Goal: Information Seeking & Learning: Learn about a topic

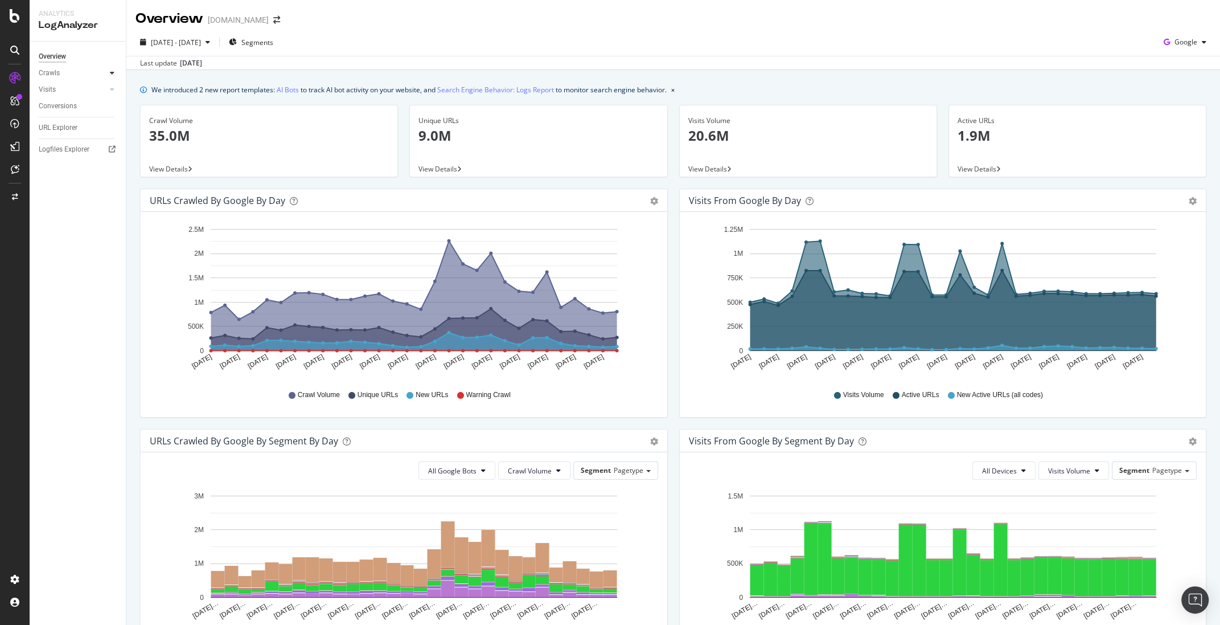
click at [116, 71] on div at bounding box center [111, 72] width 11 height 11
click at [90, 225] on link "Logfiles Explorer" at bounding box center [78, 227] width 79 height 12
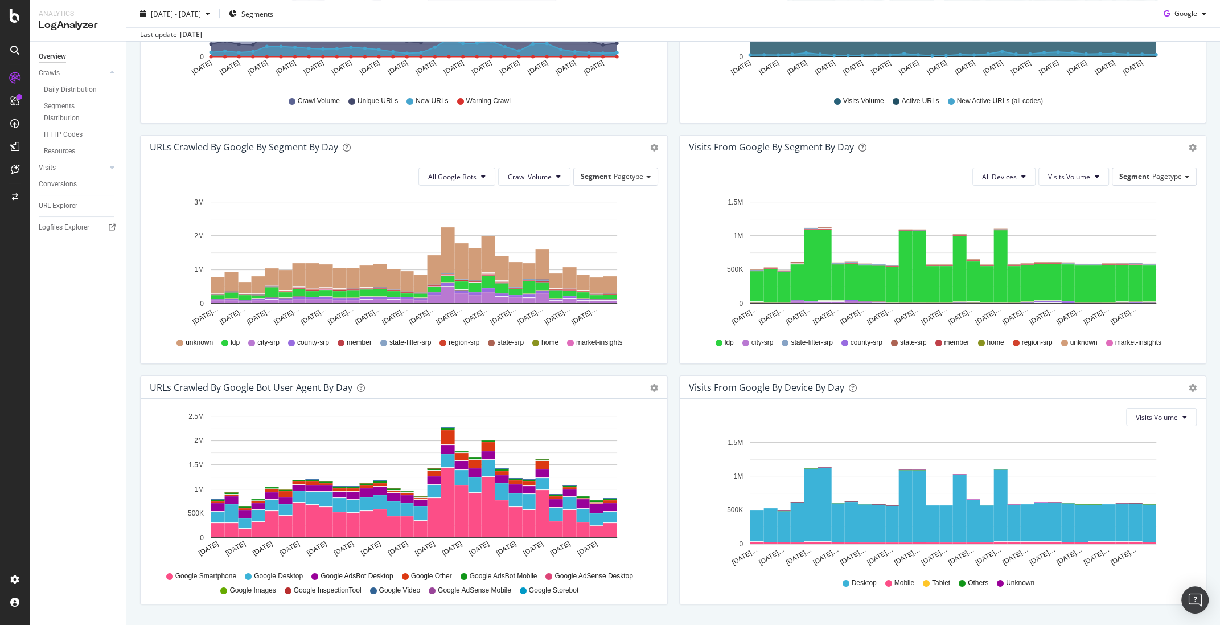
scroll to position [292, 0]
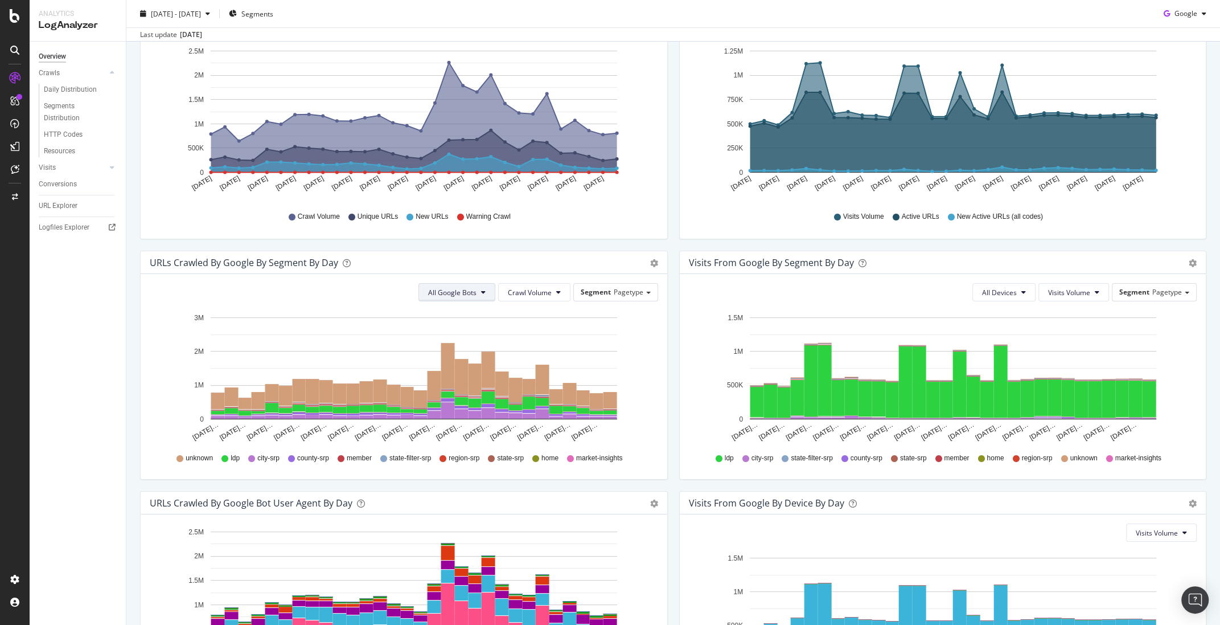
click at [478, 295] on button "All Google Bots" at bounding box center [456, 292] width 77 height 18
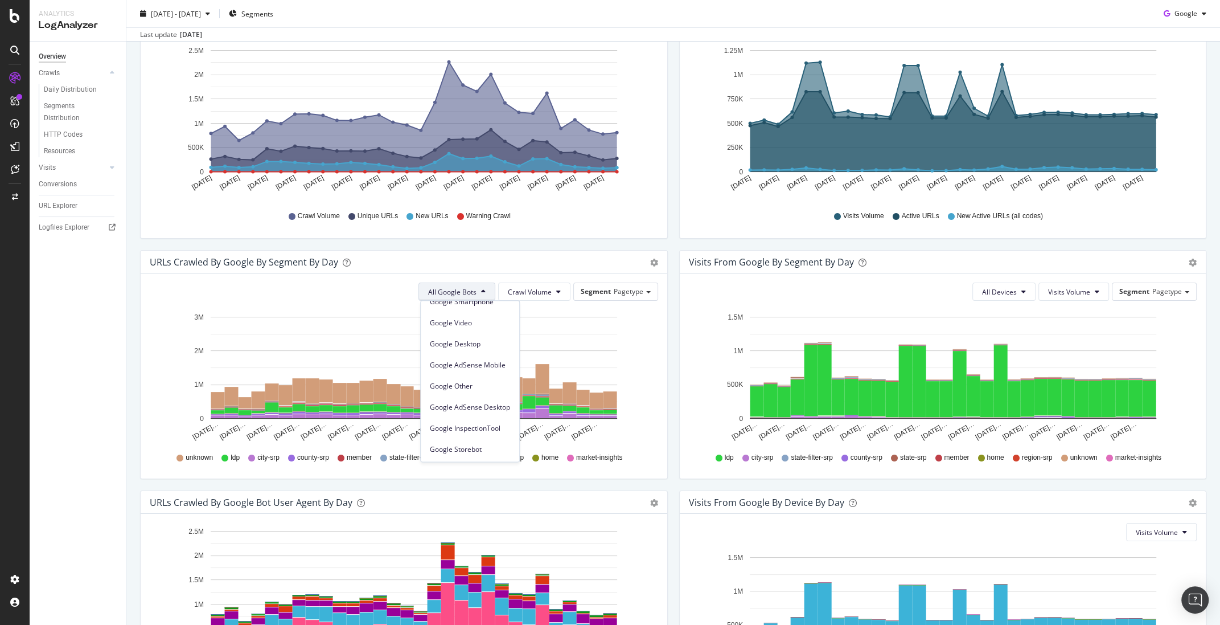
scroll to position [0, 0]
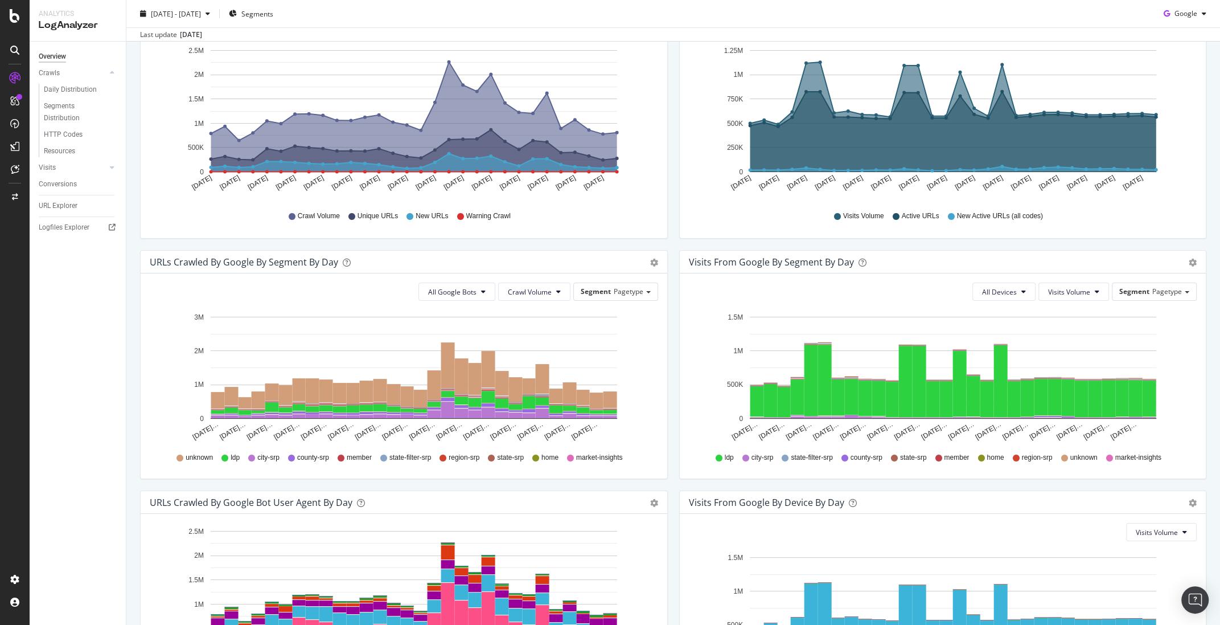
click at [318, 306] on div "All Google Bots Crawl Volume Segment Pagetype Hold CMD (⌘) while clicking to fi…" at bounding box center [404, 375] width 527 height 205
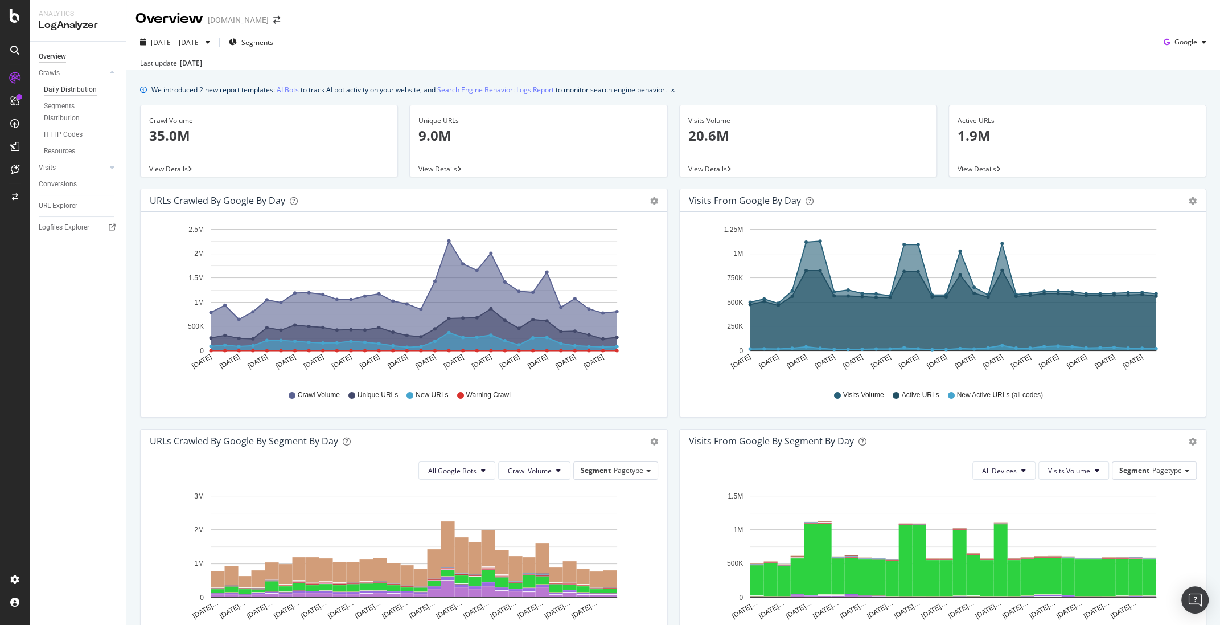
click at [88, 86] on div "Daily Distribution" at bounding box center [70, 90] width 53 height 12
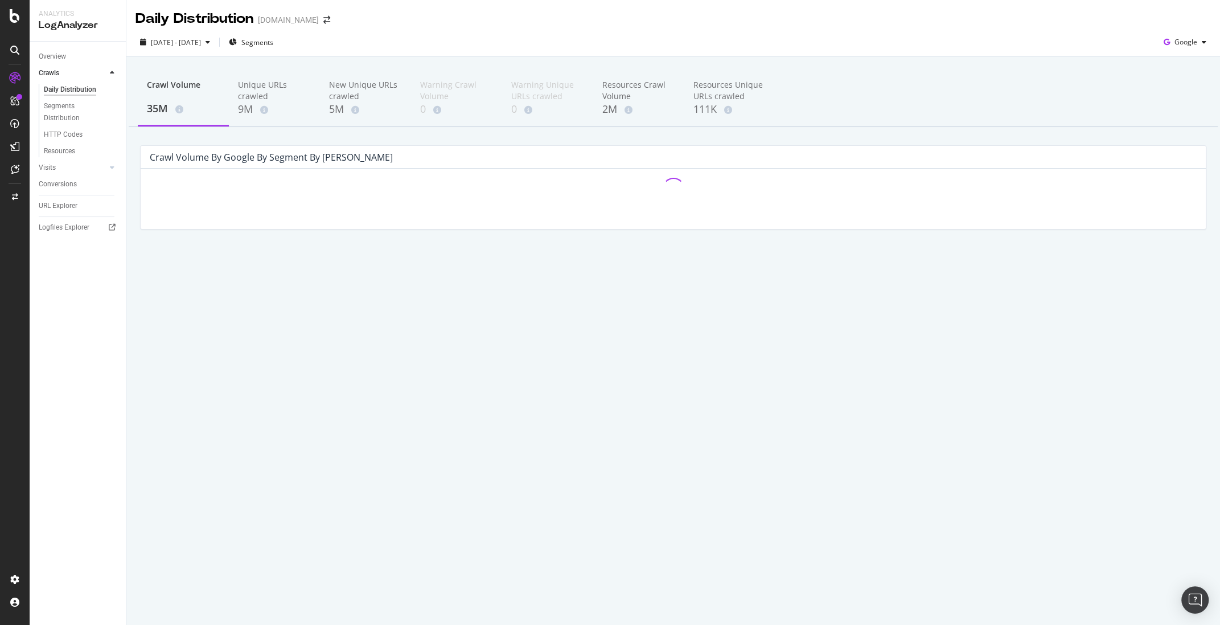
click at [109, 74] on div at bounding box center [111, 72] width 11 height 11
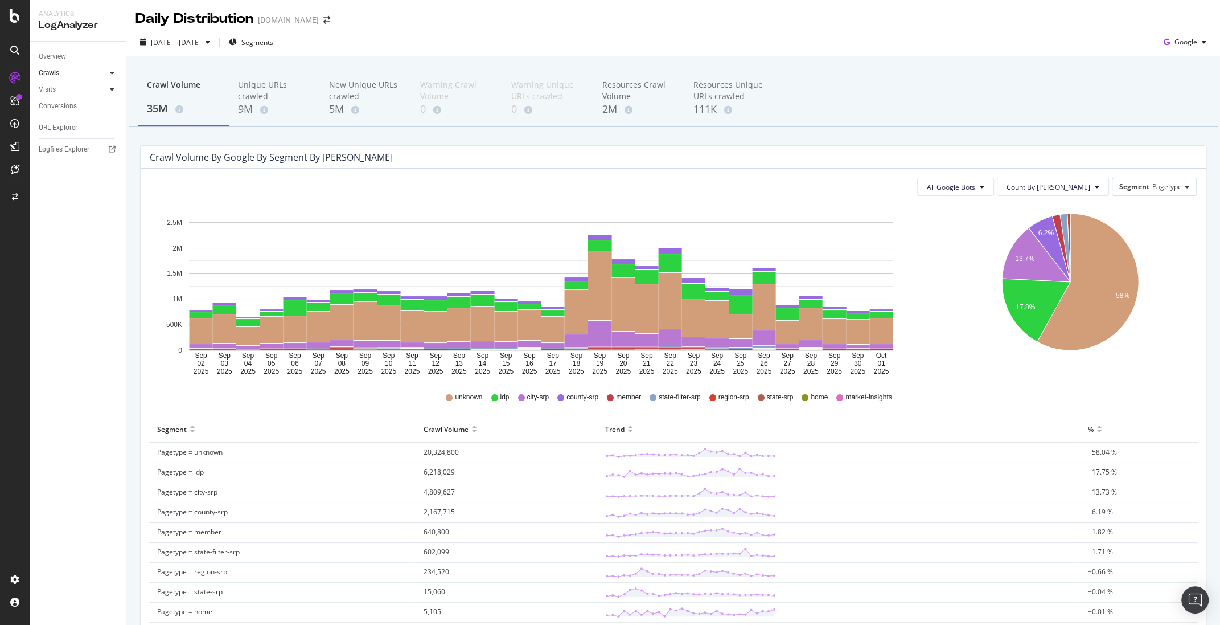
click at [114, 90] on div at bounding box center [111, 89] width 11 height 11
click at [69, 166] on div "Conversions" at bounding box center [58, 168] width 38 height 12
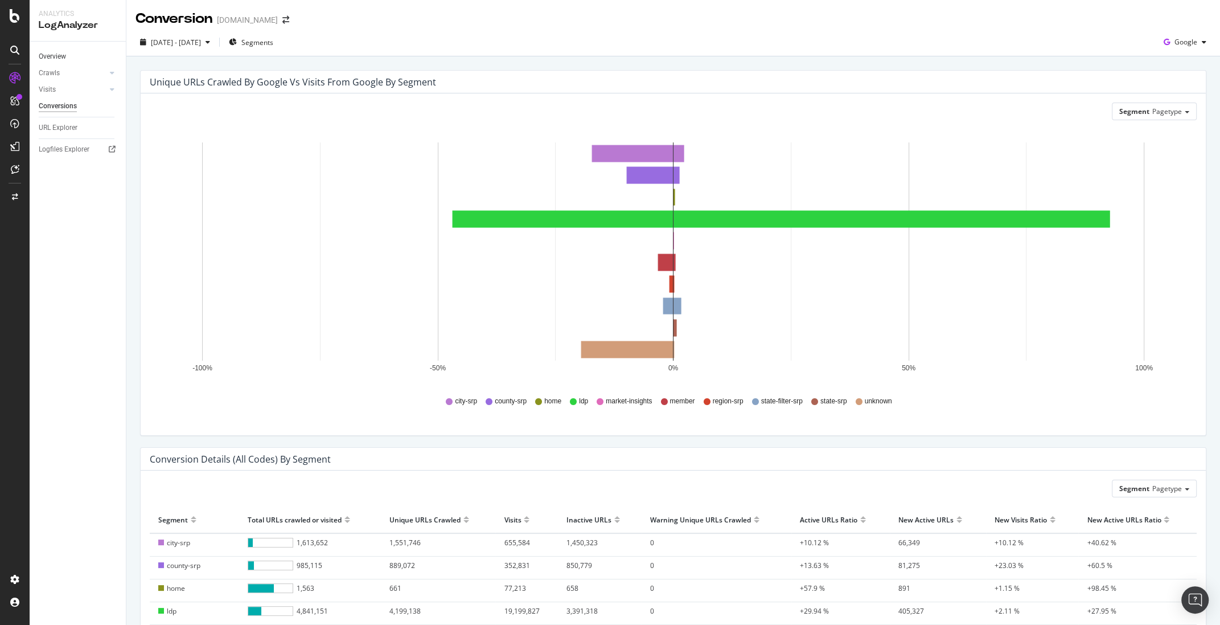
click at [77, 52] on link "Overview" at bounding box center [78, 57] width 79 height 12
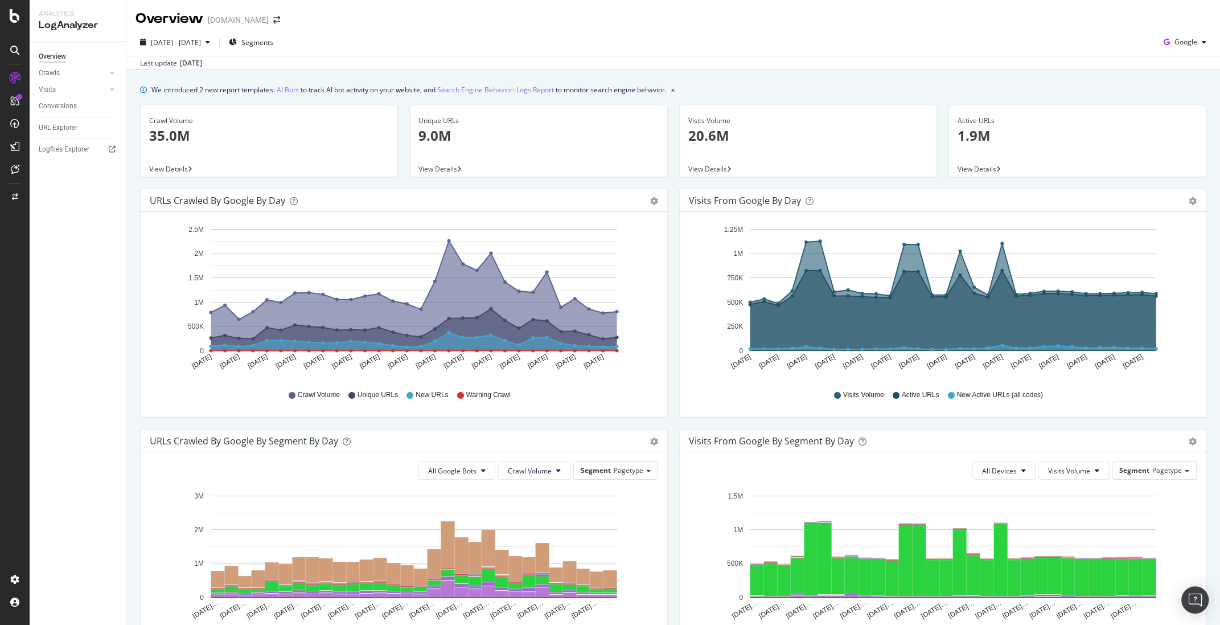
click at [80, 23] on div "LogAnalyzer" at bounding box center [78, 25] width 78 height 13
click at [6, 19] on div at bounding box center [14, 16] width 27 height 14
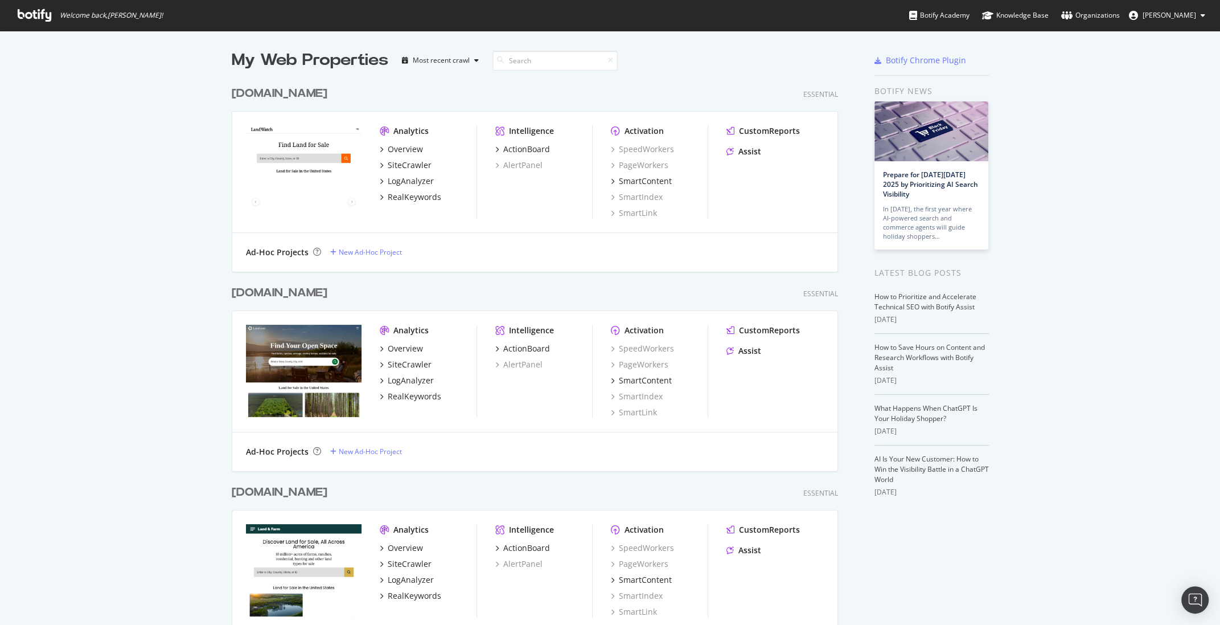
scroll to position [223, 0]
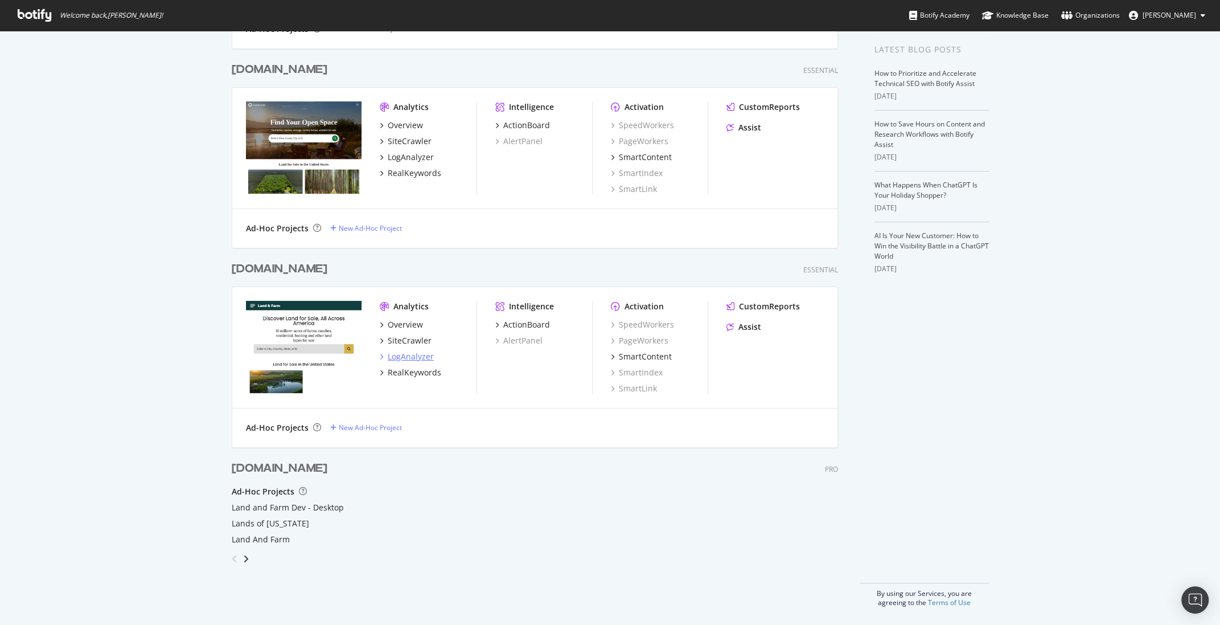
click at [416, 358] on div "LogAnalyzer" at bounding box center [411, 356] width 46 height 11
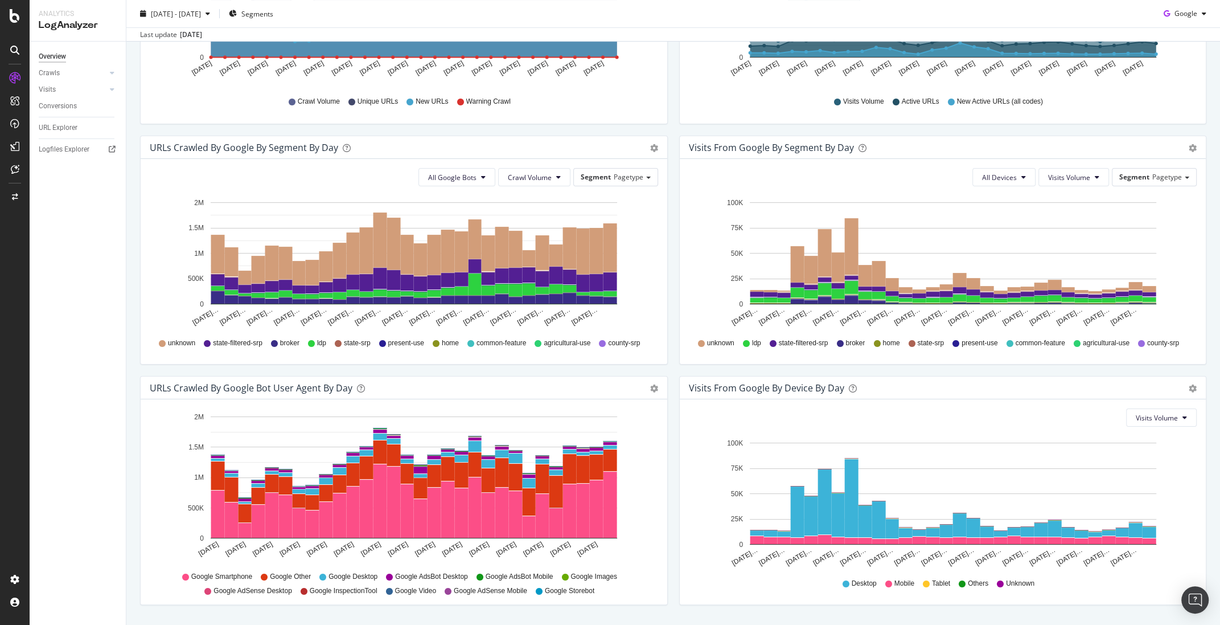
scroll to position [324, 0]
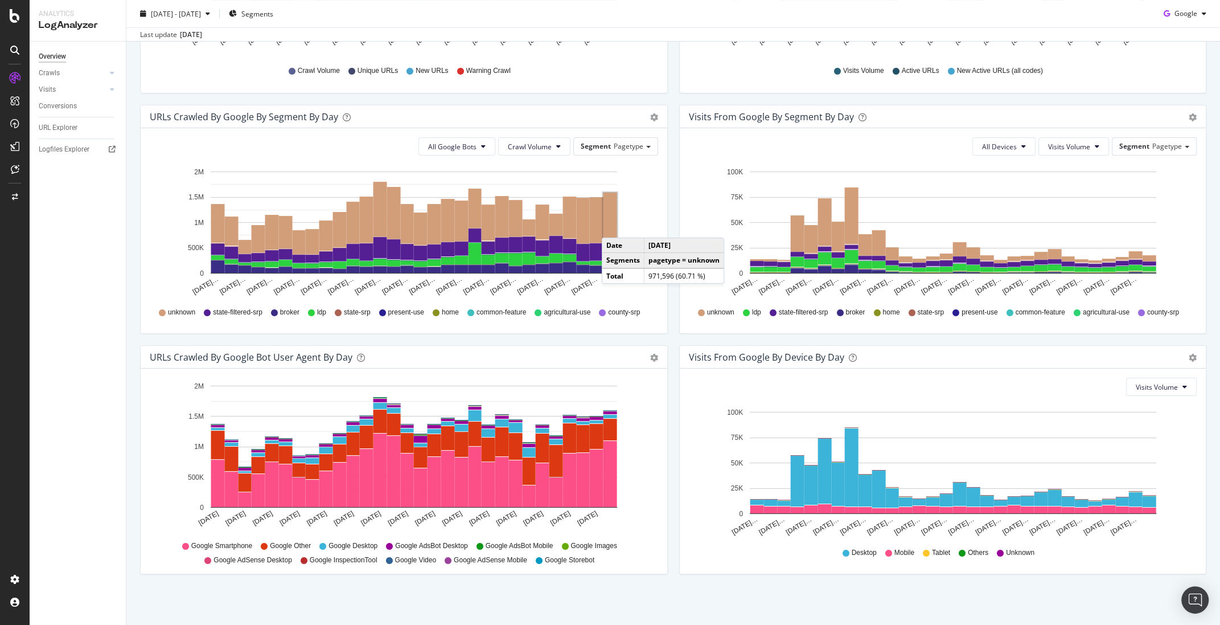
click at [613, 226] on rect "A chart." at bounding box center [610, 216] width 14 height 48
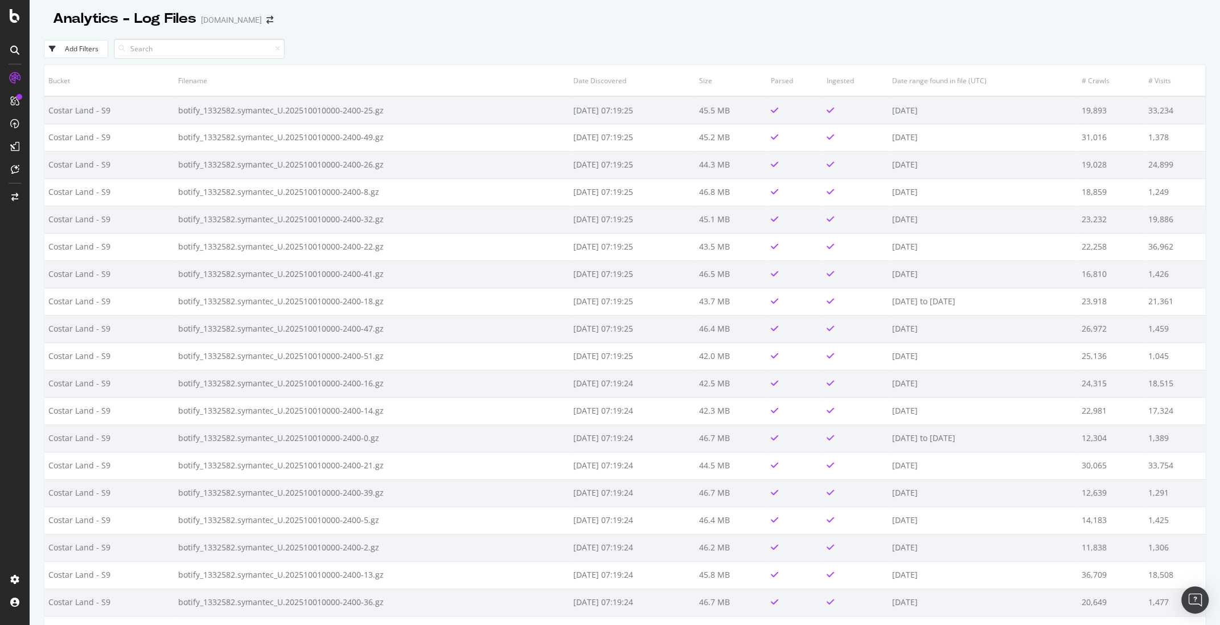
click at [64, 44] on div "Add Filters" at bounding box center [71, 49] width 54 height 10
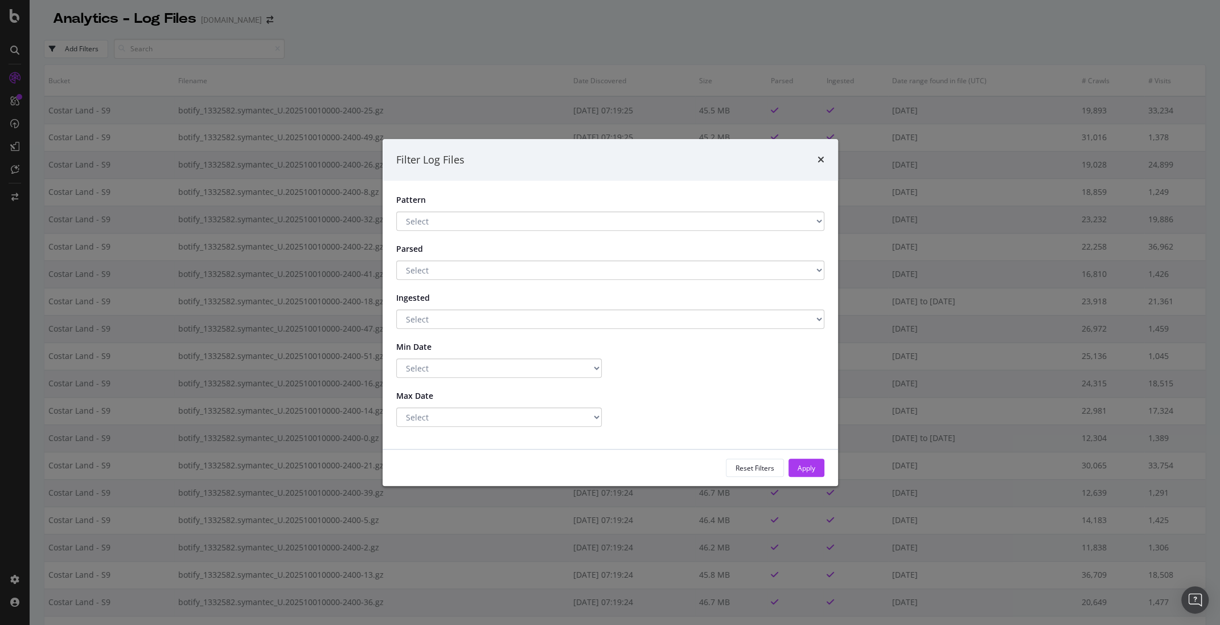
click at [584, 219] on select "Select .*.gz$ Has a Pattern No Pattern" at bounding box center [610, 220] width 428 height 19
click at [396, 211] on select "Select .*.gz$ Has a Pattern No Pattern" at bounding box center [610, 220] width 428 height 19
click at [585, 273] on select "Select Yes No" at bounding box center [610, 269] width 428 height 19
click at [396, 260] on select "Select Yes No" at bounding box center [610, 269] width 428 height 19
click at [626, 322] on select "Select Yes No" at bounding box center [610, 318] width 428 height 19
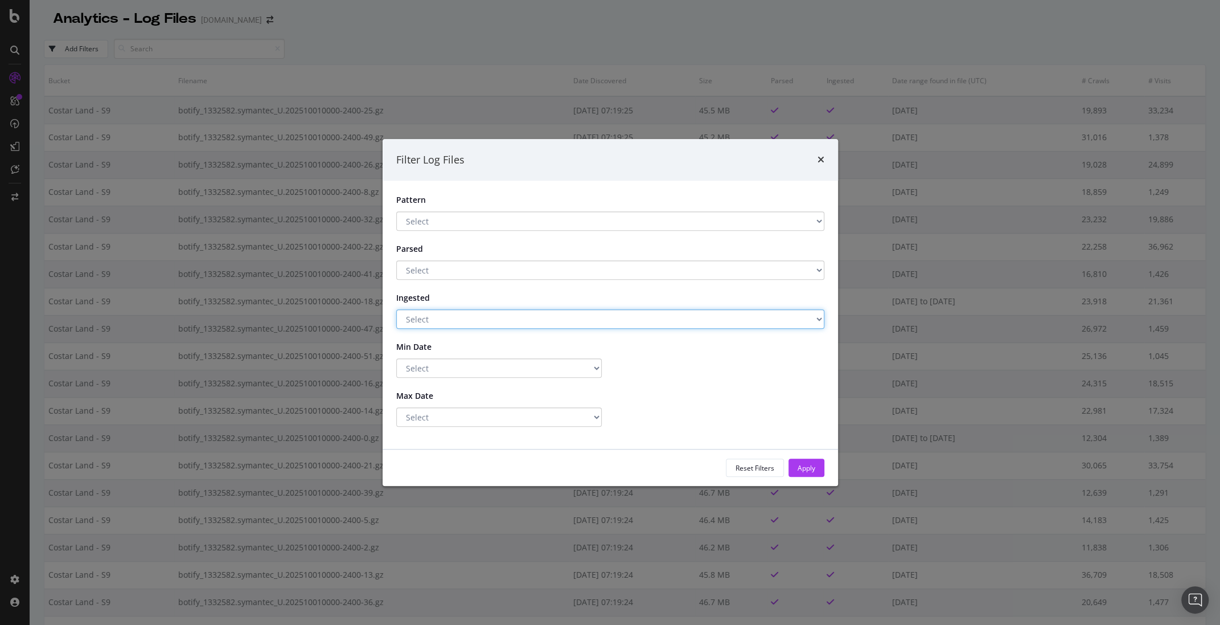
click at [396, 309] on select "Select Yes No" at bounding box center [610, 318] width 428 height 19
click at [571, 371] on select "Select Greater Than or equals Less Than or equals Equals" at bounding box center [499, 367] width 206 height 19
click at [396, 358] on select "Select Greater Than or equals Less Than or equals Equals" at bounding box center [499, 367] width 206 height 19
click at [587, 416] on select "Select Greater Than or equals Less Than or equals Equals" at bounding box center [499, 416] width 206 height 19
click at [396, 407] on select "Select Greater Than or equals Less Than or equals Equals" at bounding box center [499, 416] width 206 height 19
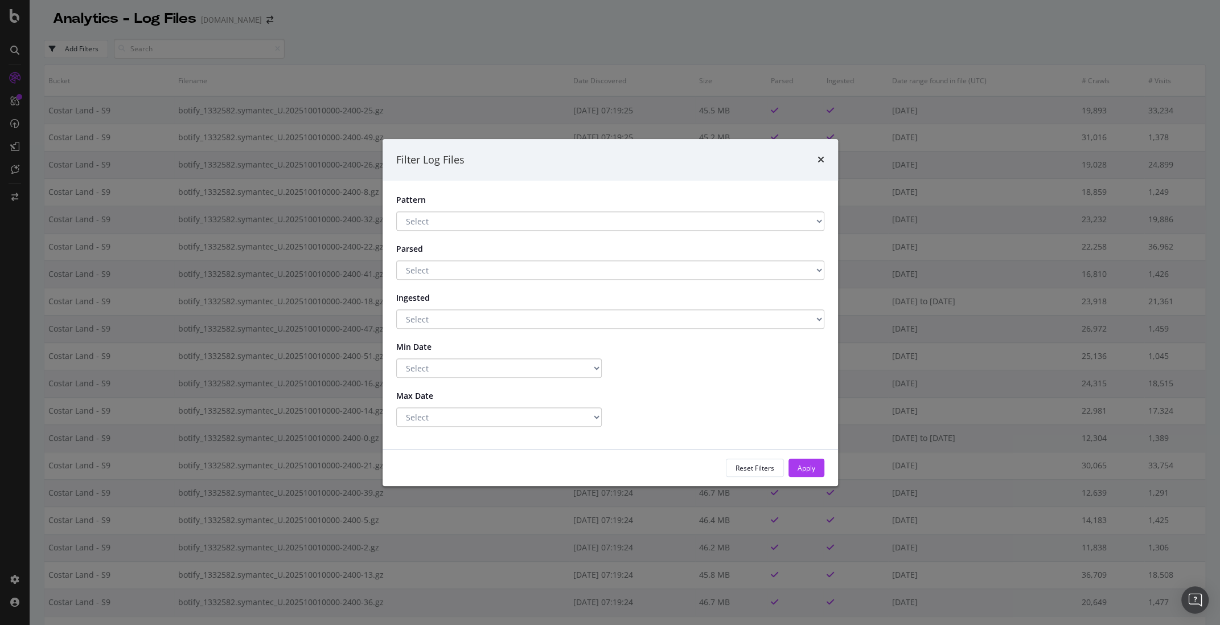
click at [824, 157] on div "Filter Log Files" at bounding box center [610, 160] width 455 height 42
click at [821, 161] on icon "times" at bounding box center [821, 159] width 7 height 9
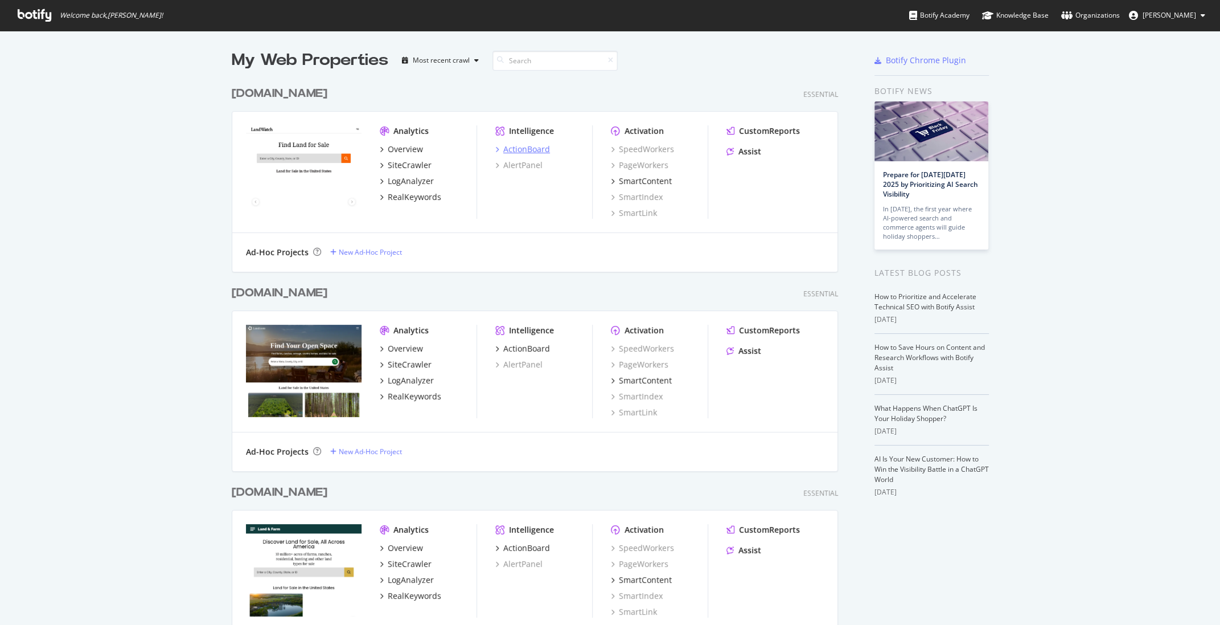
scroll to position [625, 1220]
click at [413, 363] on div "SiteCrawler" at bounding box center [410, 364] width 44 height 11
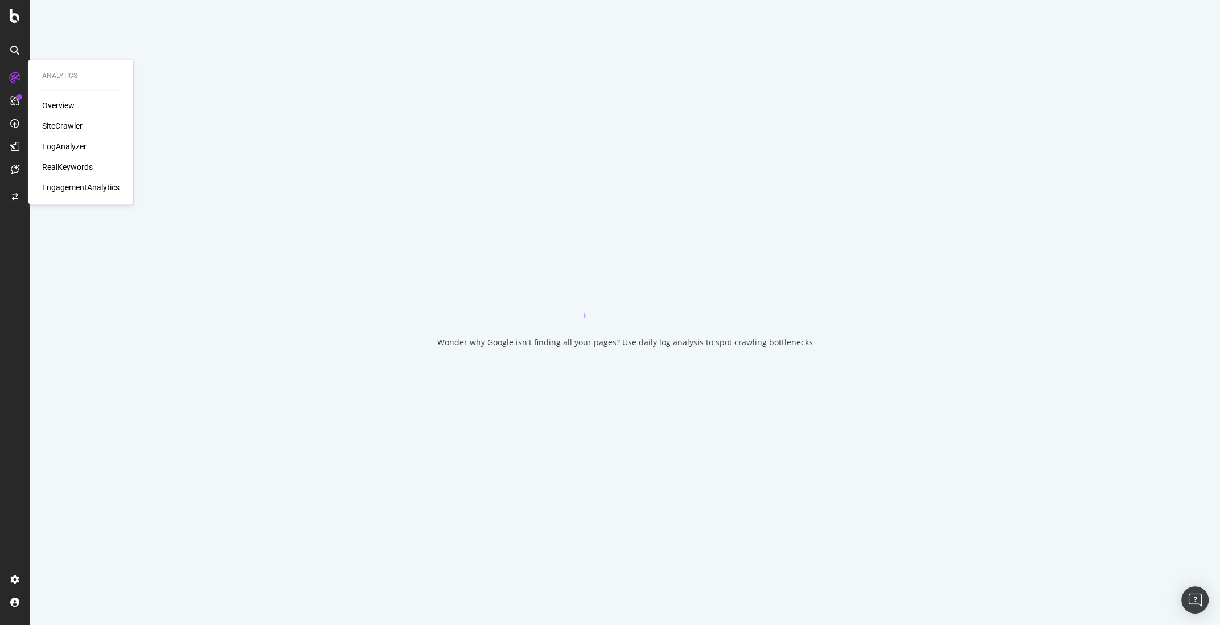
click at [64, 145] on div "LogAnalyzer" at bounding box center [64, 146] width 44 height 11
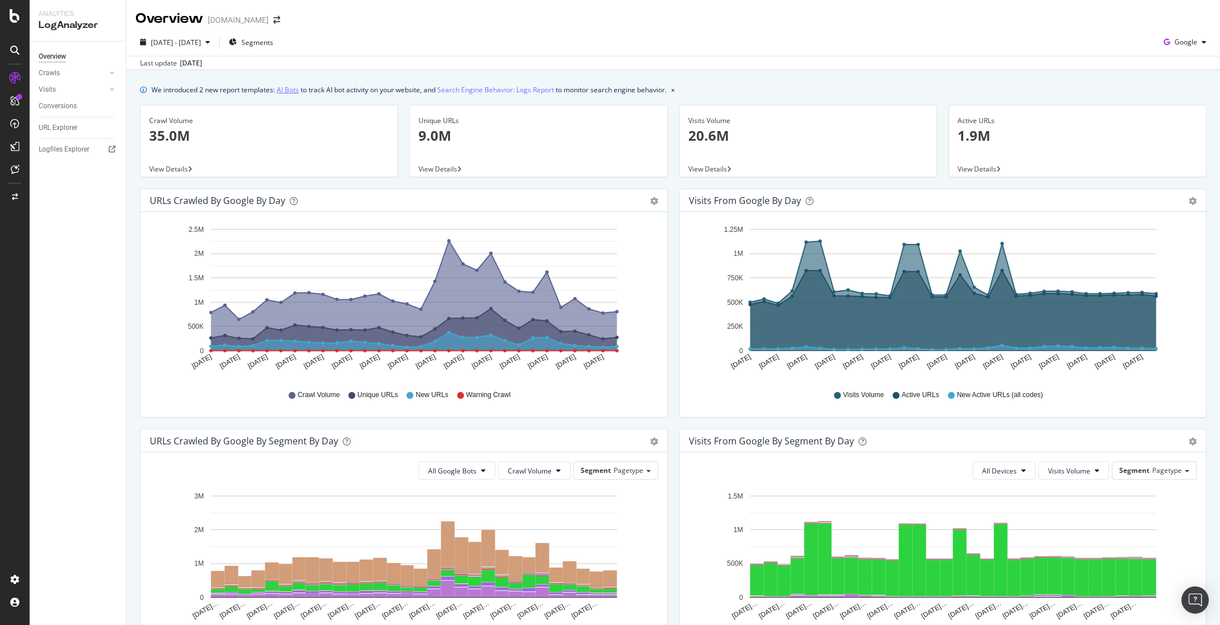
click at [288, 89] on link "AI Bots" at bounding box center [288, 90] width 22 height 12
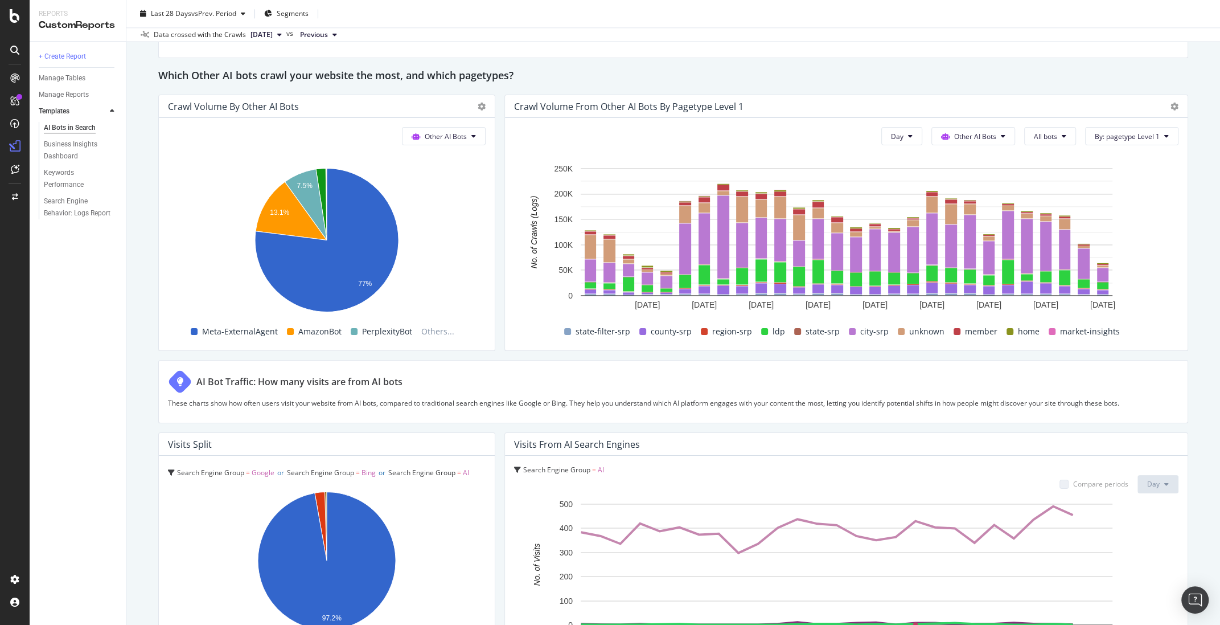
scroll to position [1692, 0]
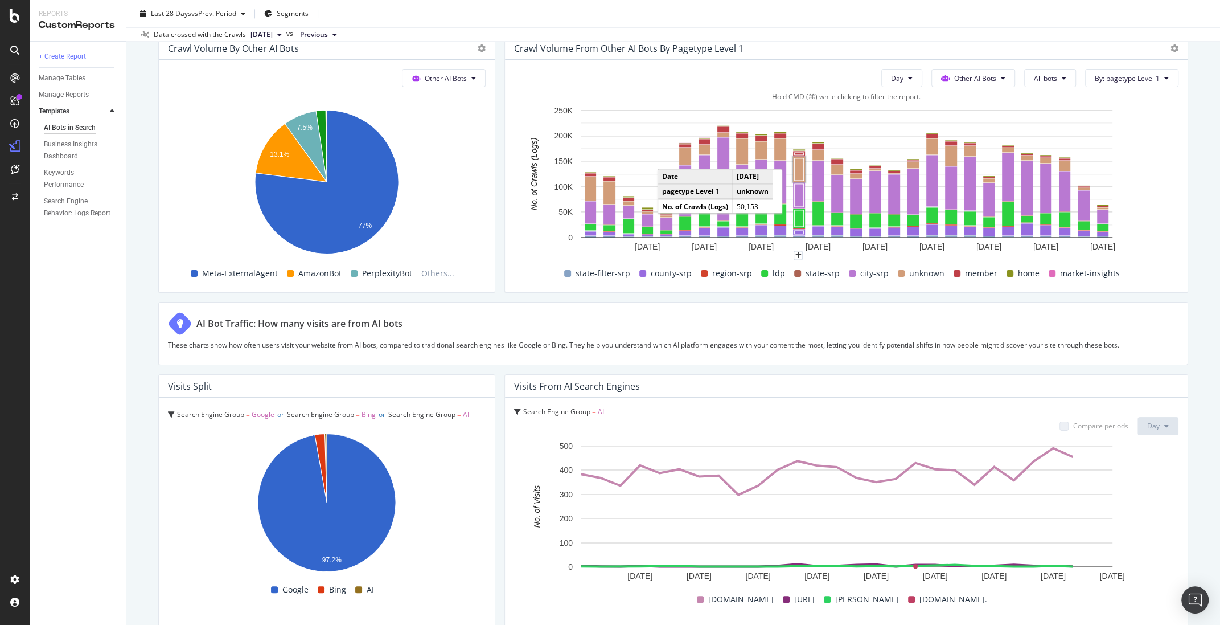
click at [800, 171] on rect "A chart." at bounding box center [799, 169] width 9 height 22
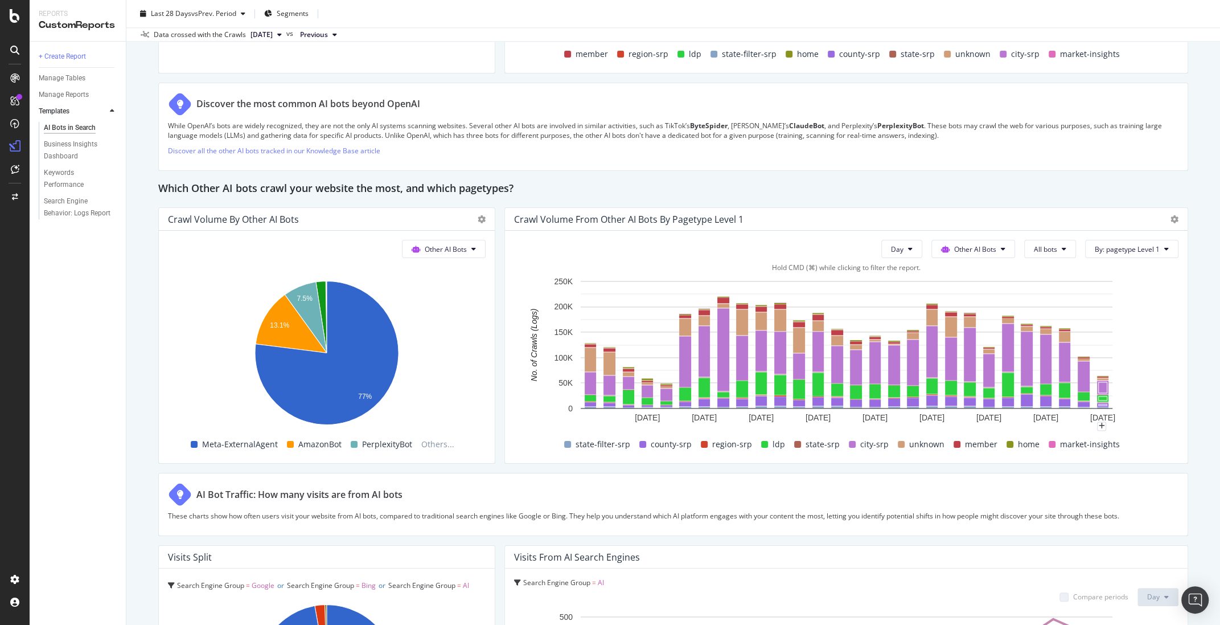
scroll to position [1521, 0]
click at [1145, 247] on span "By: pagetype Level 1" at bounding box center [1127, 250] width 65 height 10
click at [1144, 247] on span "By: pagetype Level 1" at bounding box center [1127, 250] width 65 height 10
drag, startPoint x: 1144, startPoint y: 247, endPoint x: 1131, endPoint y: 249, distance: 13.8
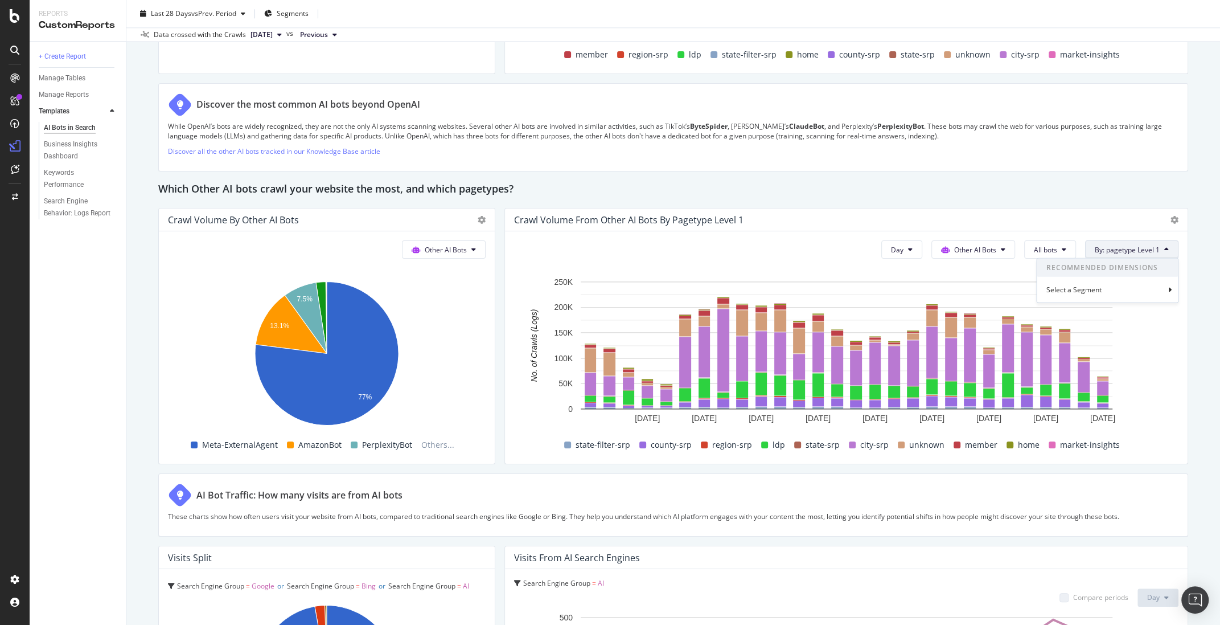
click at [1144, 247] on span "By: pagetype Level 1" at bounding box center [1127, 250] width 65 height 10
click at [1050, 249] on span "All bots" at bounding box center [1045, 250] width 23 height 10
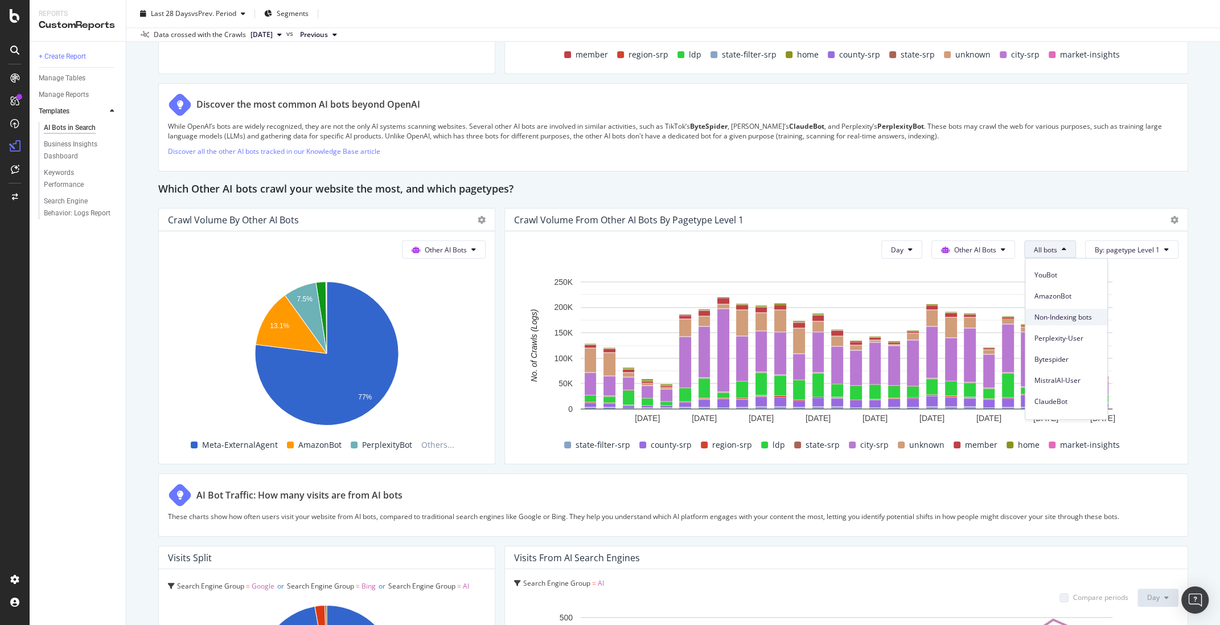
scroll to position [59, 0]
click at [1086, 316] on span "Non-Indexing bots" at bounding box center [1066, 317] width 64 height 10
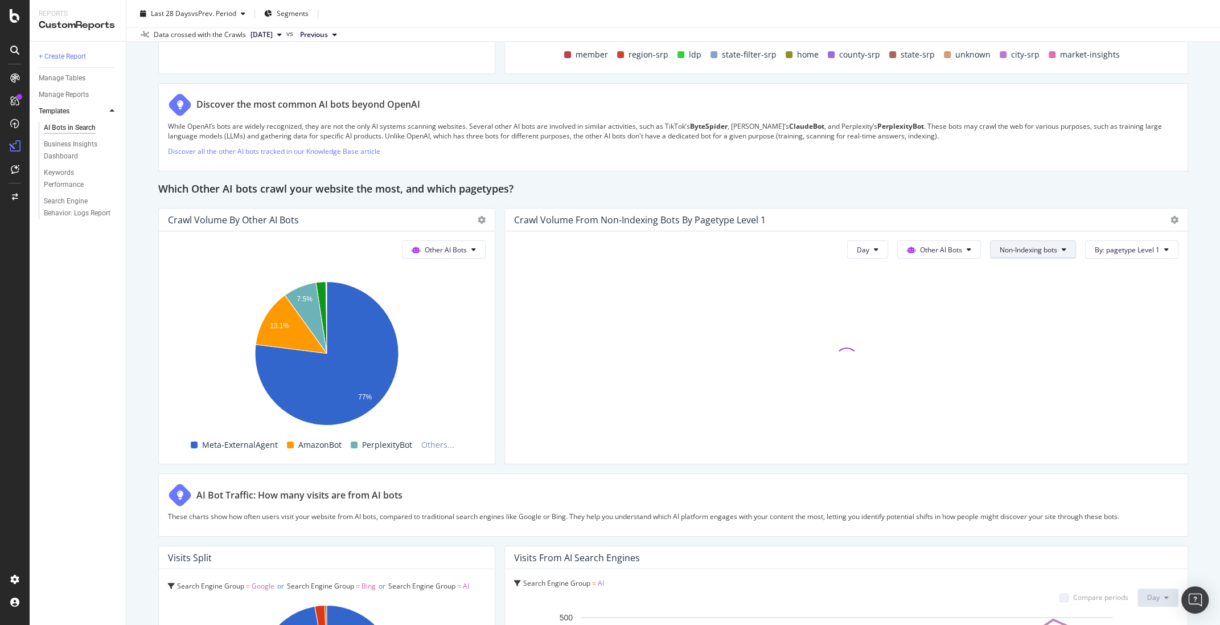
click at [1049, 245] on span "Non-Indexing bots" at bounding box center [1029, 250] width 58 height 10
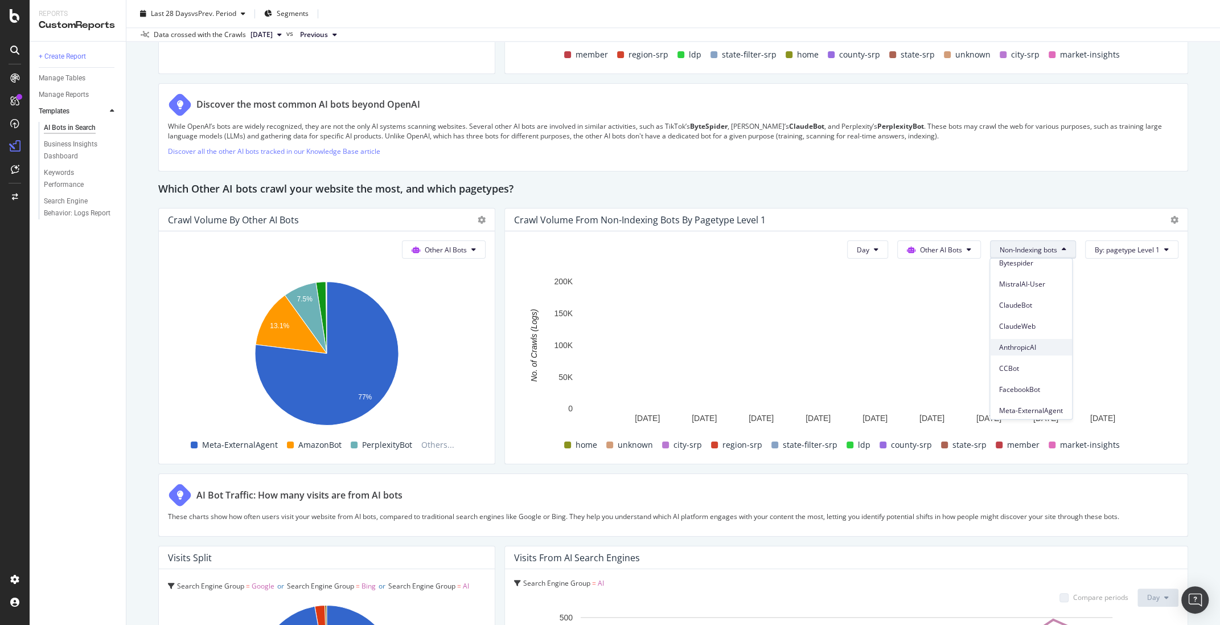
scroll to position [159, 0]
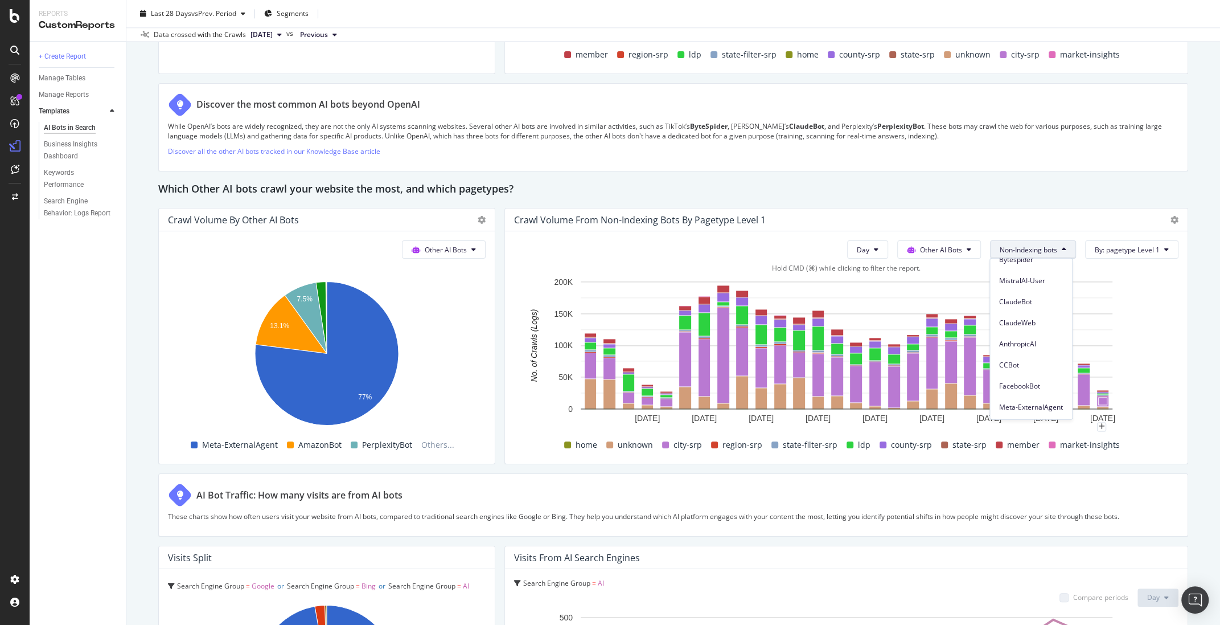
click at [1167, 349] on rect "A chart." at bounding box center [846, 355] width 664 height 159
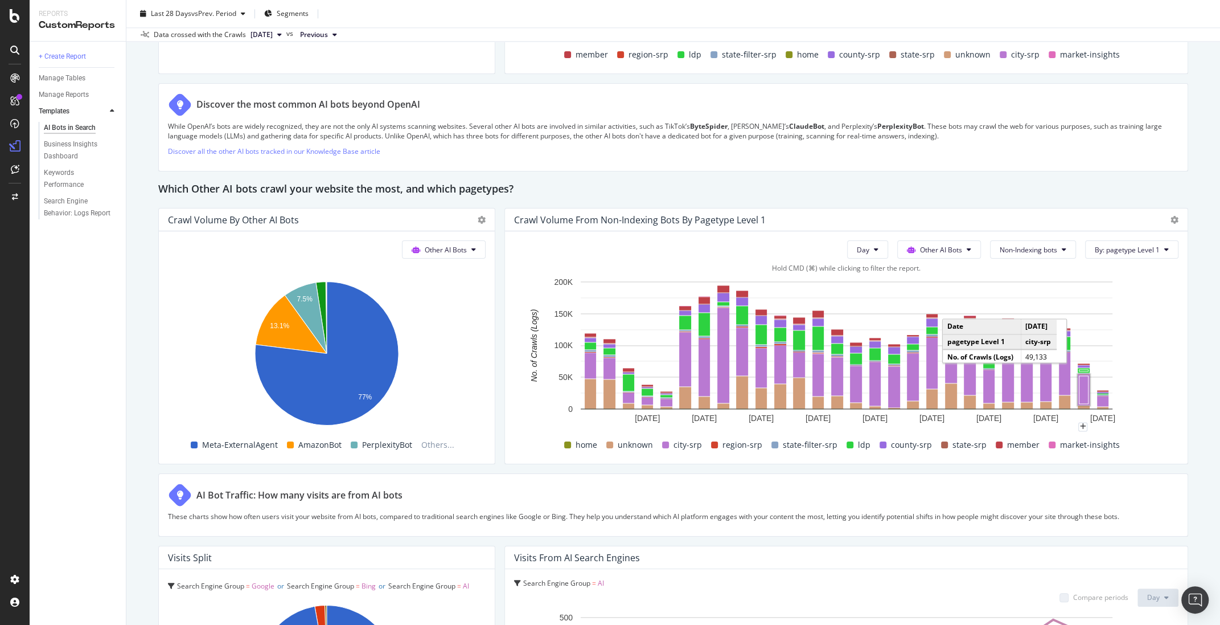
click at [1082, 384] on rect "A chart." at bounding box center [1083, 390] width 9 height 28
click at [1057, 184] on div "Which Other AI bots crawl your website the most, and which pagetypes?" at bounding box center [673, 189] width 1030 height 18
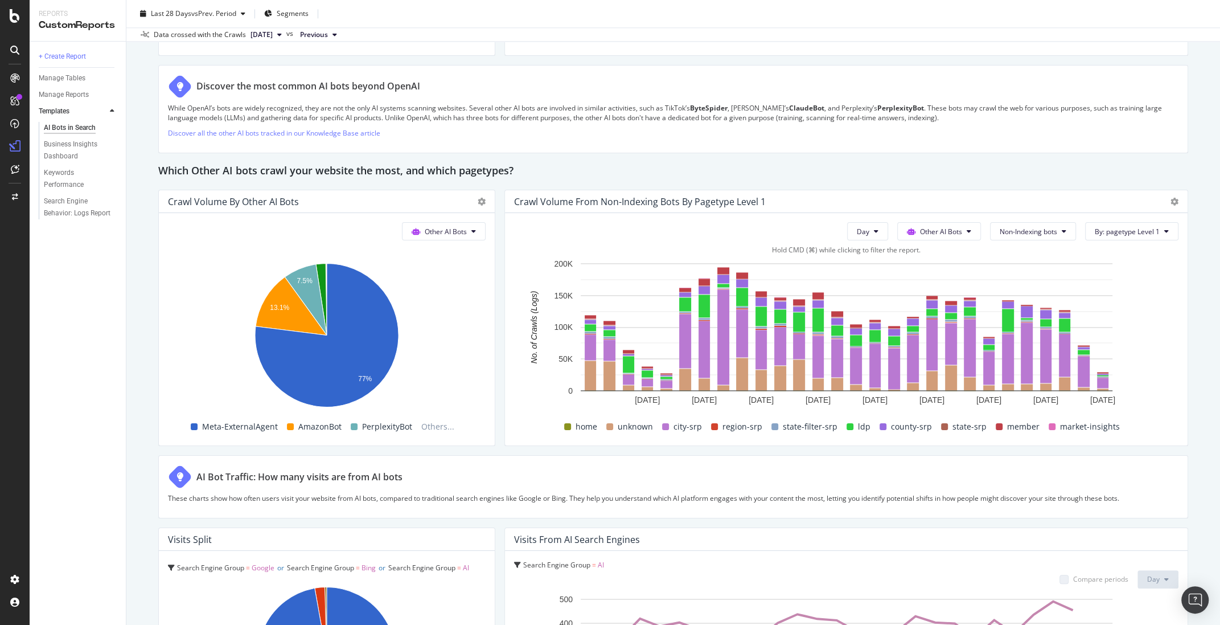
scroll to position [1515, 0]
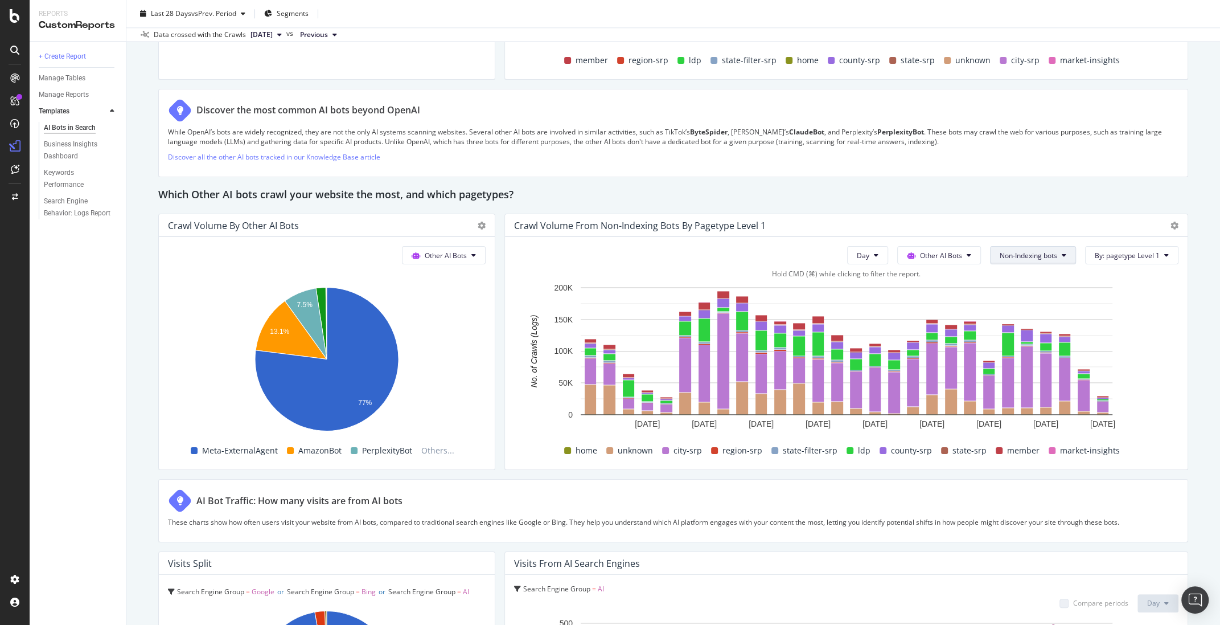
click at [1064, 252] on icon at bounding box center [1064, 255] width 5 height 7
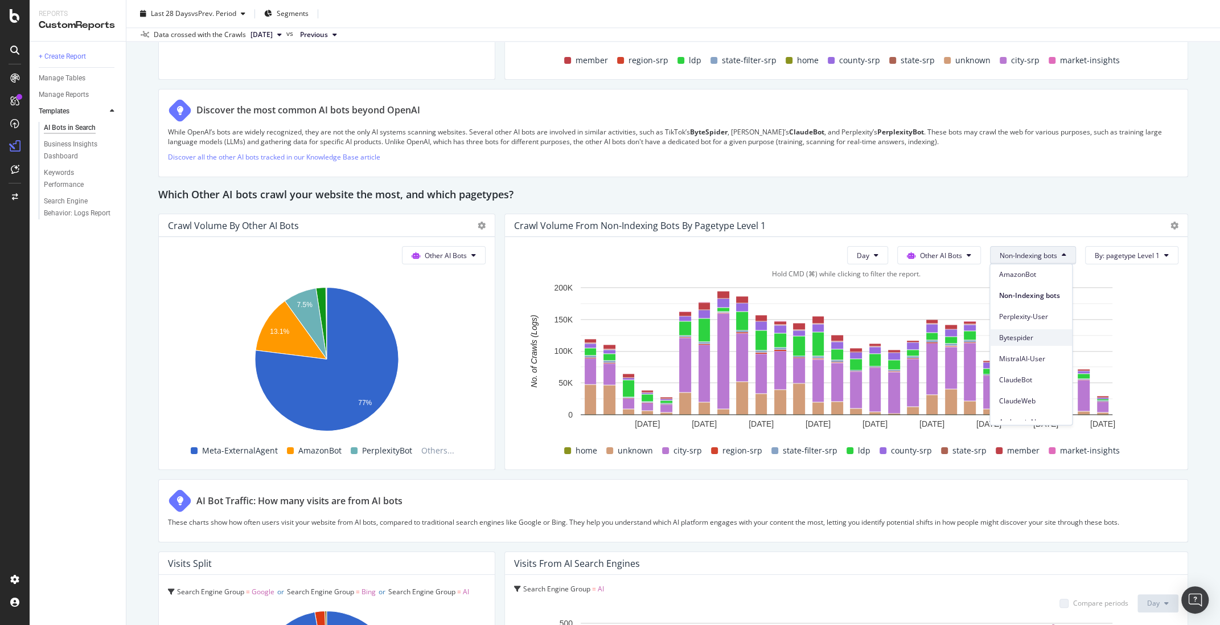
scroll to position [0, 0]
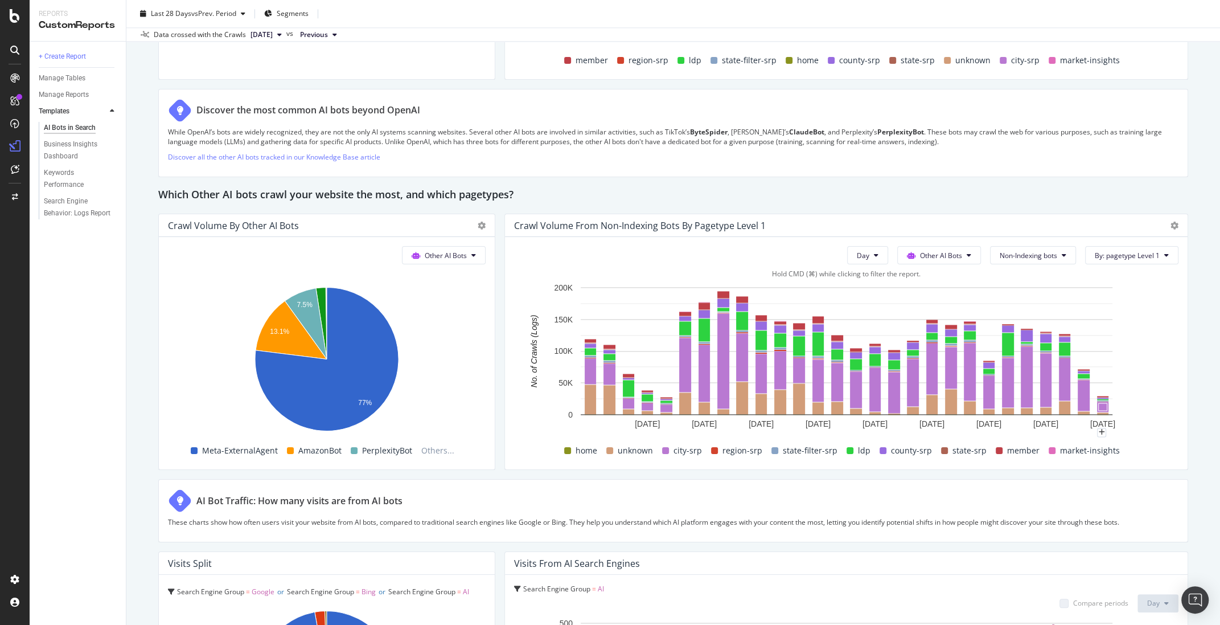
click at [1178, 343] on rect "A chart." at bounding box center [846, 360] width 664 height 159
click at [964, 254] on button "Other AI Bots" at bounding box center [939, 255] width 84 height 18
drag, startPoint x: 954, startPoint y: 221, endPoint x: 947, endPoint y: 223, distance: 6.9
click at [954, 221] on div "Crawl Volume from Non-Indexing bots by pagetype Level 1" at bounding box center [836, 225] width 645 height 11
click at [552, 195] on div "Which Other AI bots crawl your website the most, and which pagetypes?" at bounding box center [673, 195] width 1030 height 18
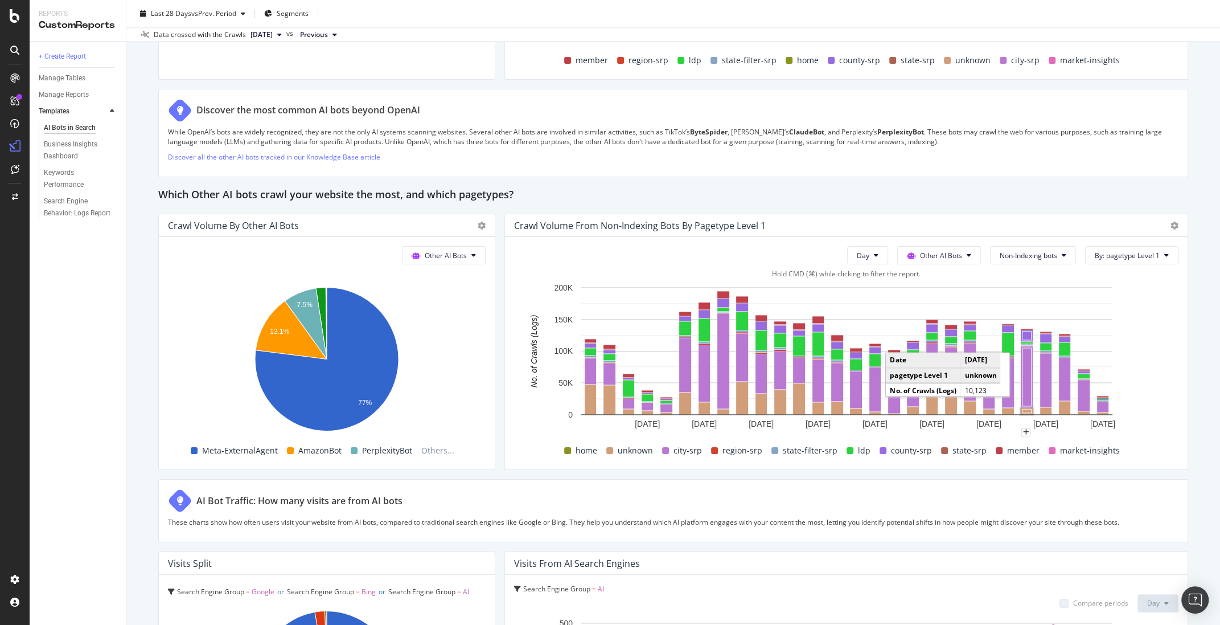
click at [1178, 447] on div "Day Other AI Bots Non-Indexing bots By: pagetype Level 1 Hold CMD (⌘) while cli…" at bounding box center [846, 353] width 683 height 232
click at [1160, 385] on rect "A chart." at bounding box center [846, 360] width 664 height 159
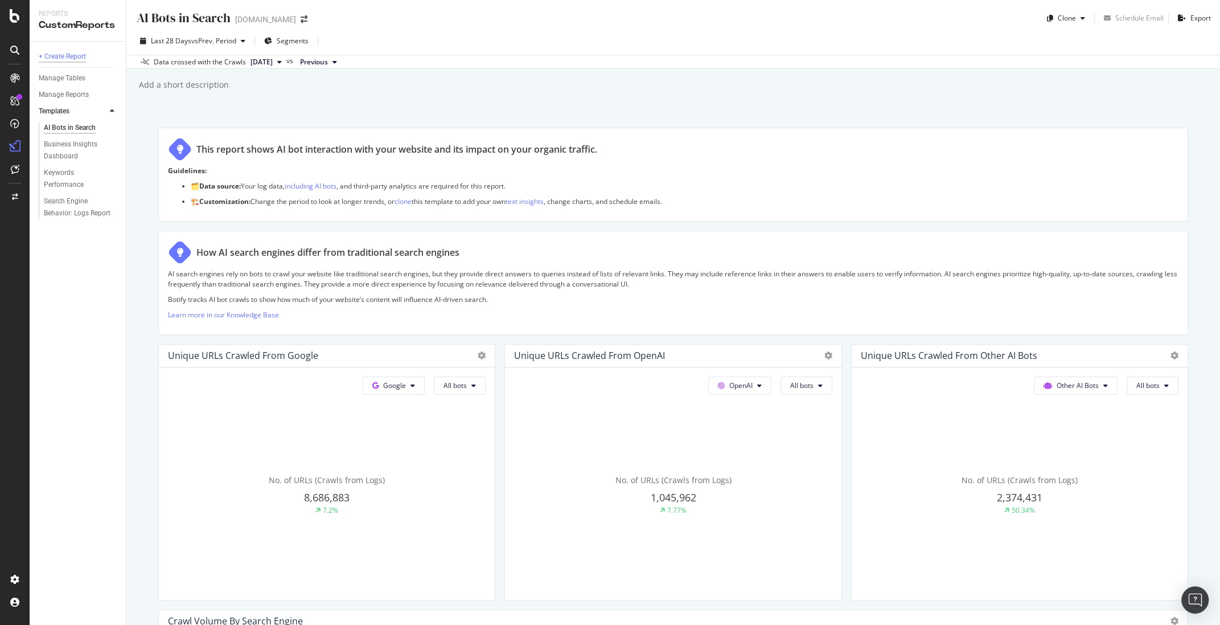
click at [65, 55] on div "+ Create Report" at bounding box center [62, 57] width 47 height 12
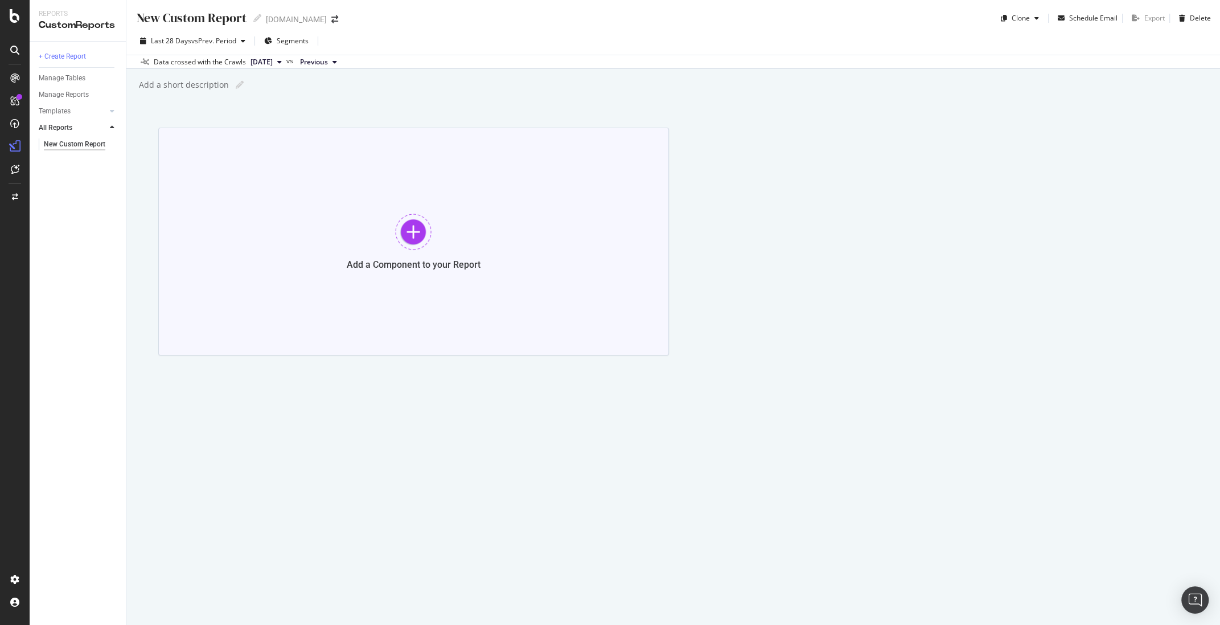
click at [401, 227] on div at bounding box center [413, 231] width 36 height 36
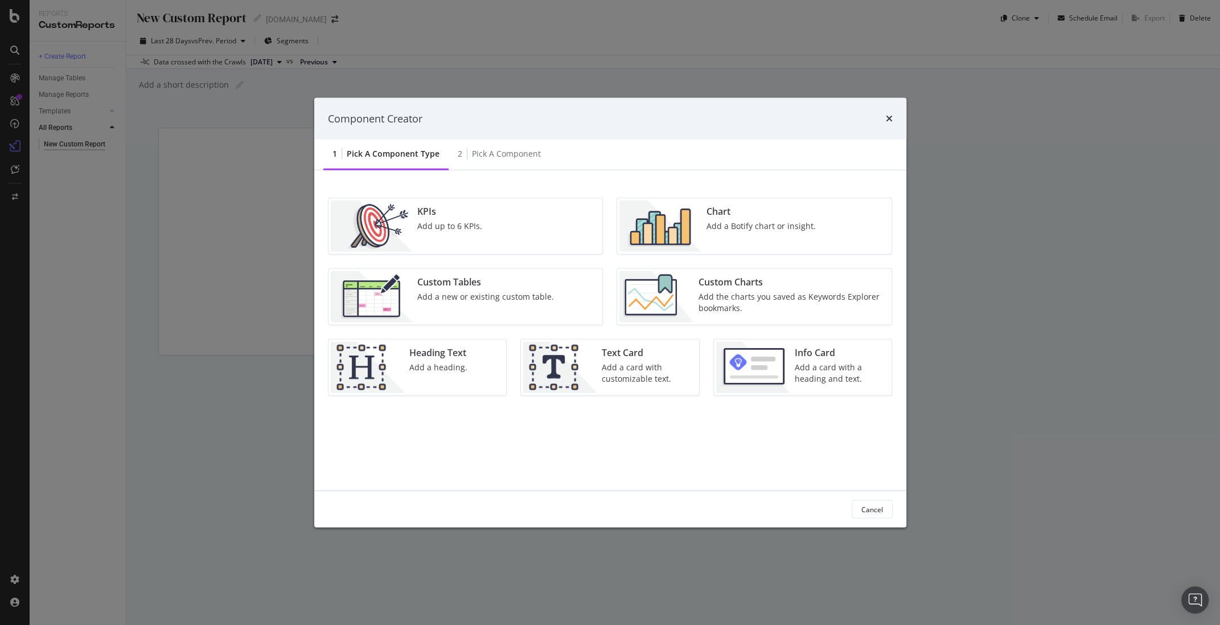
click at [683, 226] on img "modal" at bounding box center [660, 225] width 82 height 51
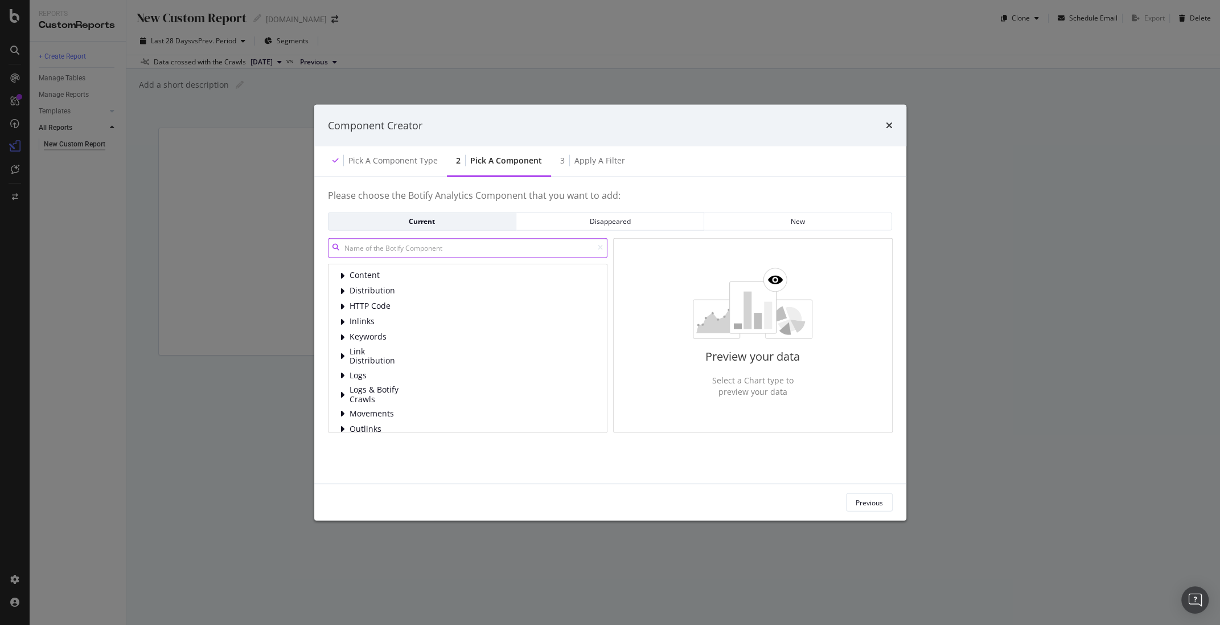
click at [451, 250] on input "modal" at bounding box center [468, 247] width 280 height 20
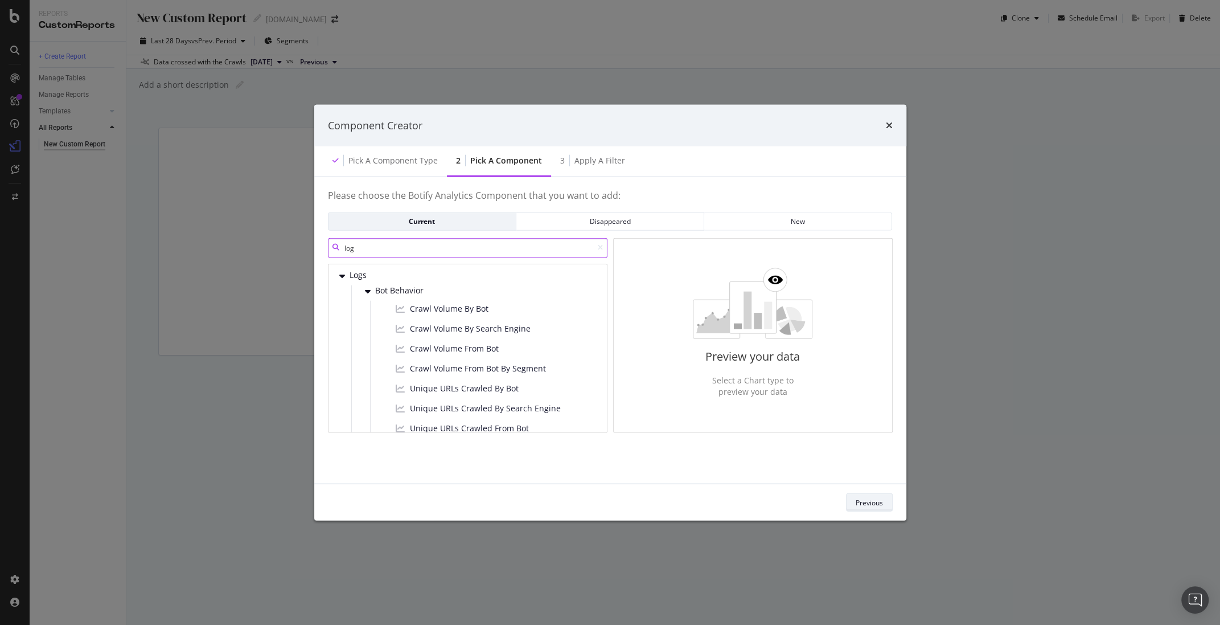
type input "log"
click at [867, 495] on div "Previous" at bounding box center [869, 502] width 27 height 16
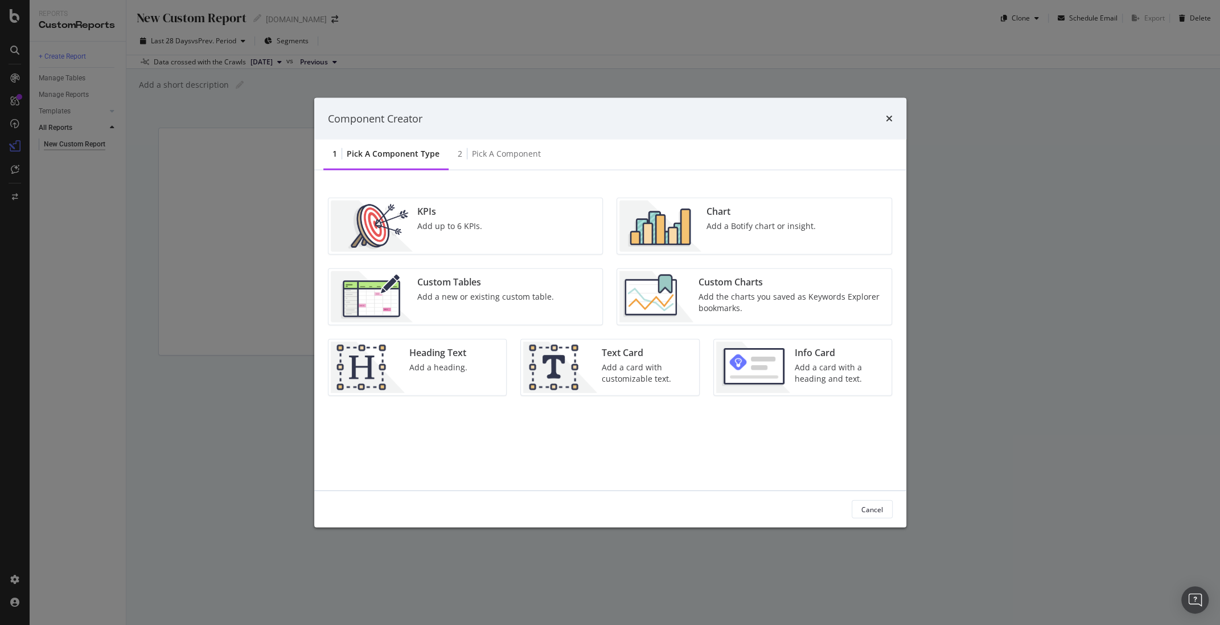
click at [490, 289] on div "Custom Tables Add a new or existing custom table." at bounding box center [486, 296] width 146 height 51
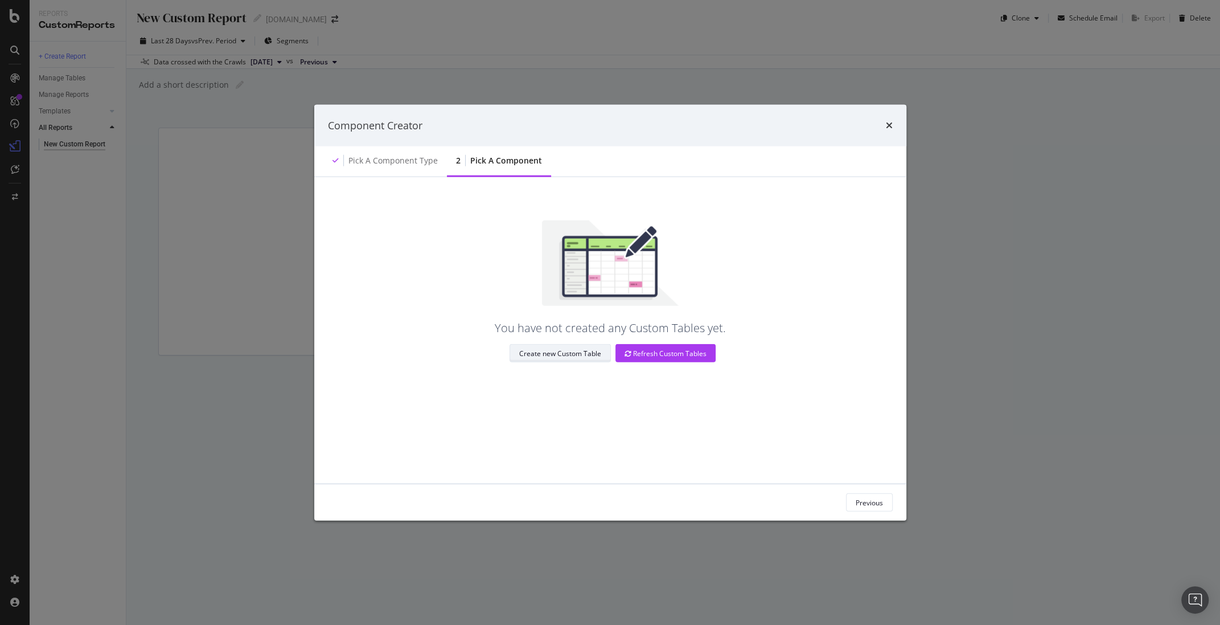
click at [568, 351] on div "Create new Custom Table" at bounding box center [560, 353] width 82 height 10
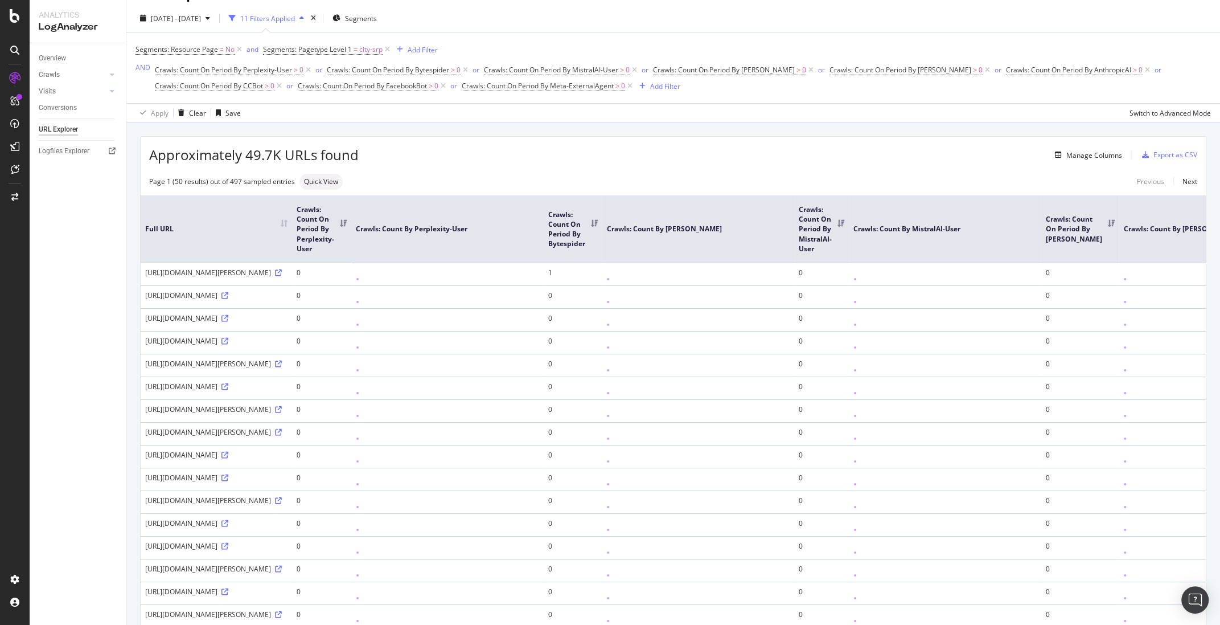
scroll to position [13, 0]
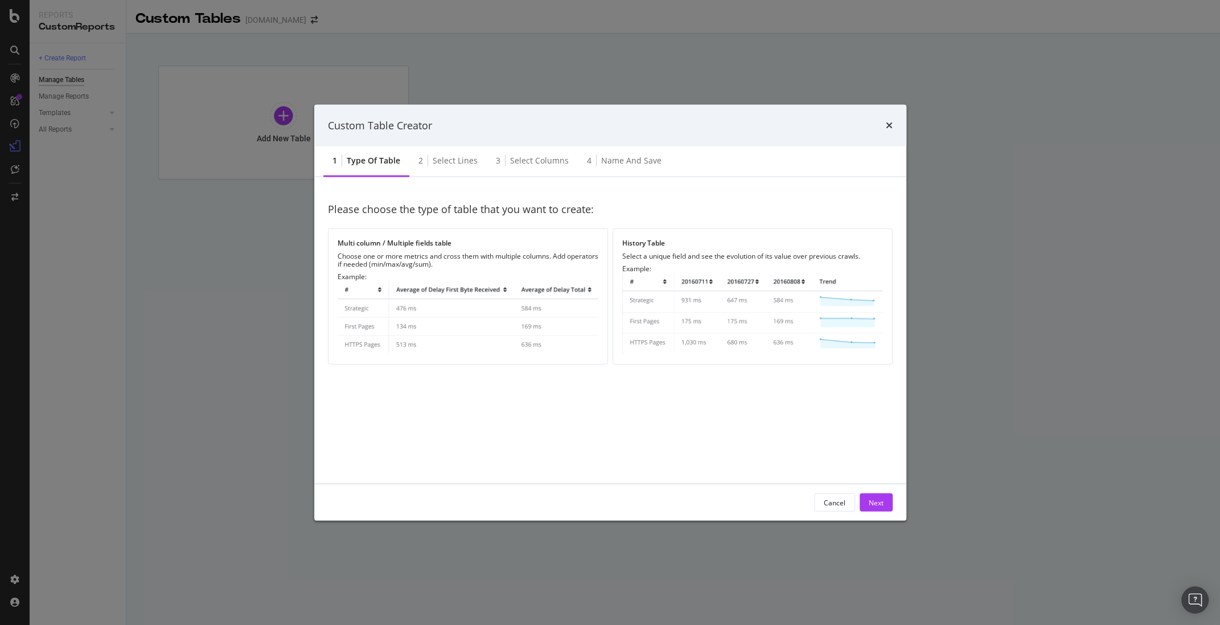
click at [366, 164] on div "Type of table" at bounding box center [374, 160] width 54 height 11
click at [426, 262] on div "Choose one or more metrics and cross them with multiple columns. Add operators …" at bounding box center [468, 260] width 261 height 16
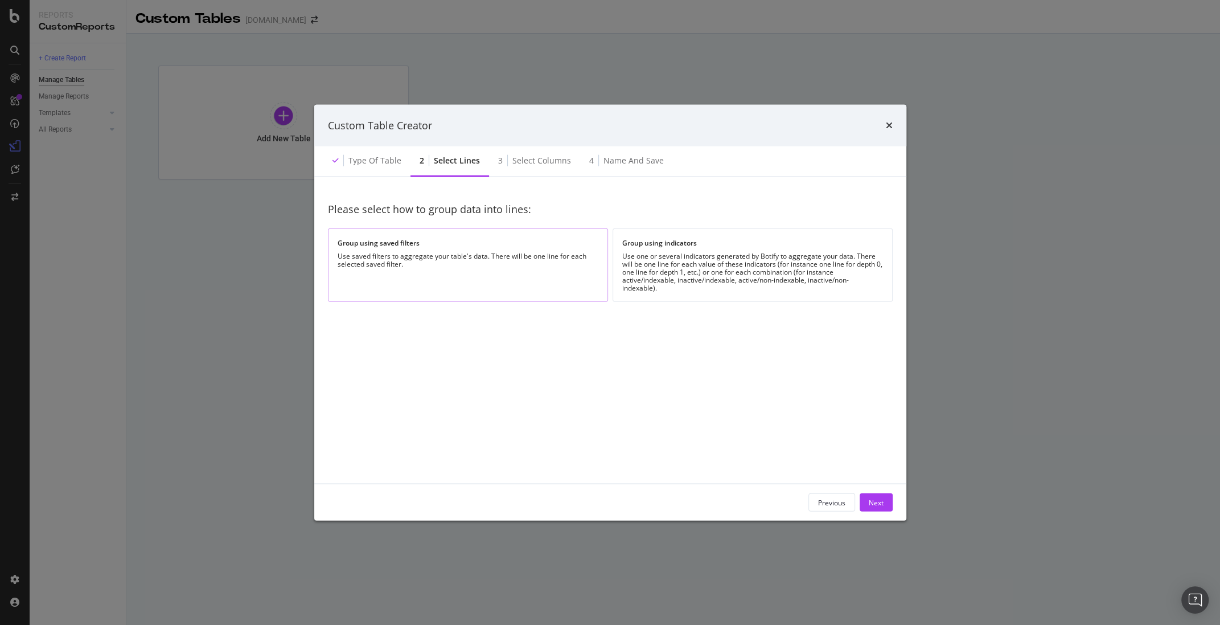
click at [422, 269] on div "Group using saved filters Use saved filters to aggregate your table's data. The…" at bounding box center [468, 264] width 280 height 73
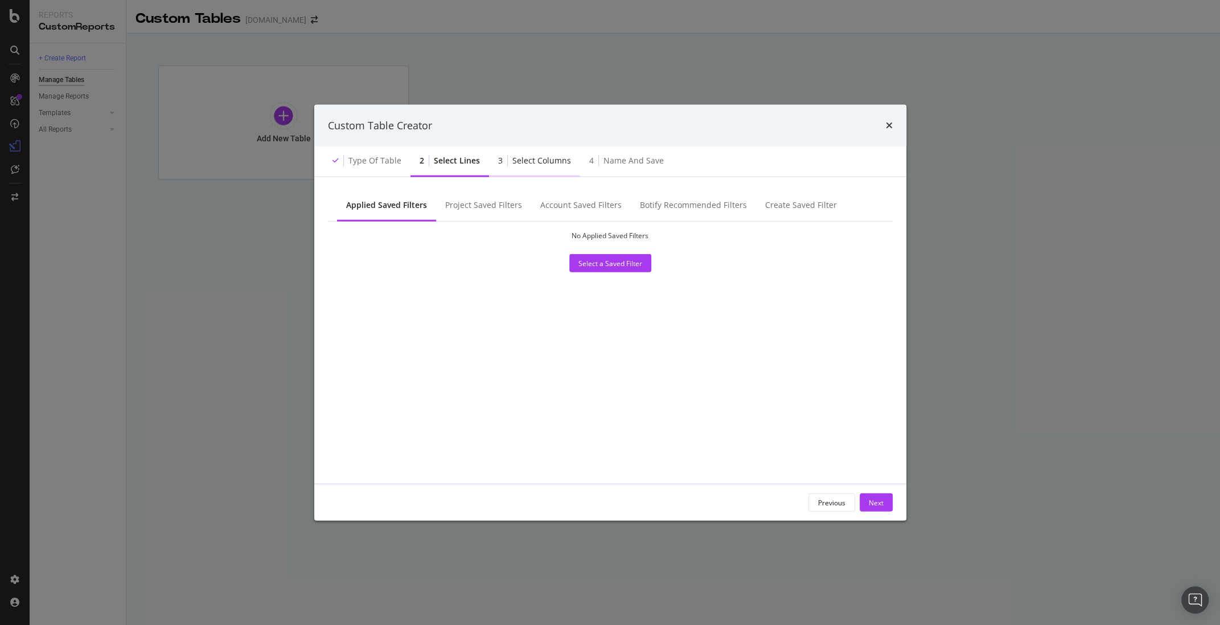
click at [541, 165] on div "Select columns" at bounding box center [541, 160] width 59 height 11
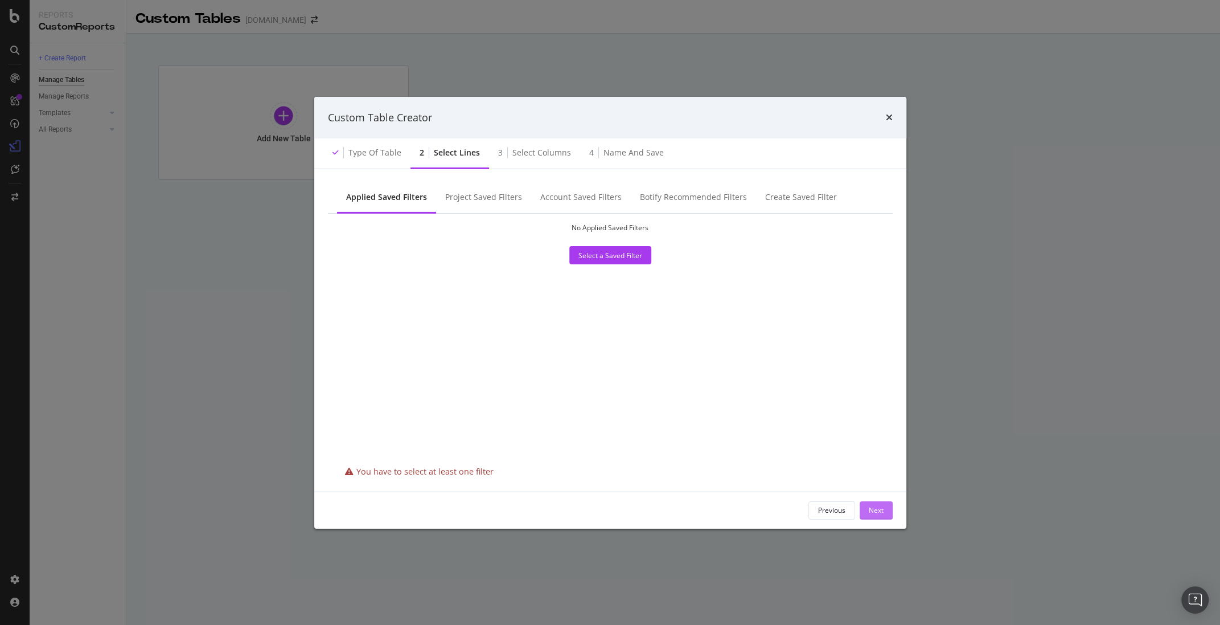
click at [874, 512] on div "Next" at bounding box center [876, 510] width 15 height 10
click at [878, 510] on div "Next" at bounding box center [876, 510] width 15 height 10
click at [574, 244] on div "No Applied Saved Filters Select a Saved Filter" at bounding box center [610, 244] width 547 height 42
click at [625, 270] on div "No Applied Saved Filters Select a Saved Filter" at bounding box center [610, 337] width 565 height 248
click at [619, 257] on div "Select a Saved Filter" at bounding box center [610, 256] width 64 height 10
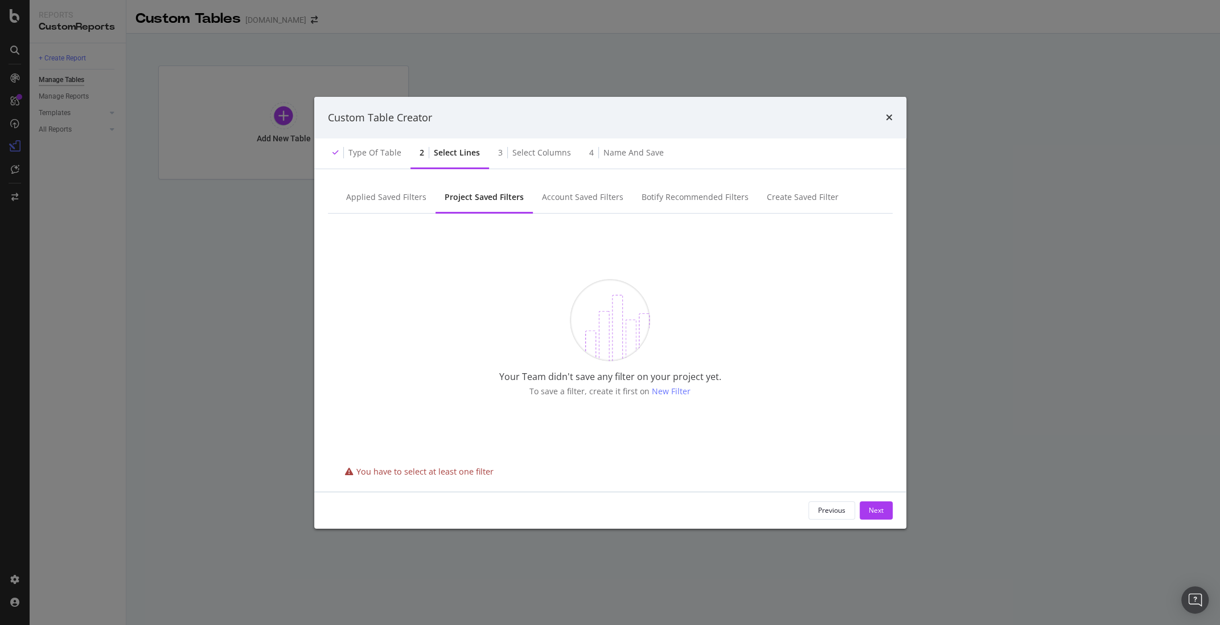
click at [664, 392] on span "New Filter" at bounding box center [671, 390] width 39 height 11
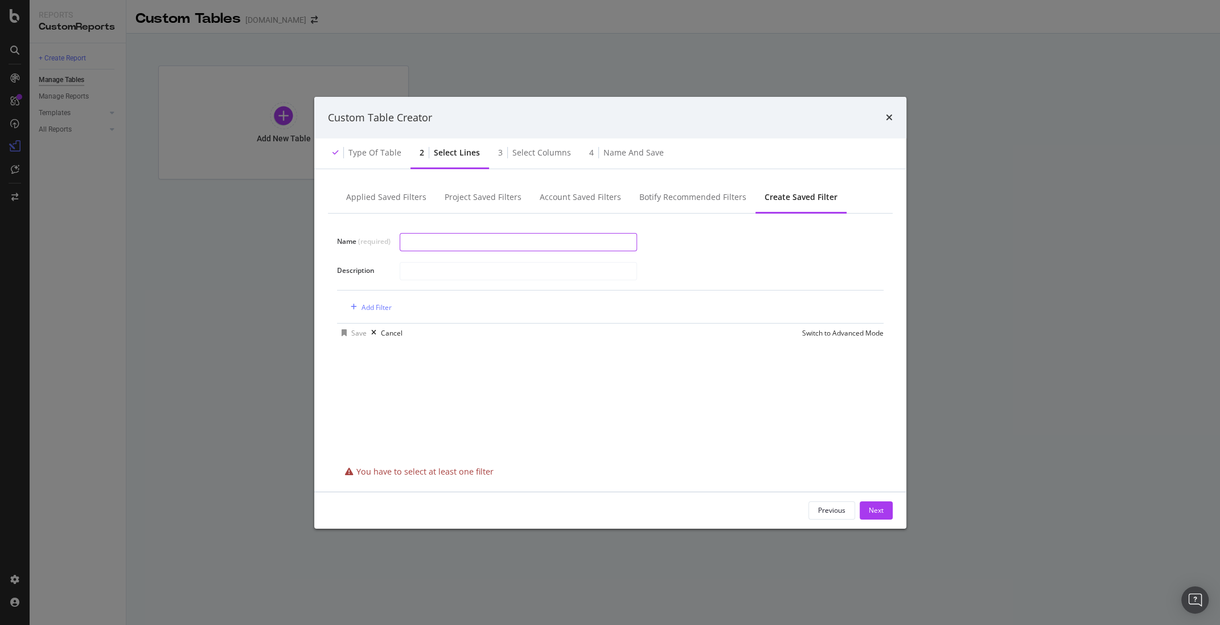
click at [459, 245] on input "modal" at bounding box center [518, 241] width 236 height 17
click at [452, 244] on input "modal" at bounding box center [518, 241] width 236 height 17
type input "[DOMAIN_NAME]"
click at [476, 270] on input "modal" at bounding box center [518, 270] width 236 height 17
type input "I dont know"
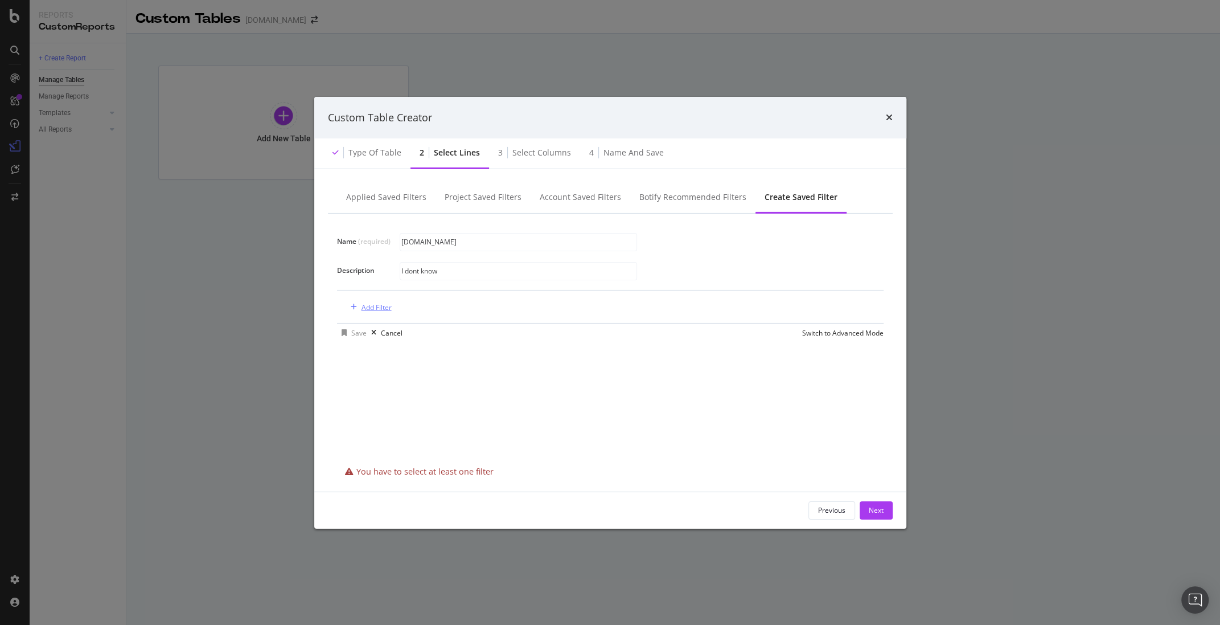
drag, startPoint x: 396, startPoint y: 312, endPoint x: 389, endPoint y: 310, distance: 7.0
click at [396, 312] on div "Add Filter" at bounding box center [610, 306] width 528 height 32
click at [383, 310] on div "Add Filter" at bounding box center [377, 307] width 30 height 10
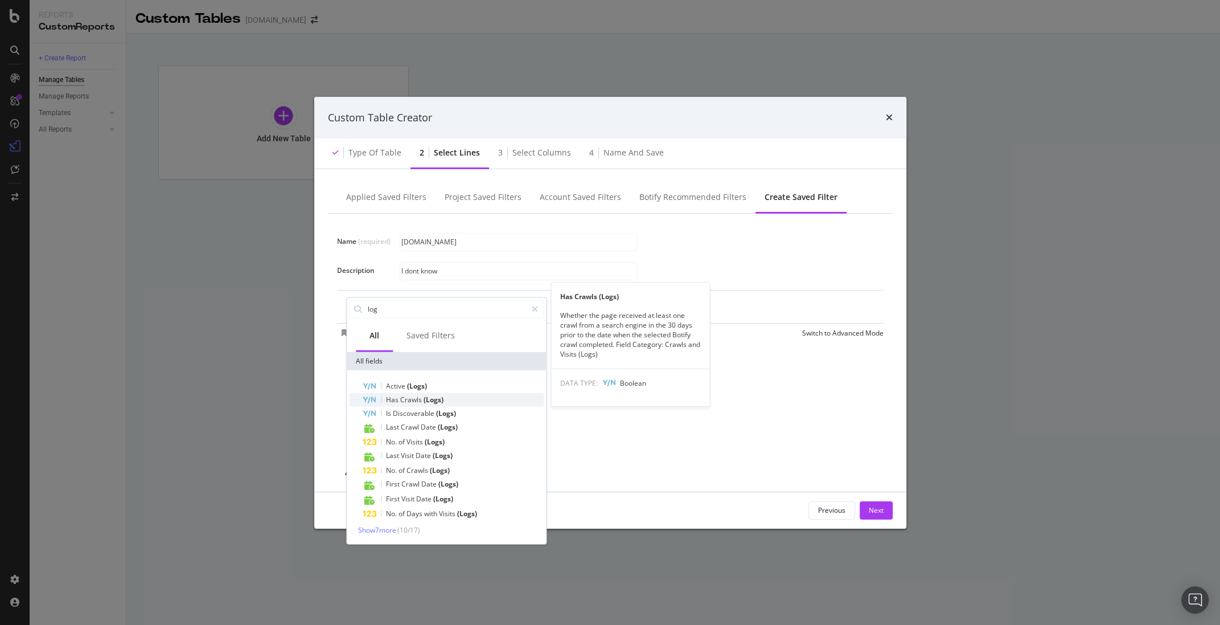
type input "log"
click at [470, 402] on div "Has Crawls (Logs)" at bounding box center [453, 399] width 181 height 14
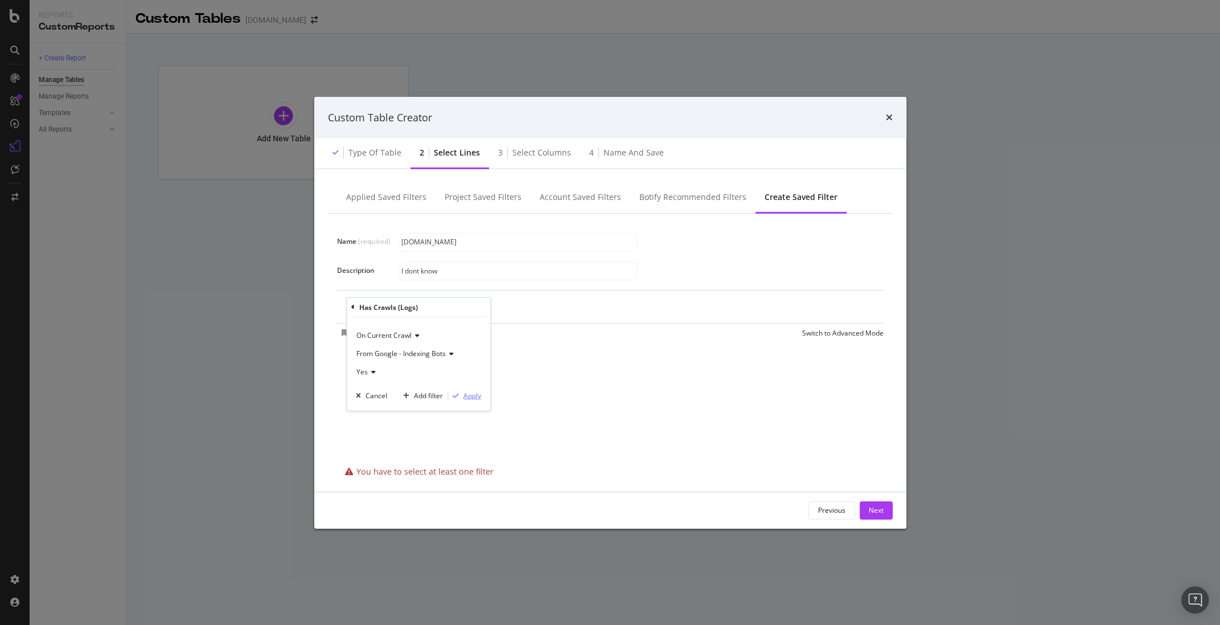
click at [473, 396] on div "Apply" at bounding box center [472, 396] width 18 height 10
click at [872, 506] on div "Next" at bounding box center [876, 510] width 15 height 10
click at [877, 508] on div "Next" at bounding box center [876, 510] width 15 height 10
click at [542, 307] on div "Add Filter" at bounding box center [552, 307] width 30 height 10
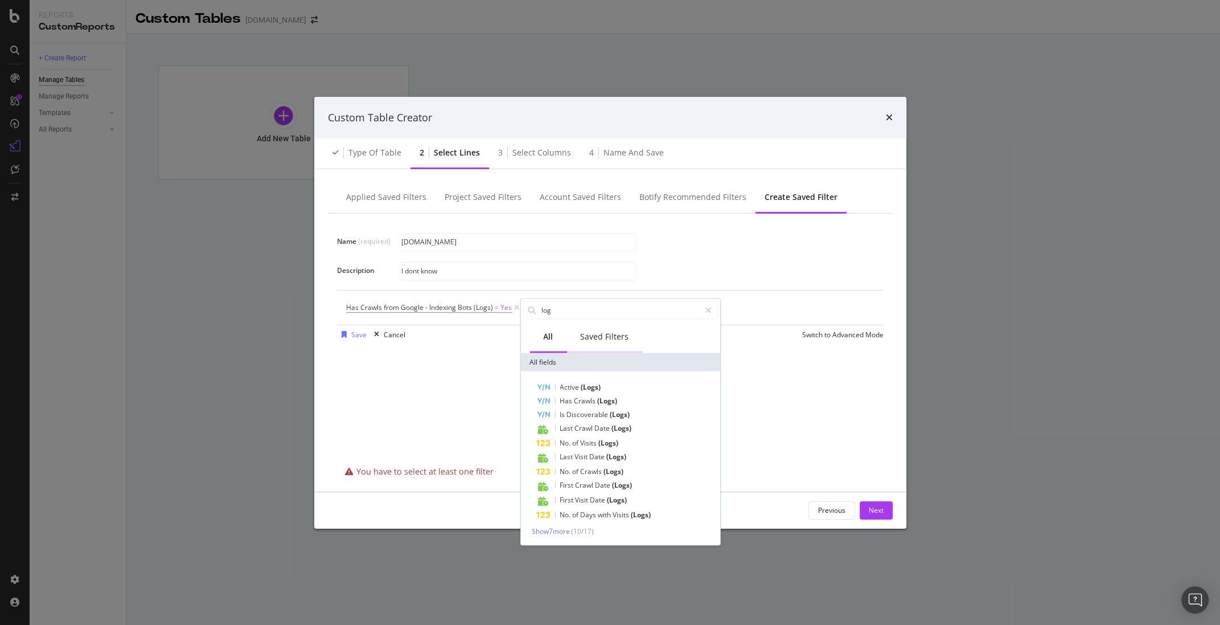
click at [573, 328] on div "Saved Filters" at bounding box center [604, 336] width 76 height 31
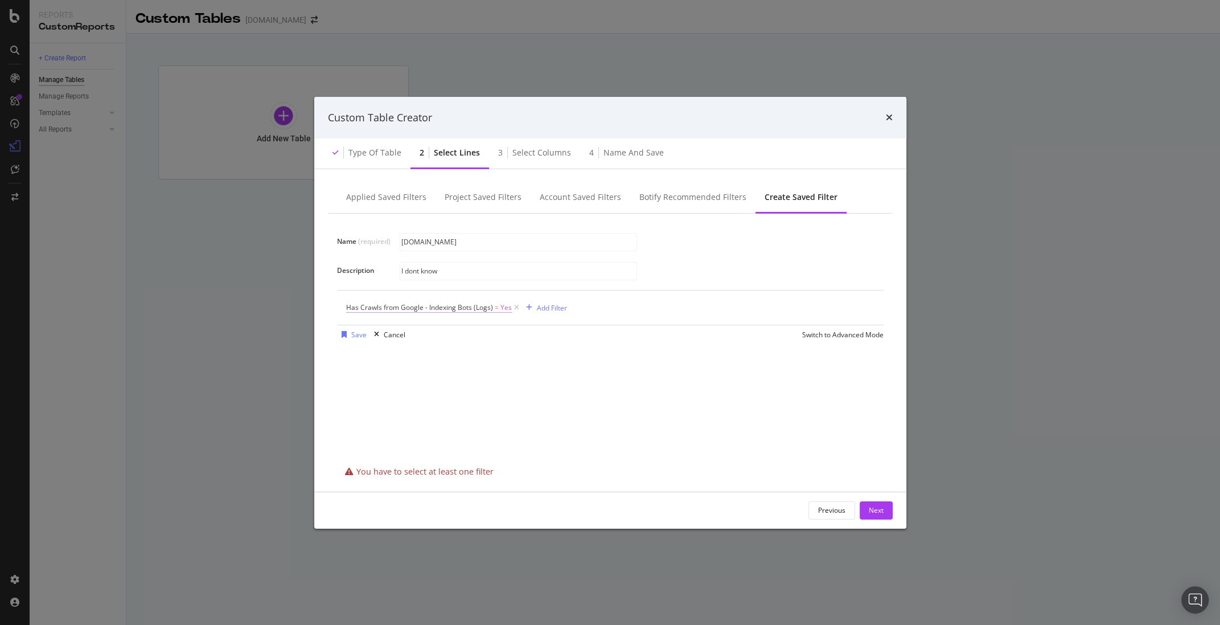
drag, startPoint x: 450, startPoint y: 323, endPoint x: 445, endPoint y: 311, distance: 13.0
click at [450, 323] on div "Has Crawls from Google - Indexing Bots (Logs) = Yes Add Filter" at bounding box center [610, 307] width 528 height 34
click at [443, 306] on span "Has Crawls from Google - Indexing Bots (Logs)" at bounding box center [419, 307] width 147 height 10
drag, startPoint x: 592, startPoint y: 354, endPoint x: 581, endPoint y: 348, distance: 11.7
click at [591, 354] on div "Name (required) land.com Description I dont know Has Crawls from Google - Index…" at bounding box center [610, 337] width 565 height 248
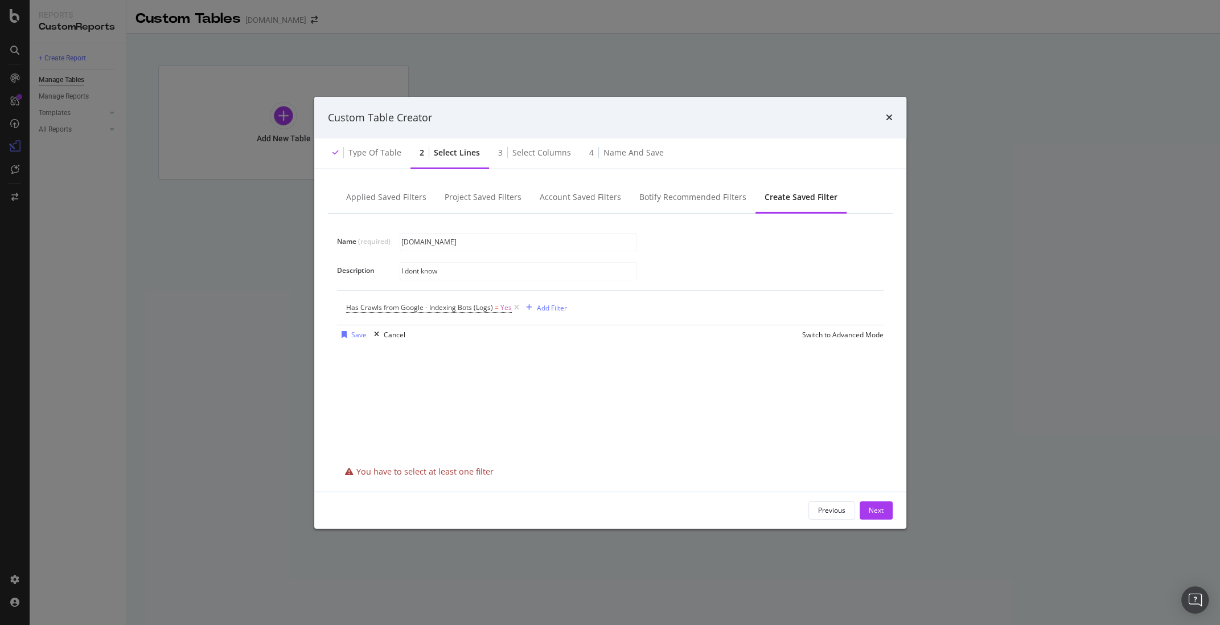
click at [583, 332] on div "Save Cancel Switch to Advanced Mode" at bounding box center [610, 334] width 547 height 18
click at [348, 334] on div "modal" at bounding box center [344, 334] width 14 height 7
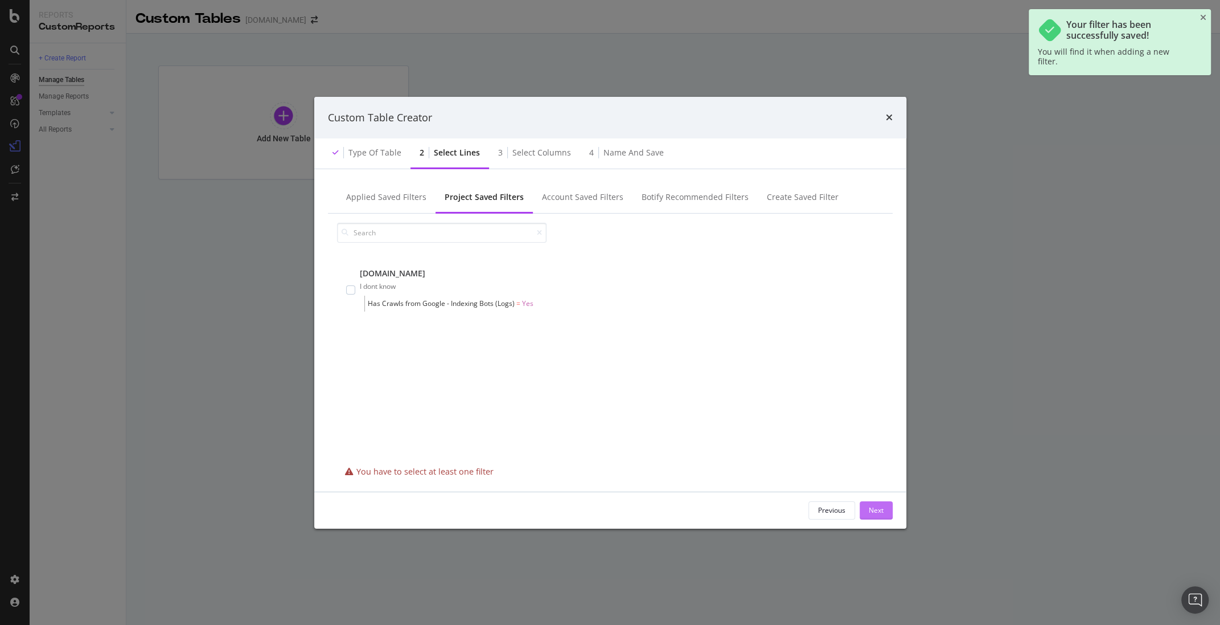
click at [876, 510] on div "Next" at bounding box center [876, 510] width 15 height 10
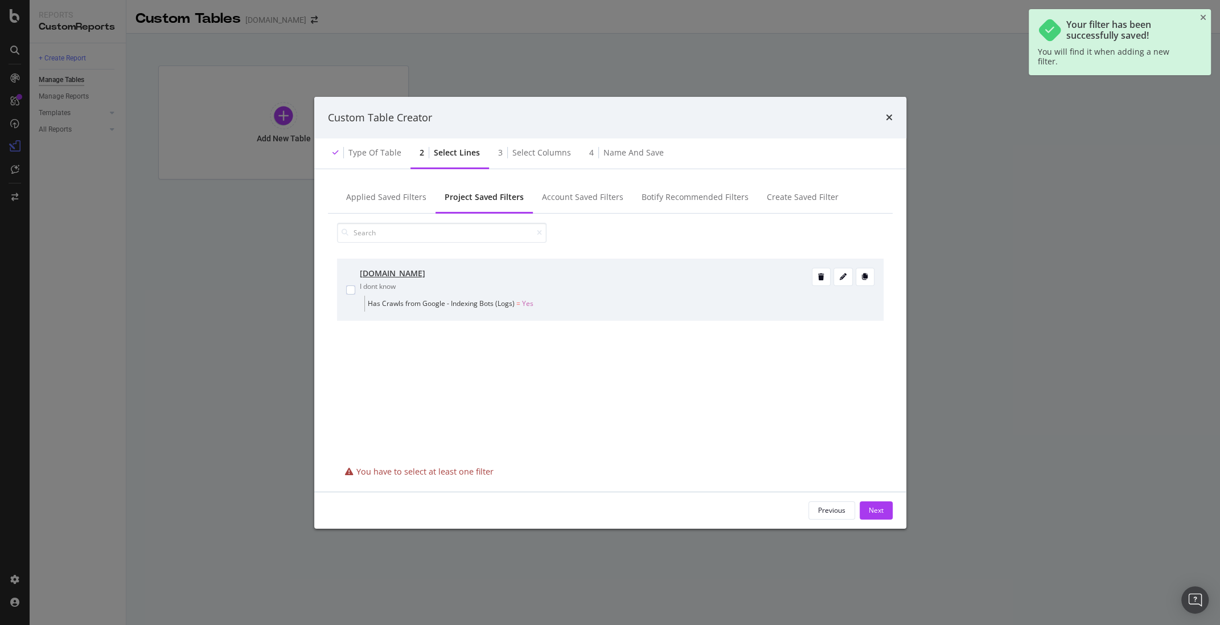
click at [344, 290] on div "land.com I dont know Has Crawls from Google - Indexing Bots (Logs) = Yes" at bounding box center [610, 289] width 547 height 62
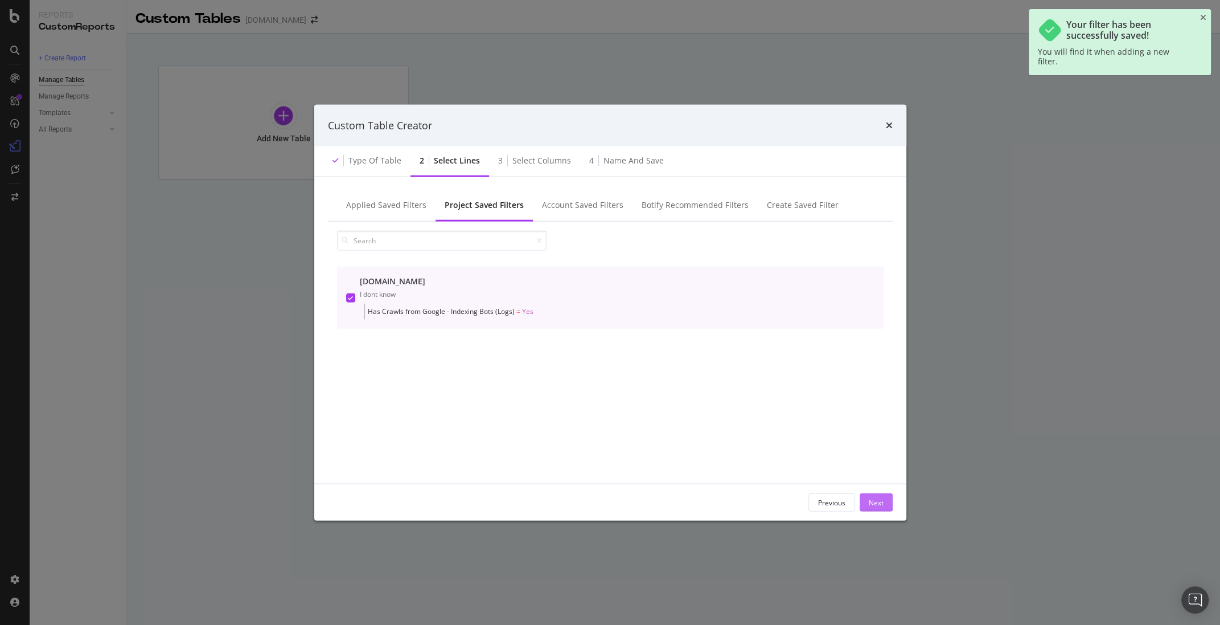
click at [874, 504] on div "Next" at bounding box center [876, 502] width 15 height 10
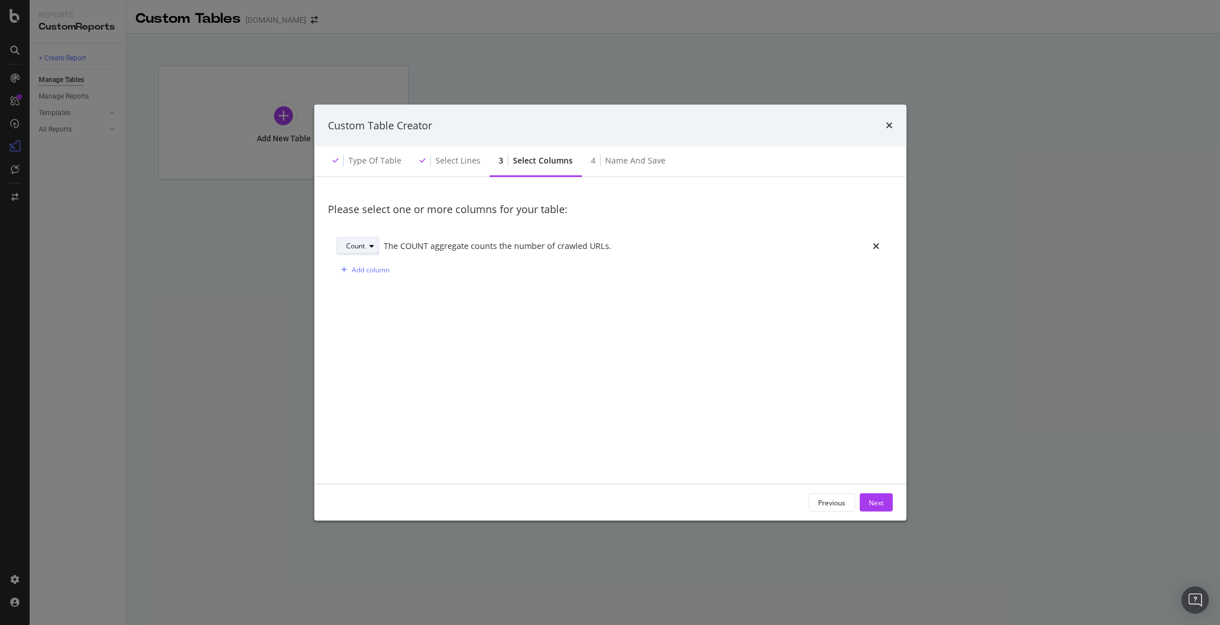
click at [360, 244] on div "Count" at bounding box center [355, 246] width 19 height 7
click at [878, 506] on div "Next" at bounding box center [876, 502] width 15 height 10
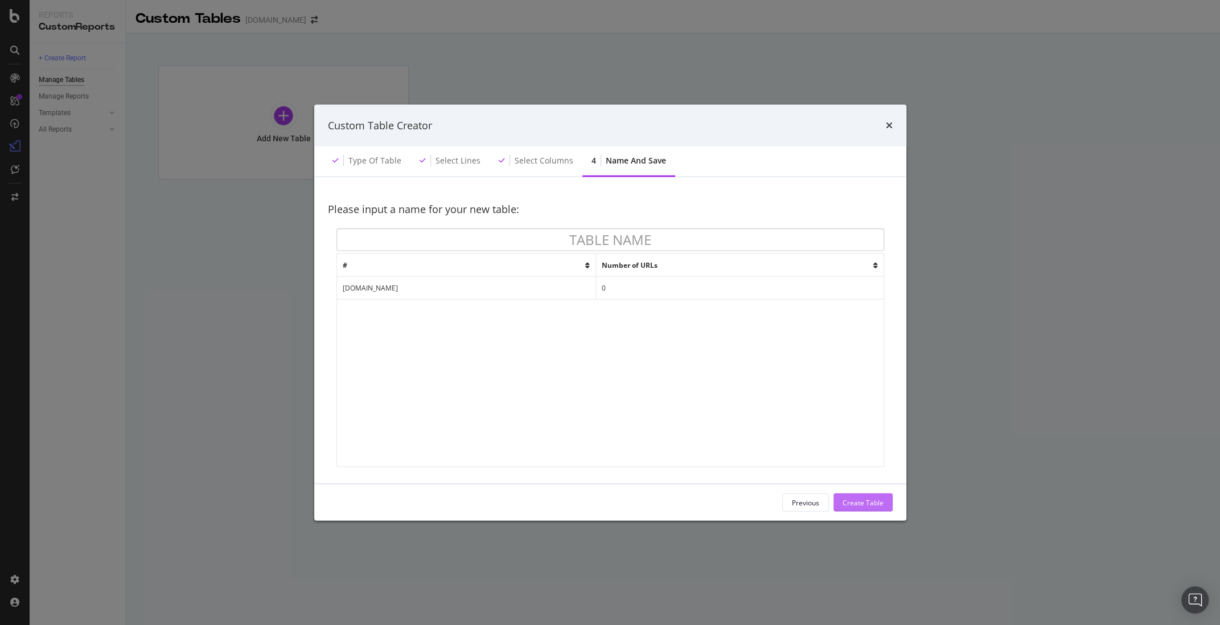
click at [873, 502] on div "Create Table" at bounding box center [863, 502] width 41 height 10
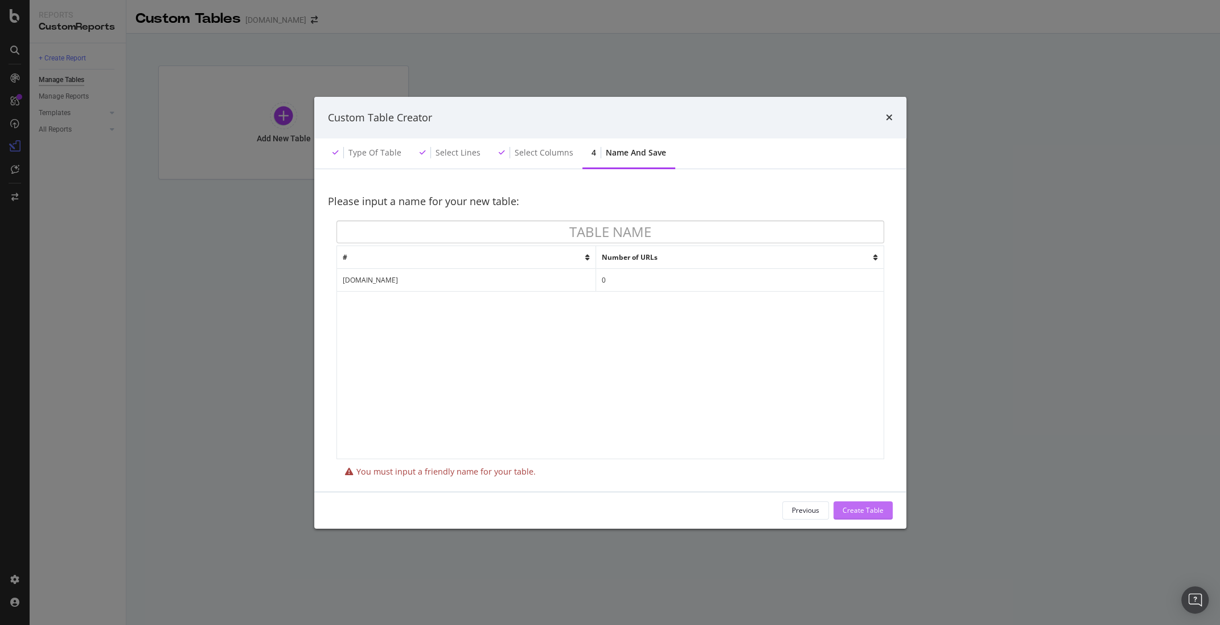
drag, startPoint x: 816, startPoint y: 518, endPoint x: 868, endPoint y: 503, distance: 53.7
click at [815, 516] on div "Previous" at bounding box center [805, 510] width 27 height 16
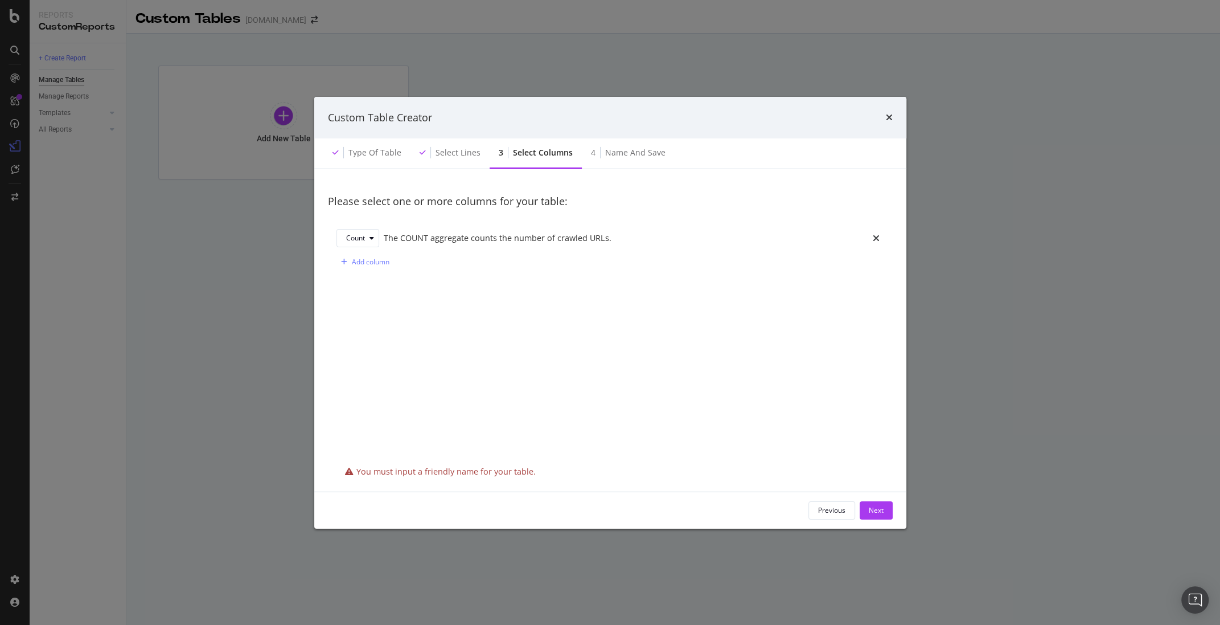
click at [884, 120] on div "Custom Table Creator" at bounding box center [610, 117] width 565 height 15
click at [888, 119] on icon "times" at bounding box center [889, 117] width 7 height 9
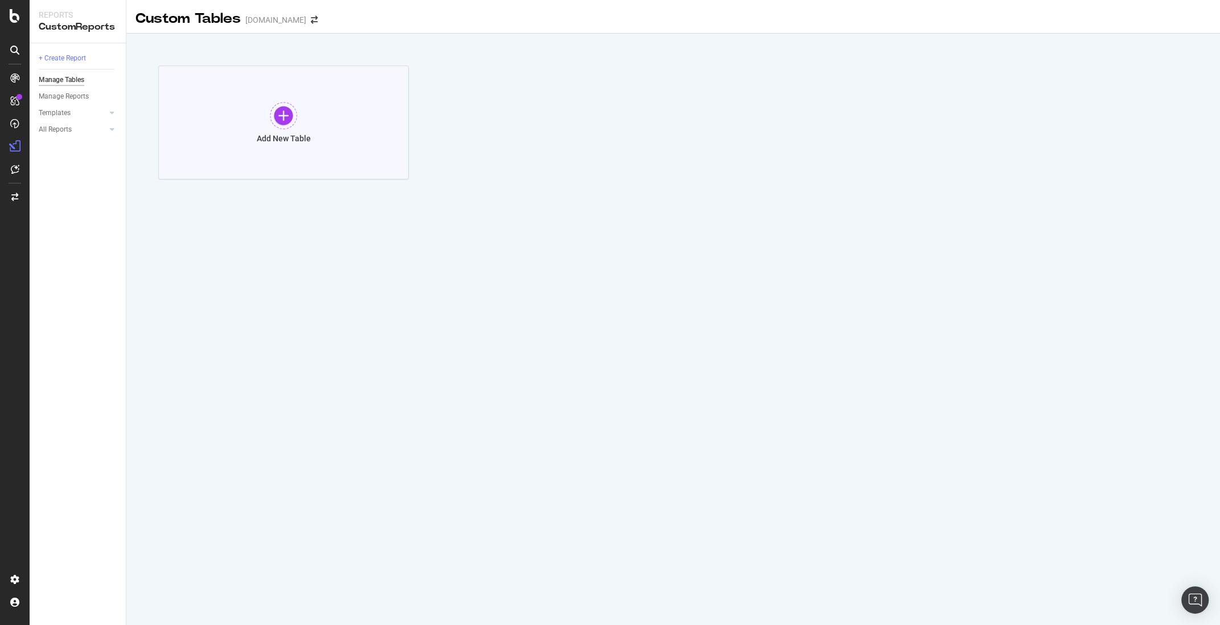
click at [280, 119] on div at bounding box center [283, 115] width 27 height 27
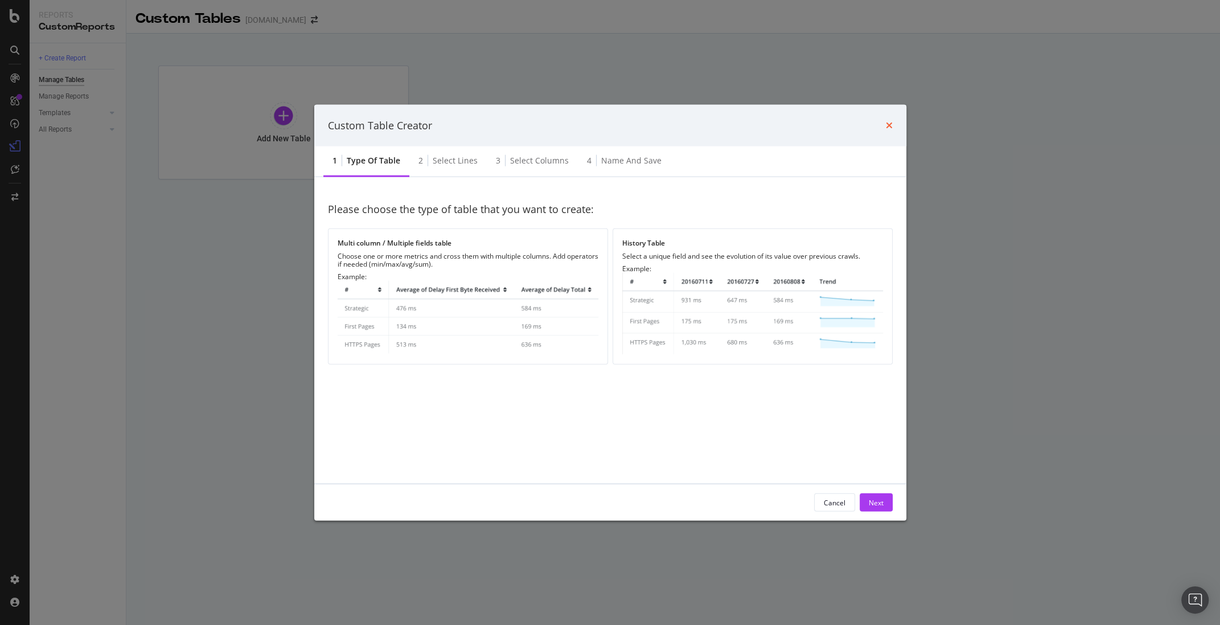
click at [892, 125] on div "Custom Table Creator" at bounding box center [610, 125] width 592 height 42
click at [836, 501] on div "Cancel" at bounding box center [835, 502] width 22 height 10
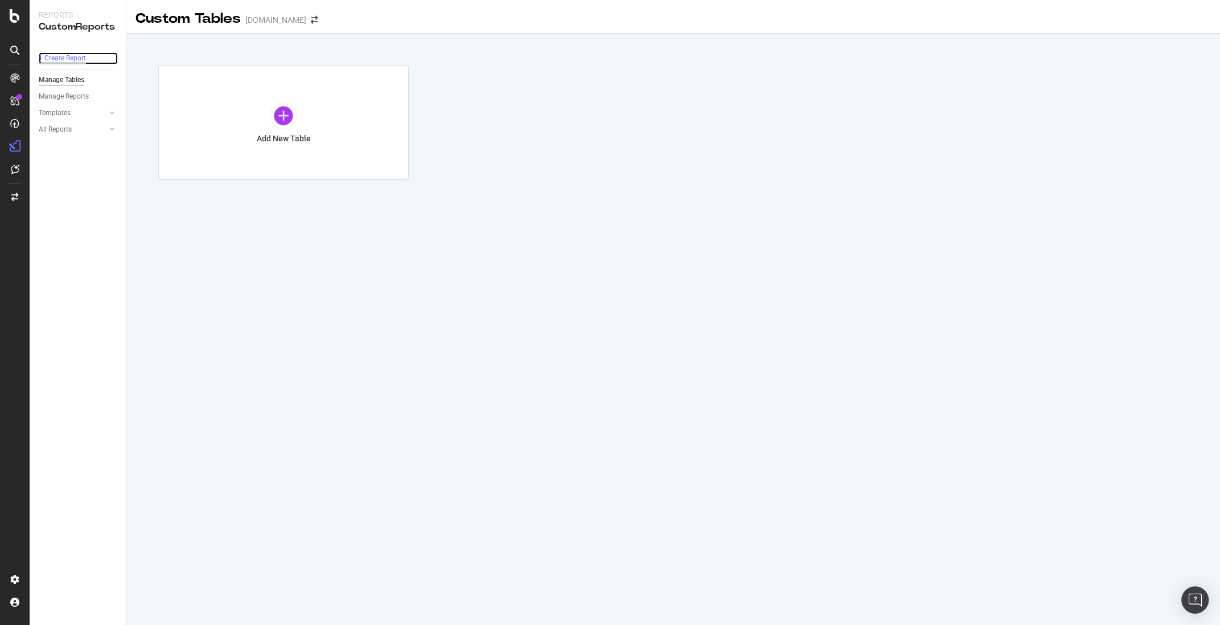
click at [61, 57] on div "+ Create Report" at bounding box center [62, 58] width 47 height 12
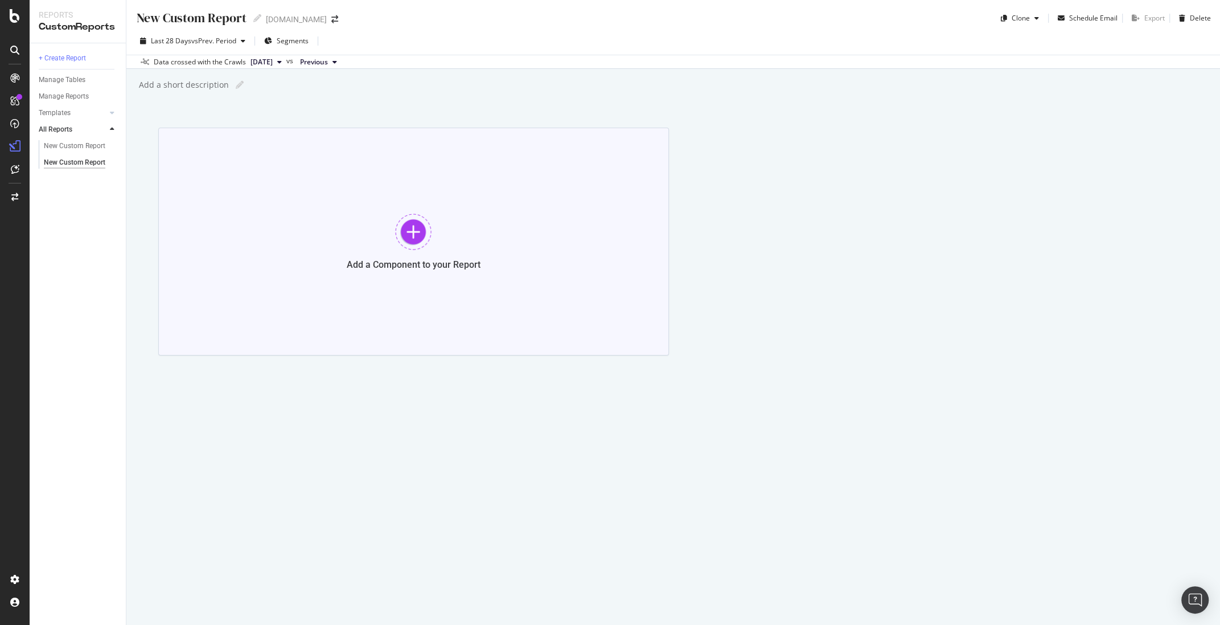
click at [416, 225] on div at bounding box center [413, 231] width 36 height 36
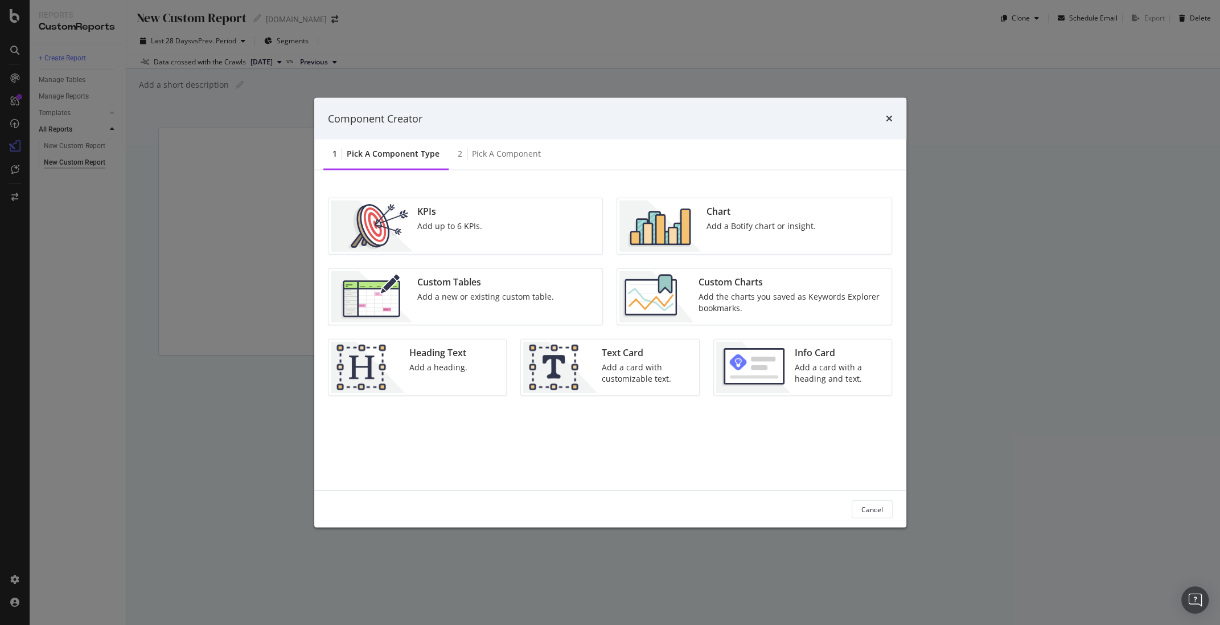
click at [724, 244] on div "Chart Add a Botify chart or insight." at bounding box center [760, 225] width 118 height 51
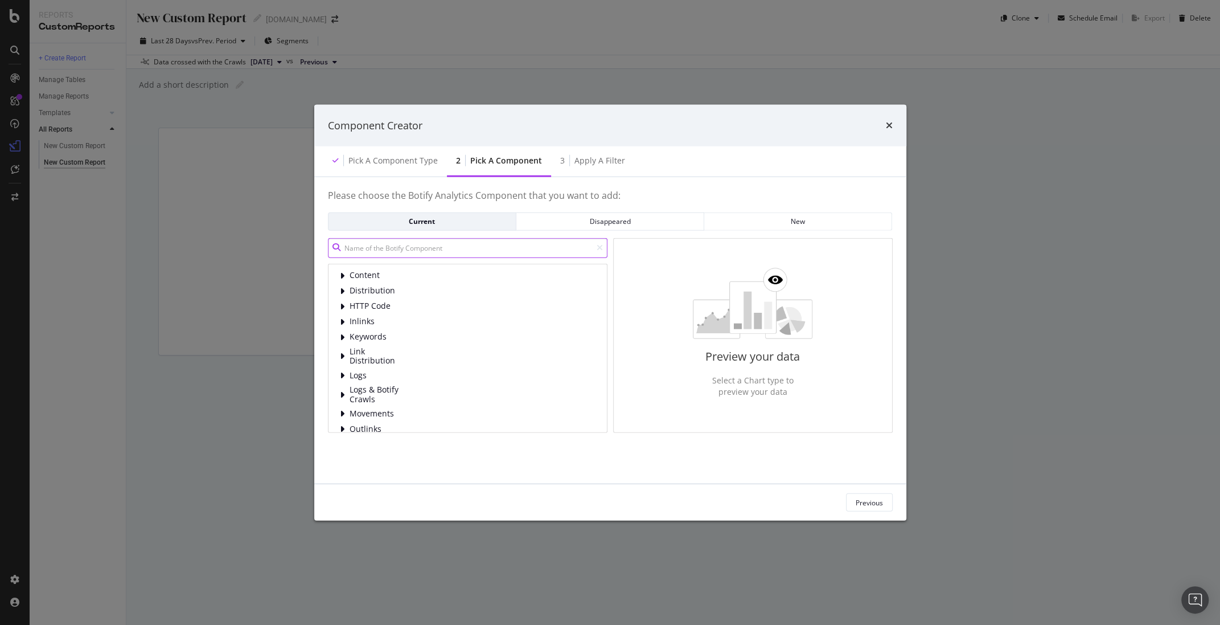
click at [428, 245] on input "modal" at bounding box center [468, 247] width 280 height 20
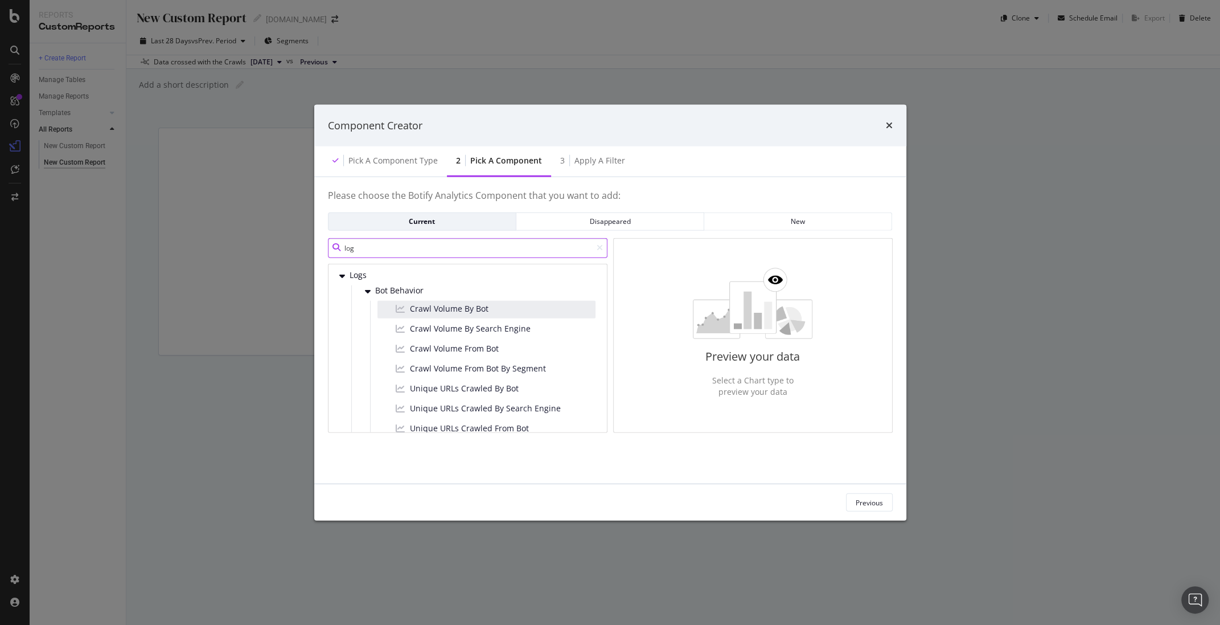
type input "log"
click at [514, 312] on div "Crawl Volume By Bot" at bounding box center [486, 309] width 218 height 18
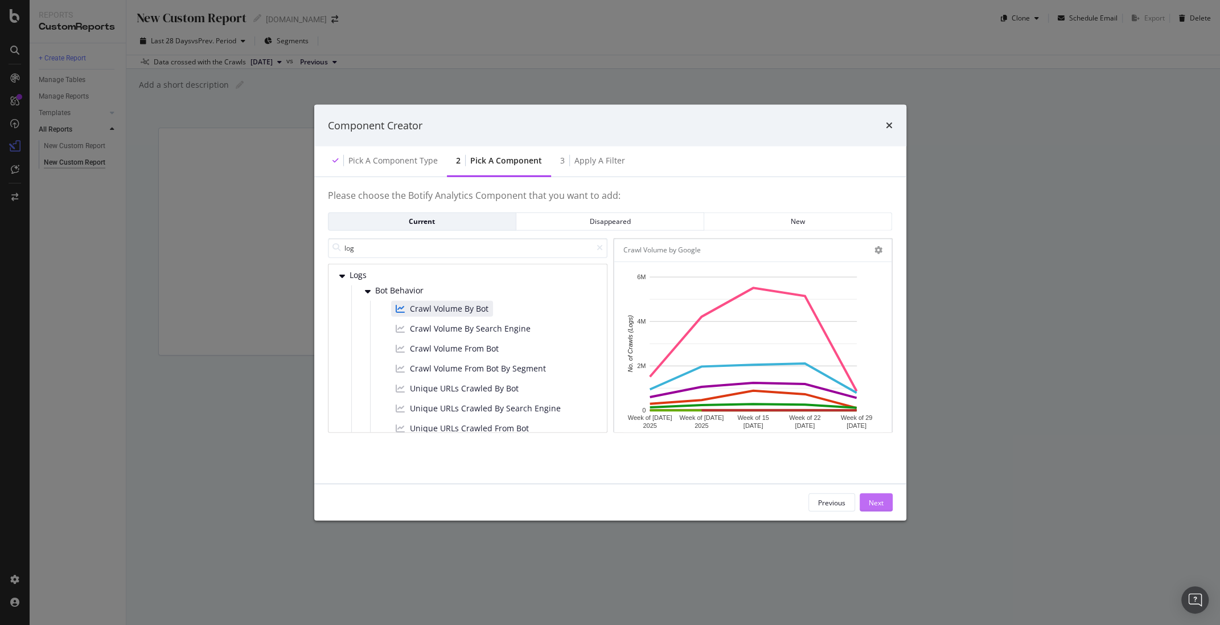
click at [877, 502] on div "Next" at bounding box center [876, 502] width 15 height 10
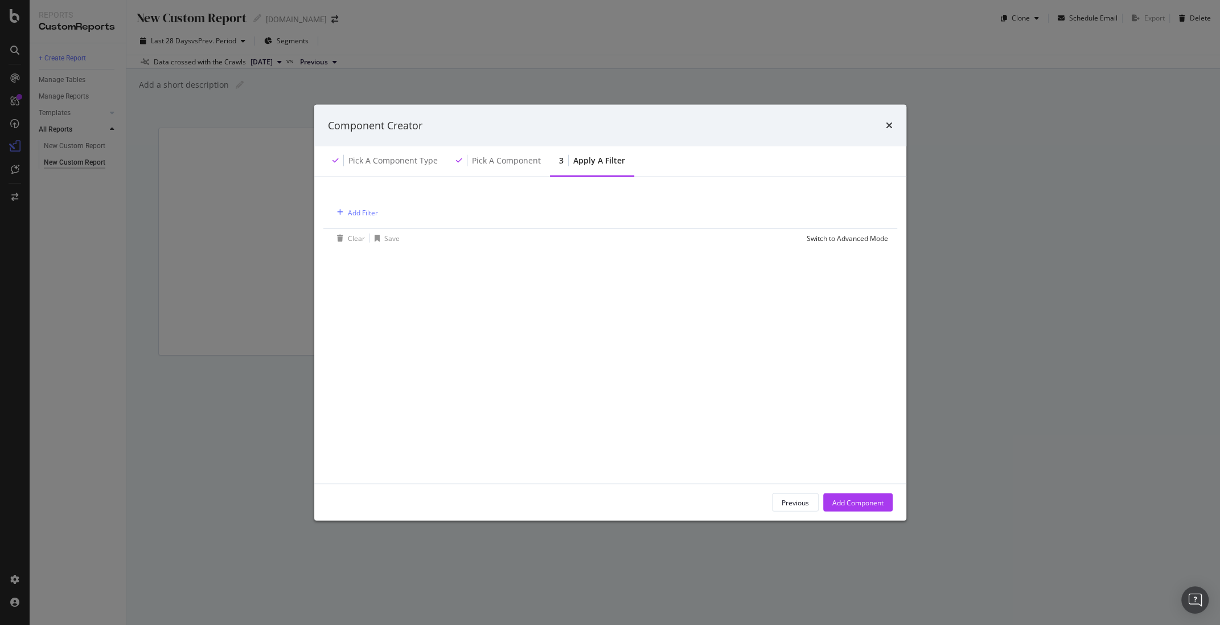
click at [878, 503] on div "Add Component" at bounding box center [857, 502] width 51 height 10
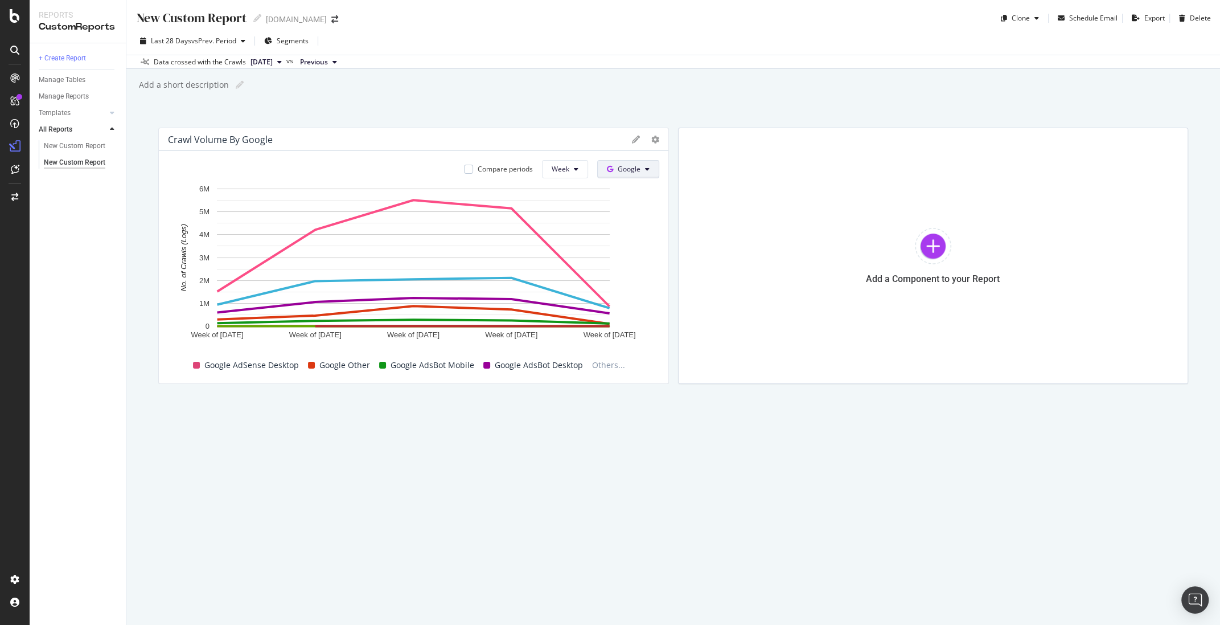
click at [614, 175] on button "Google" at bounding box center [628, 169] width 62 height 18
click at [651, 256] on span "Other AI Bots" at bounding box center [646, 254] width 42 height 10
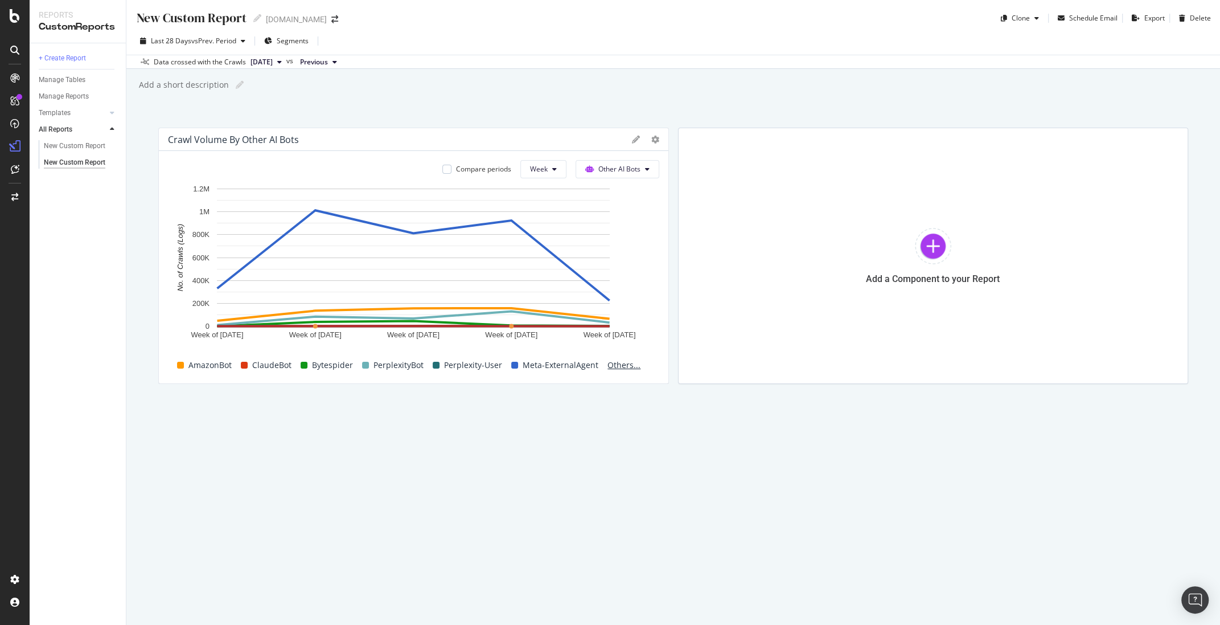
click at [620, 362] on span "Others..." at bounding box center [624, 365] width 42 height 14
click at [547, 175] on button "Week" at bounding box center [543, 169] width 46 height 18
click at [540, 235] on span "Month" at bounding box center [541, 233] width 20 height 10
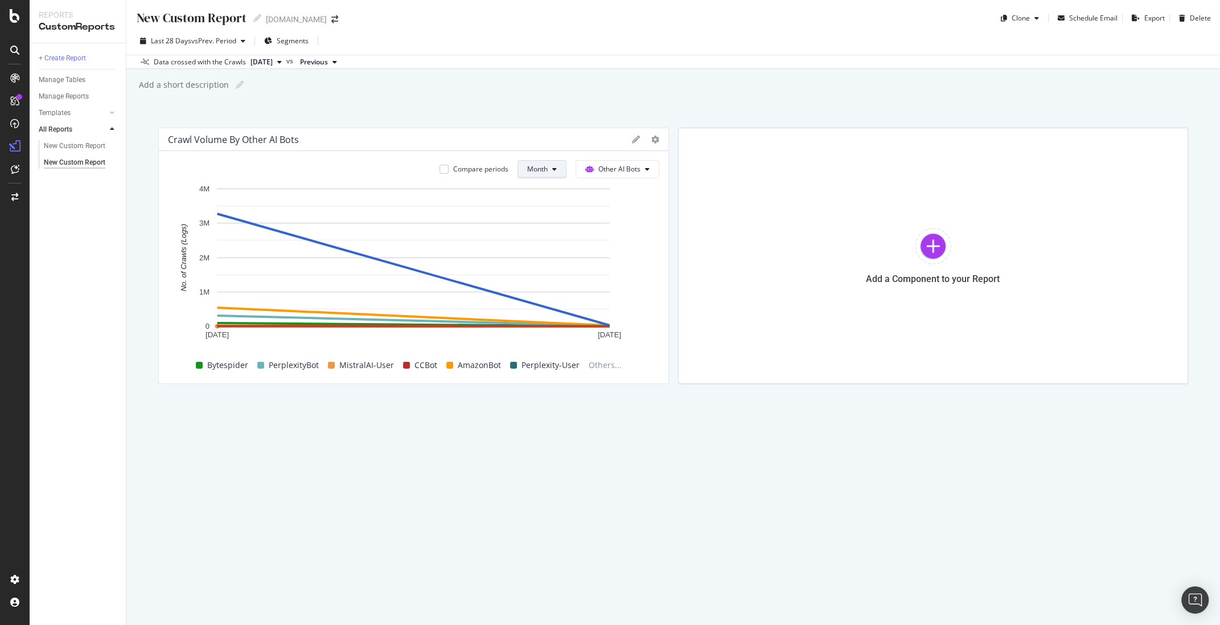
click at [544, 170] on span "Month" at bounding box center [537, 169] width 20 height 10
click at [540, 194] on span "Day" at bounding box center [538, 191] width 22 height 10
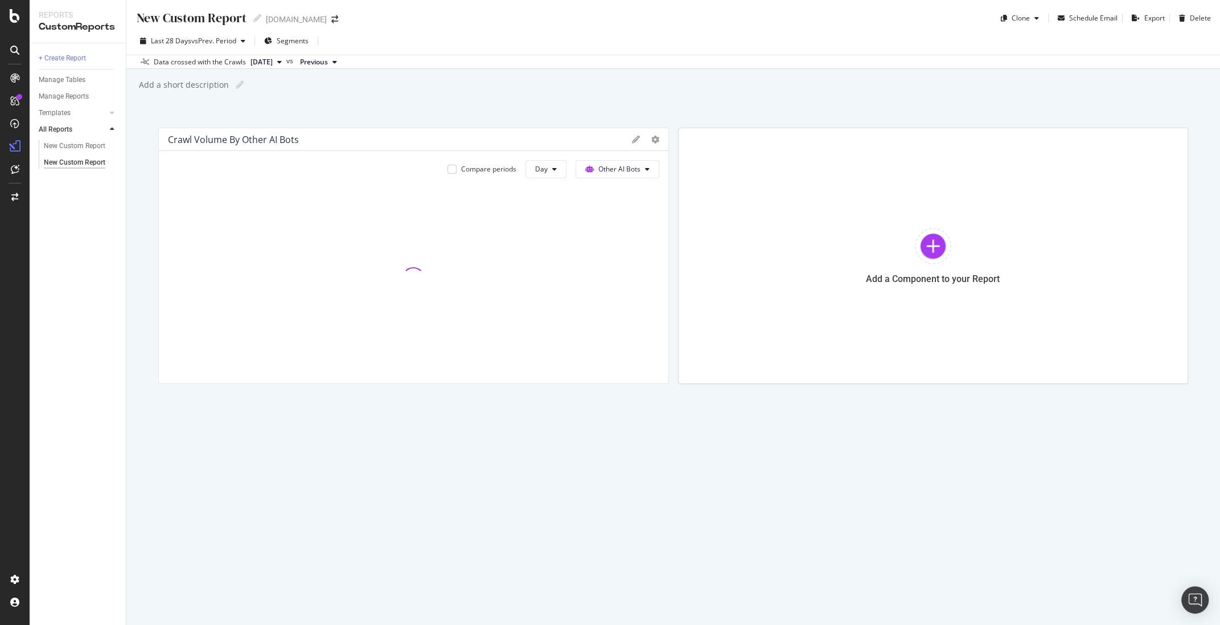
click at [139, 145] on div "New Custom Report New Custom Report land.com Clone Schedule Email Export Delete…" at bounding box center [673, 312] width 1094 height 625
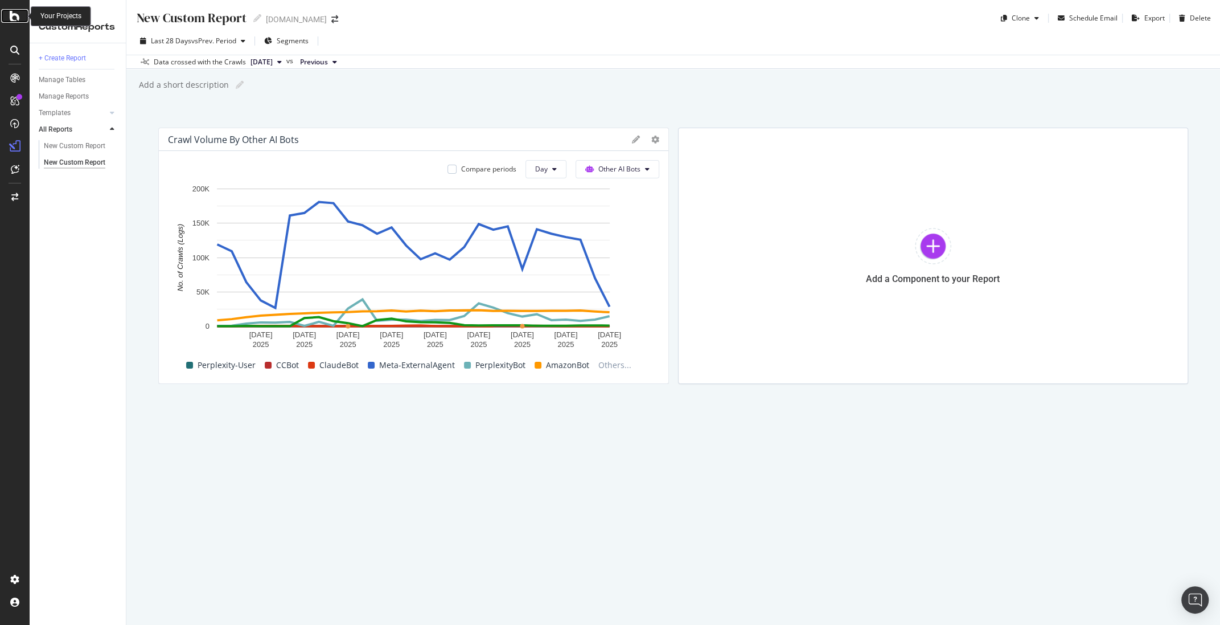
click at [25, 21] on div at bounding box center [14, 16] width 27 height 14
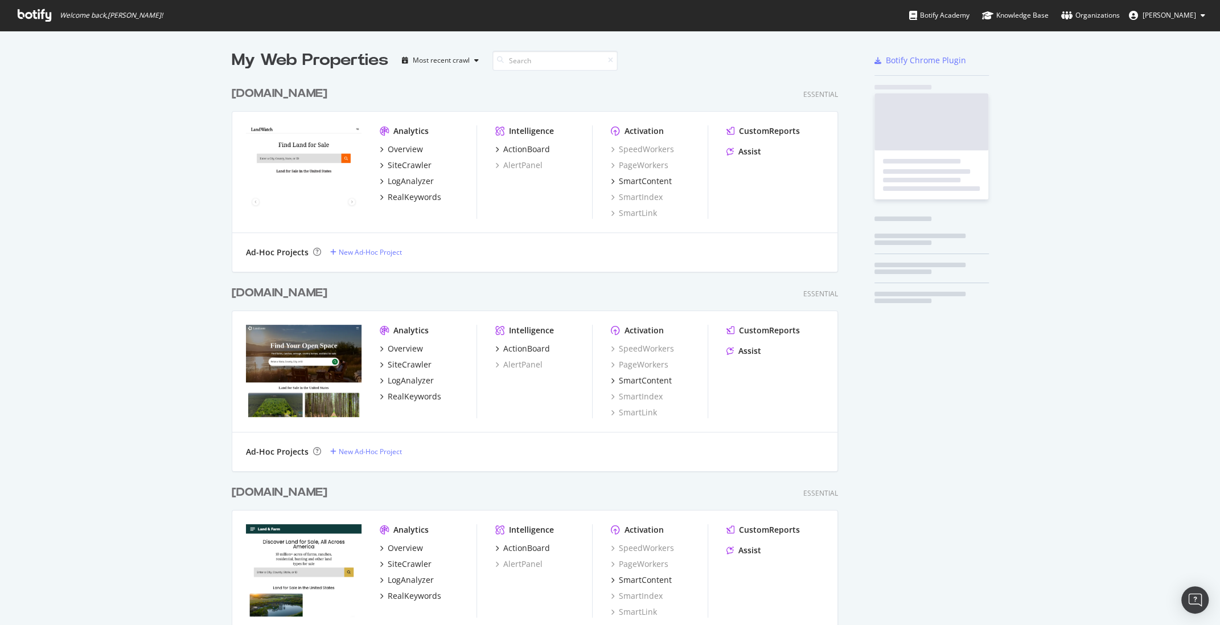
scroll to position [625, 1220]
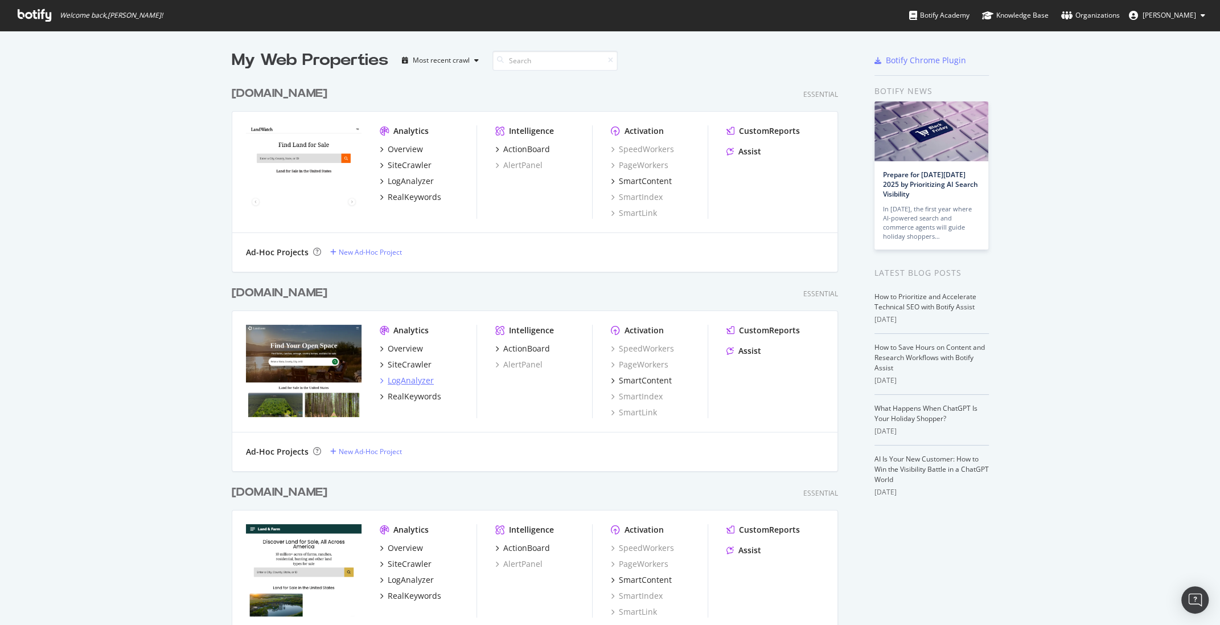
click at [422, 383] on div "LogAnalyzer" at bounding box center [411, 380] width 46 height 11
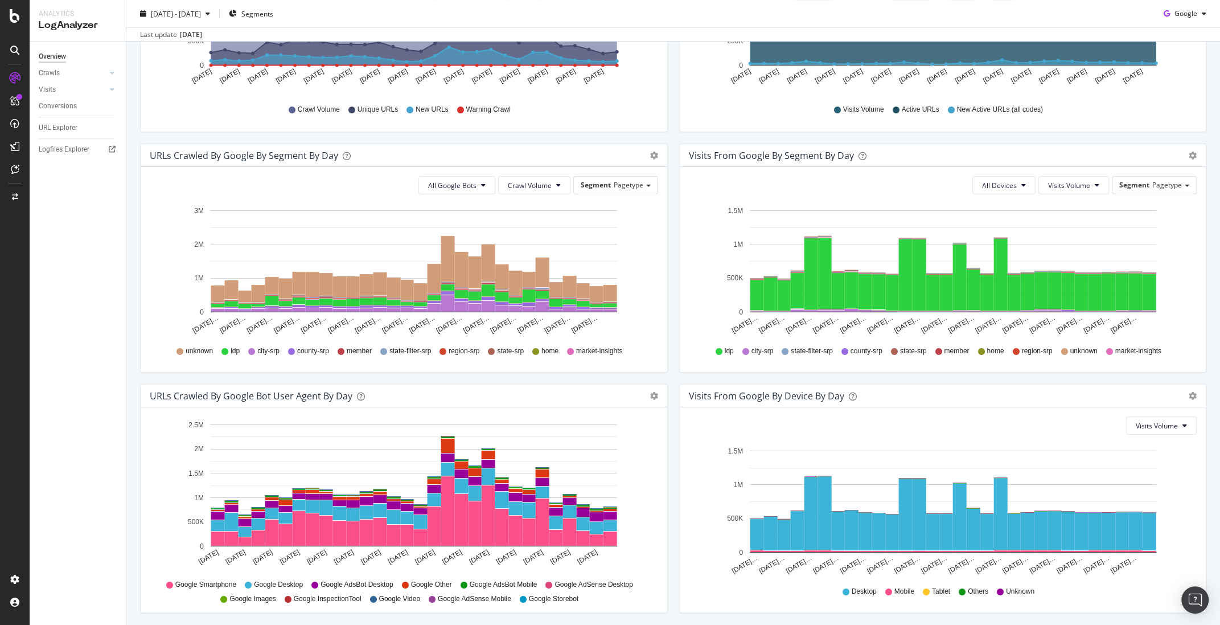
scroll to position [324, 0]
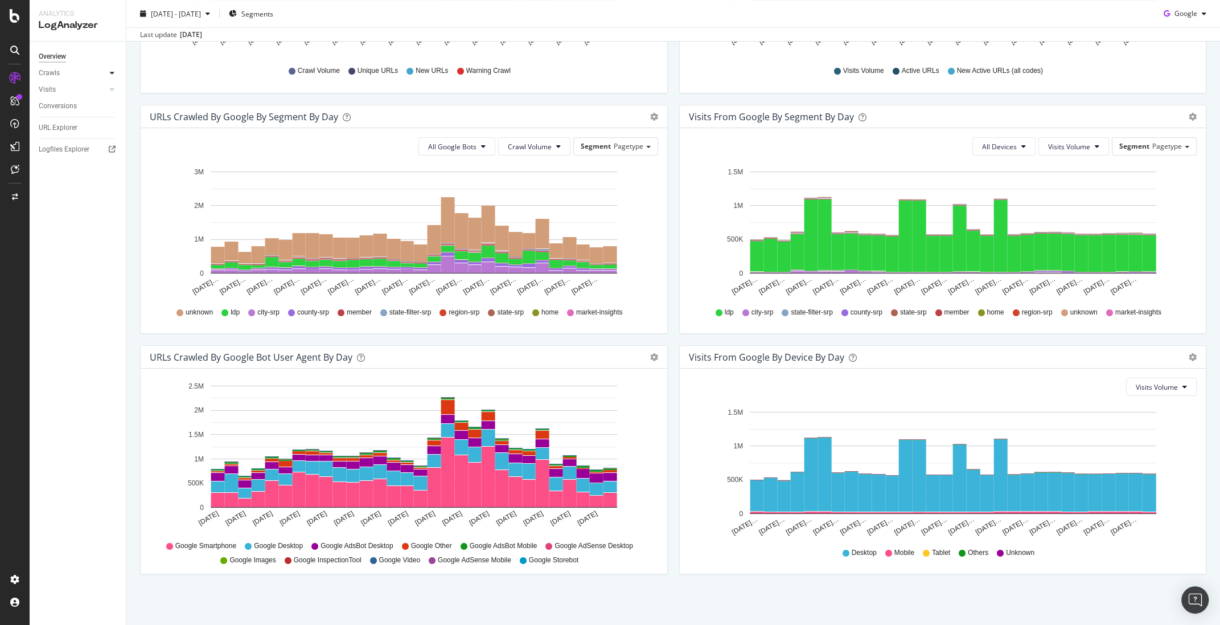
click at [113, 73] on icon at bounding box center [112, 72] width 5 height 7
click at [106, 170] on div "Visits" at bounding box center [82, 167] width 87 height 17
click at [114, 169] on icon at bounding box center [112, 167] width 5 height 7
click at [82, 102] on div "Daily Distribution" at bounding box center [70, 106] width 53 height 12
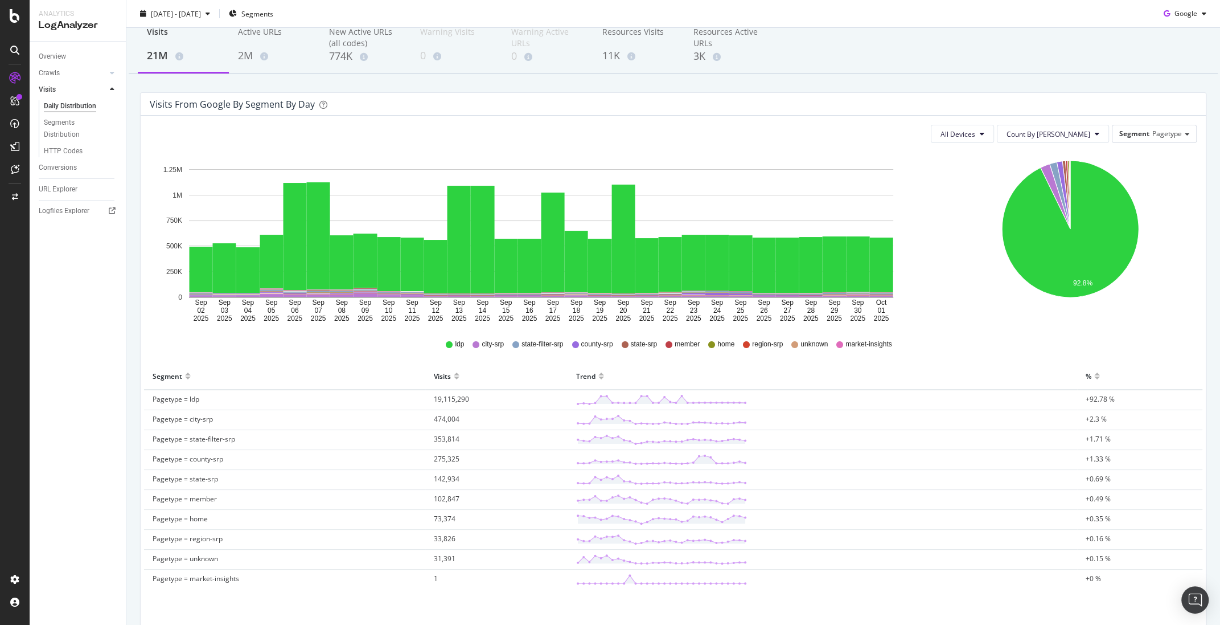
scroll to position [108, 0]
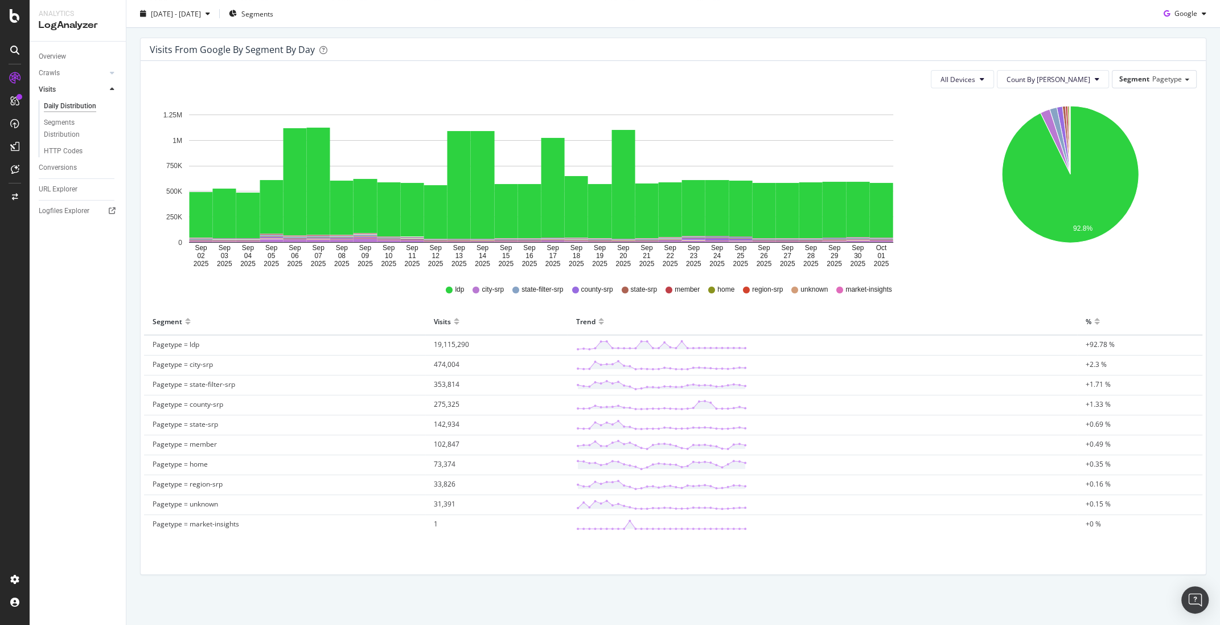
click at [59, 113] on div "Daily Distribution" at bounding box center [82, 107] width 87 height 14
click at [61, 122] on div "Segments Distribution" at bounding box center [75, 129] width 63 height 24
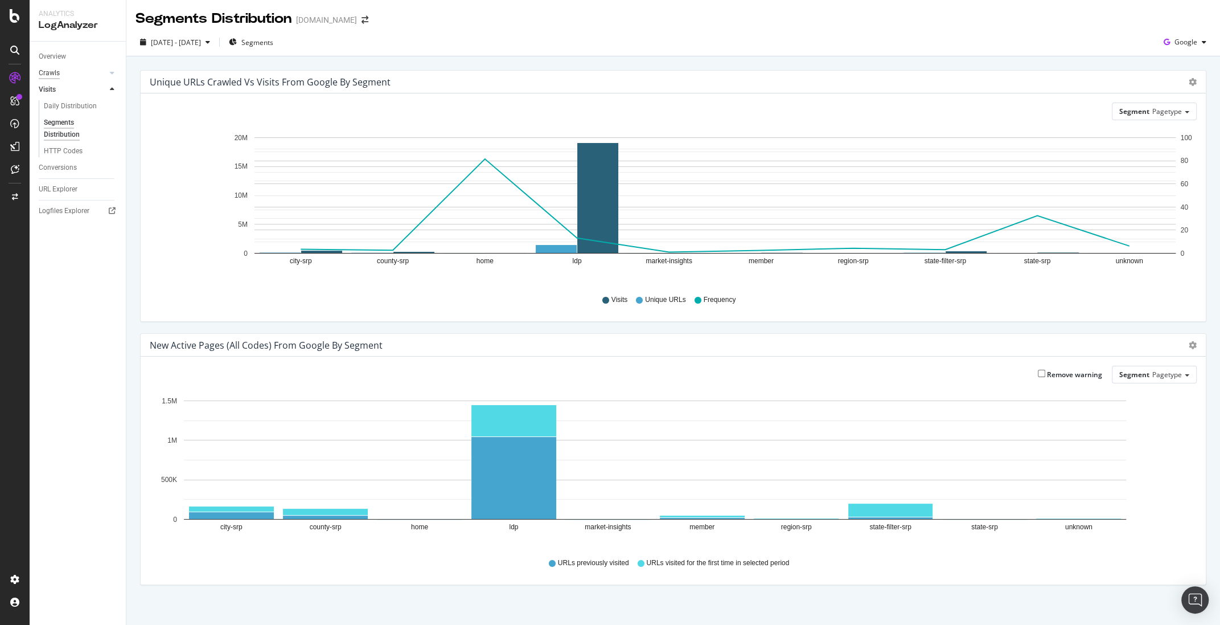
click at [55, 75] on div "Crawls" at bounding box center [49, 73] width 21 height 12
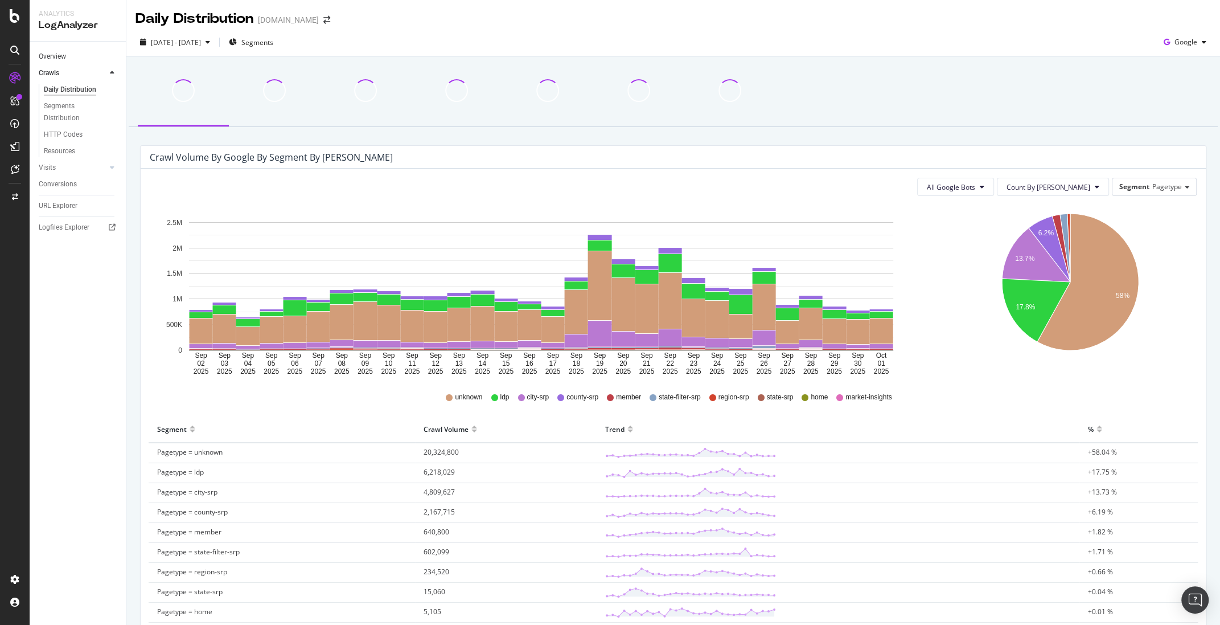
click at [67, 58] on link "Overview" at bounding box center [78, 57] width 79 height 12
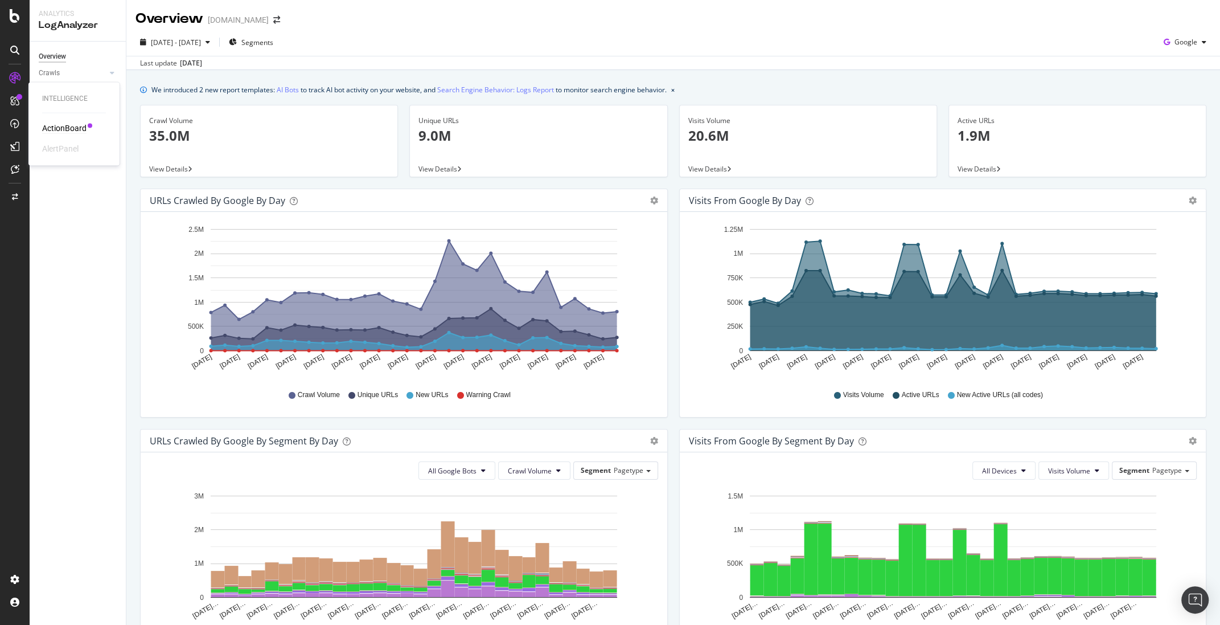
click at [81, 127] on div "ActionBoard" at bounding box center [64, 127] width 44 height 11
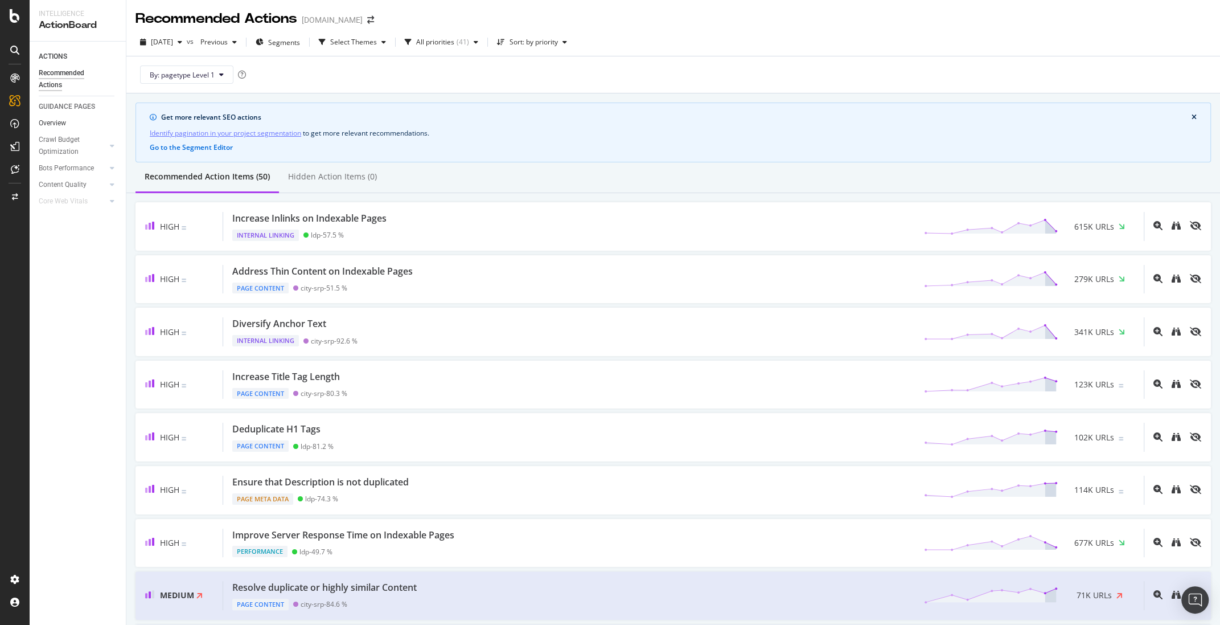
click at [75, 119] on link "Overview" at bounding box center [78, 123] width 79 height 12
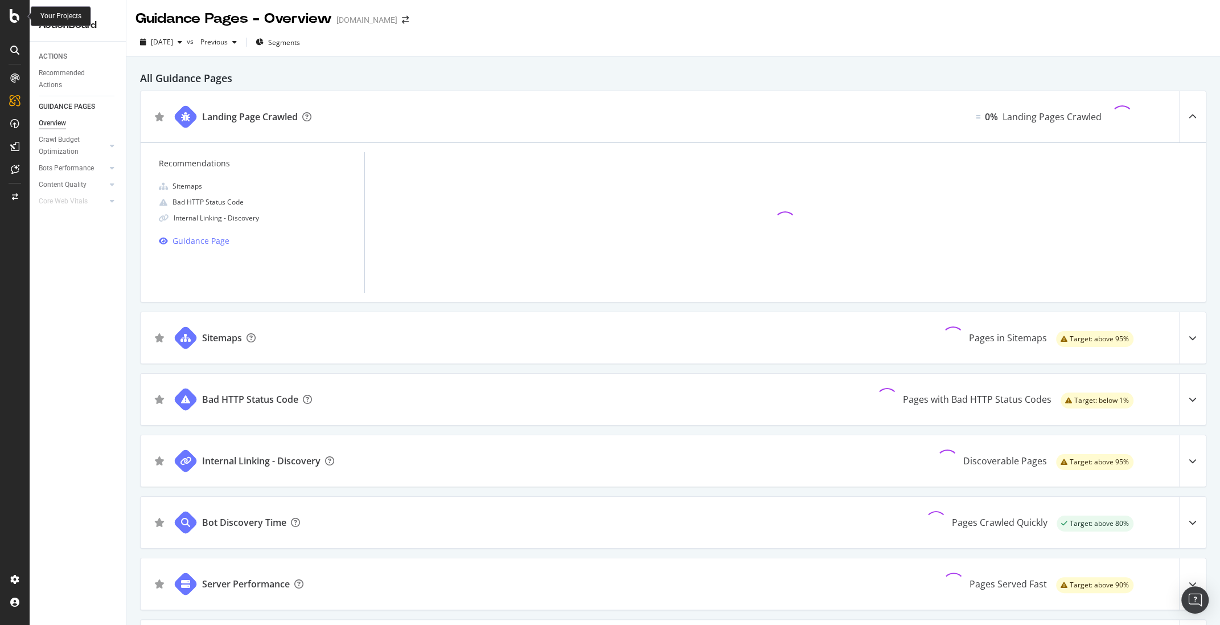
click at [15, 13] on icon at bounding box center [15, 16] width 10 height 14
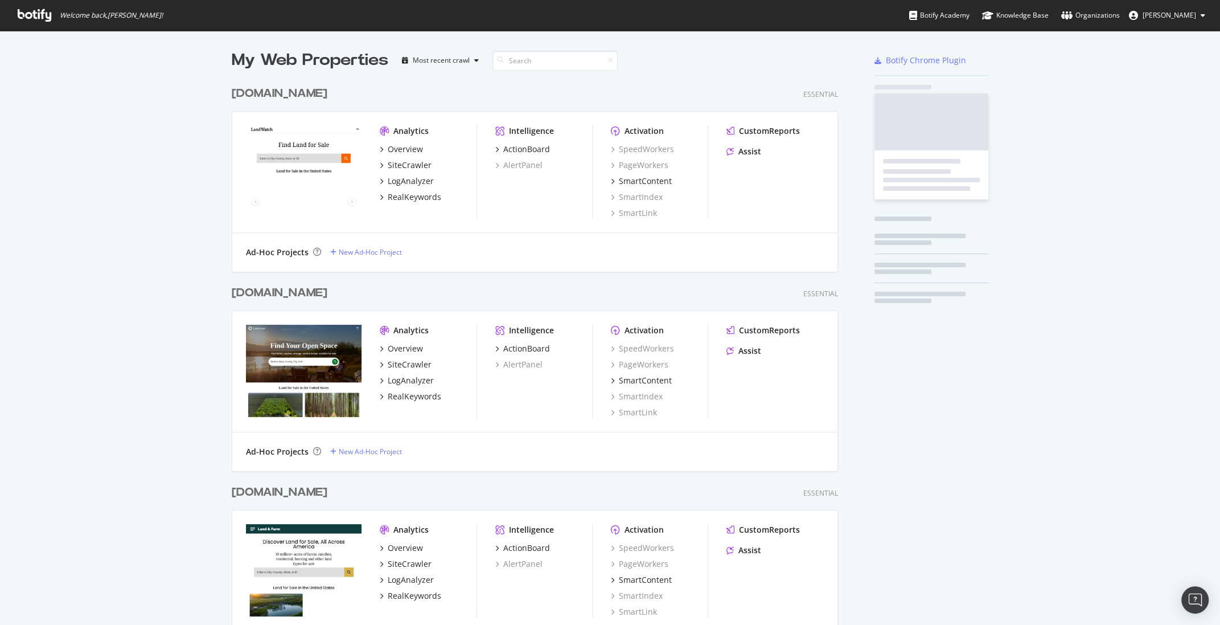
scroll to position [625, 1220]
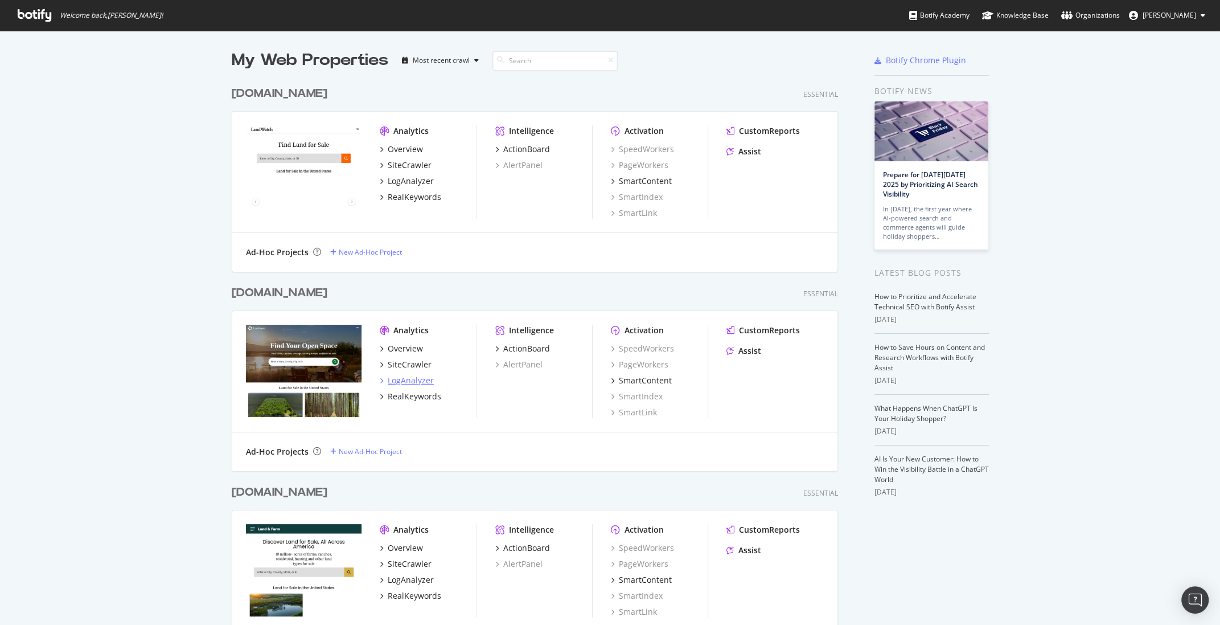
click at [409, 383] on div "LogAnalyzer" at bounding box center [411, 380] width 46 height 11
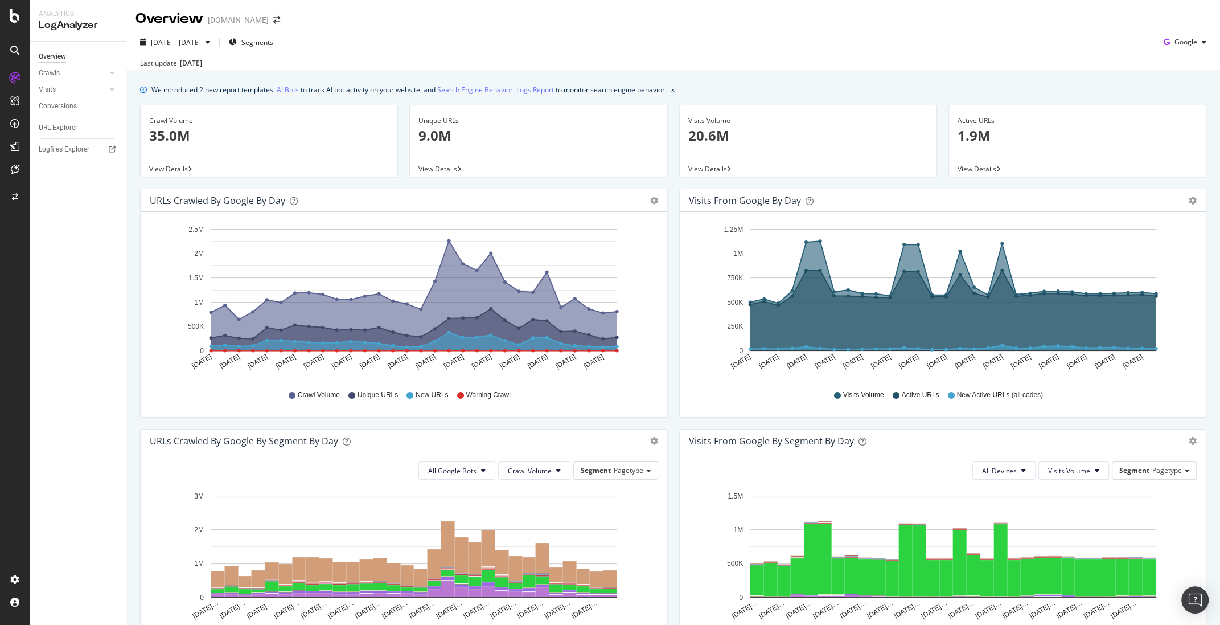
click at [532, 91] on link "Search Engine Behavior: Logs Report" at bounding box center [495, 90] width 117 height 12
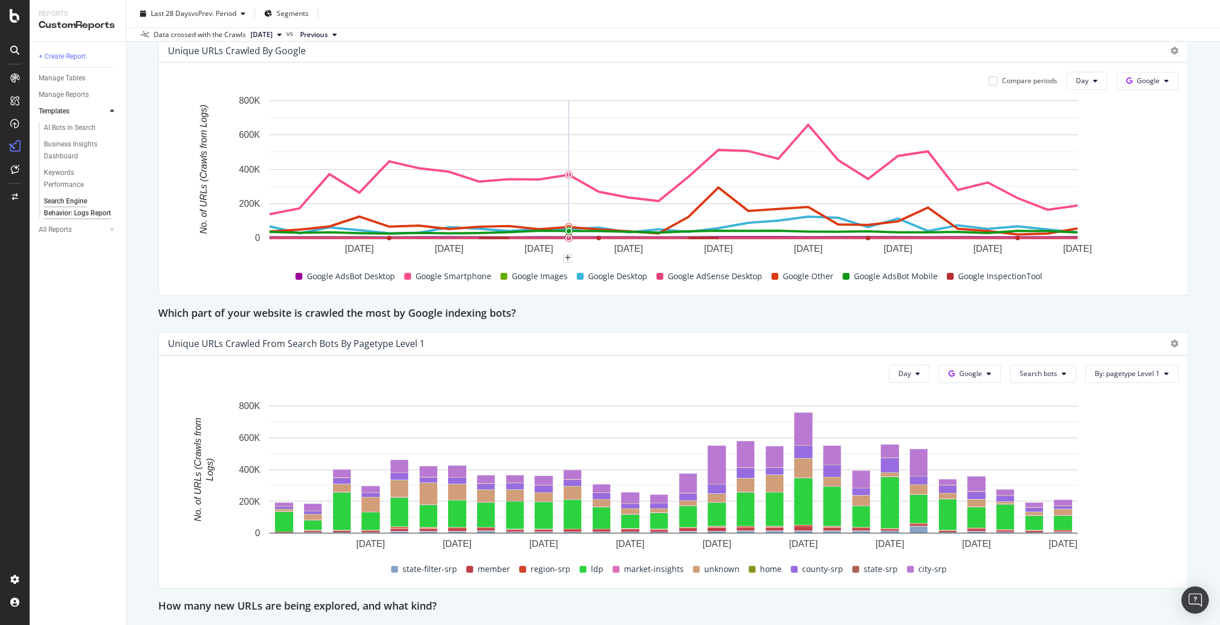
scroll to position [752, 0]
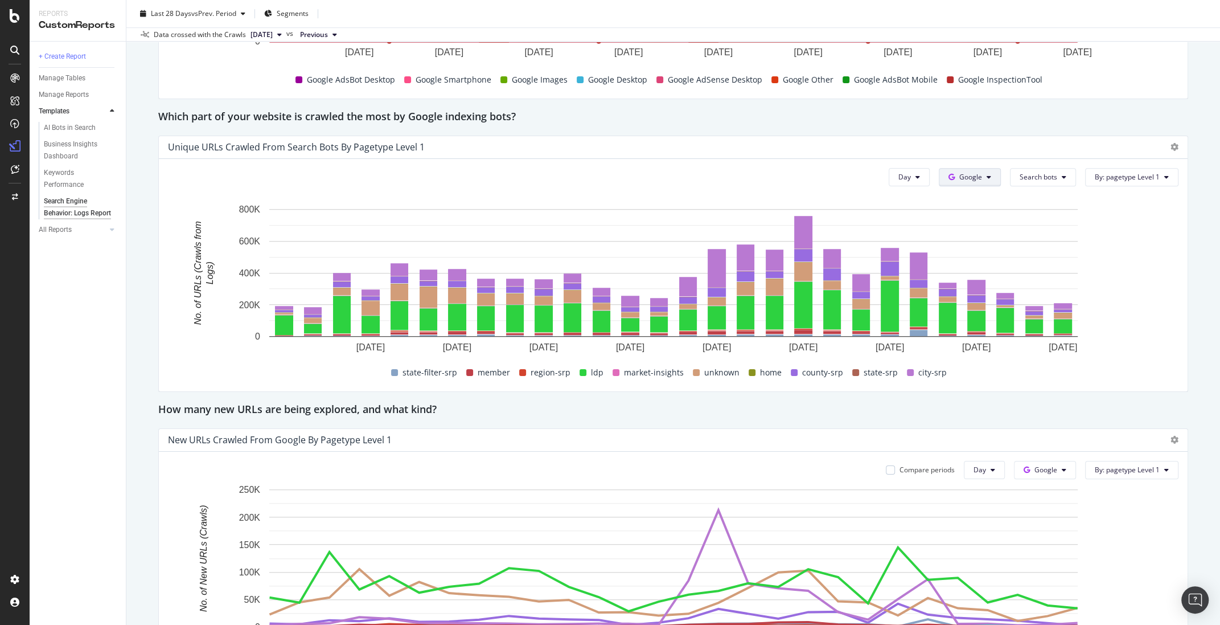
click at [990, 182] on button "Google" at bounding box center [970, 177] width 62 height 18
click at [999, 261] on span "Other AI Bots" at bounding box center [989, 261] width 42 height 10
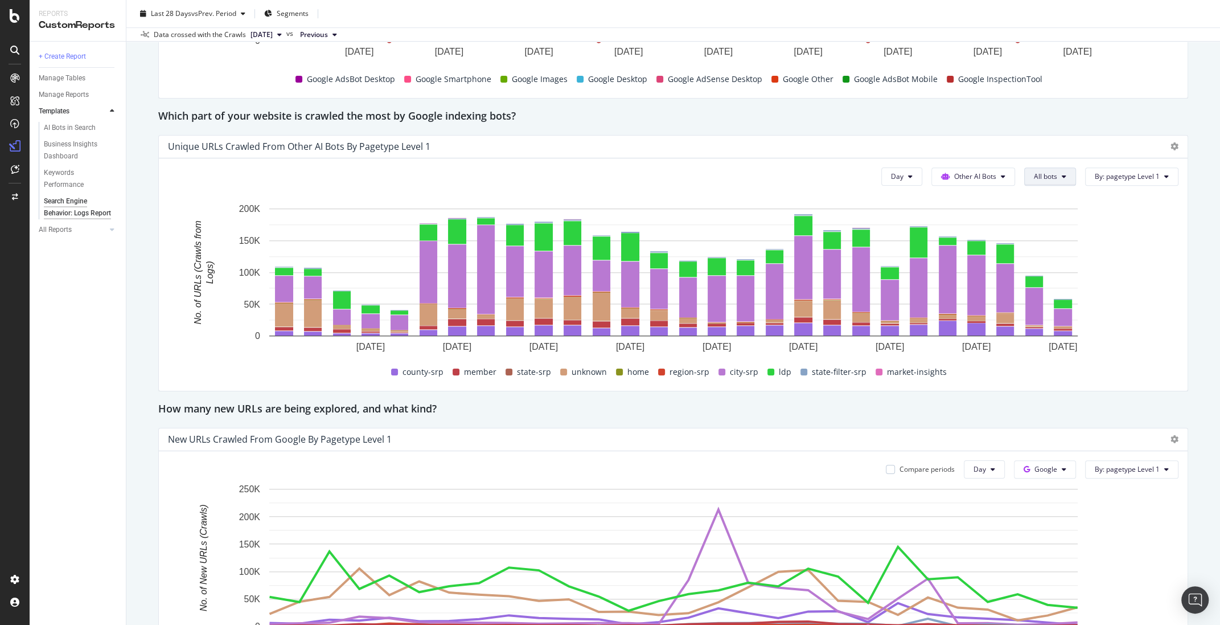
click at [1061, 178] on button "All bots" at bounding box center [1050, 176] width 52 height 18
click at [931, 131] on div "Template Guidelines 🗂️ Data source: Your log data is required for this report. …" at bounding box center [673, 322] width 1030 height 1894
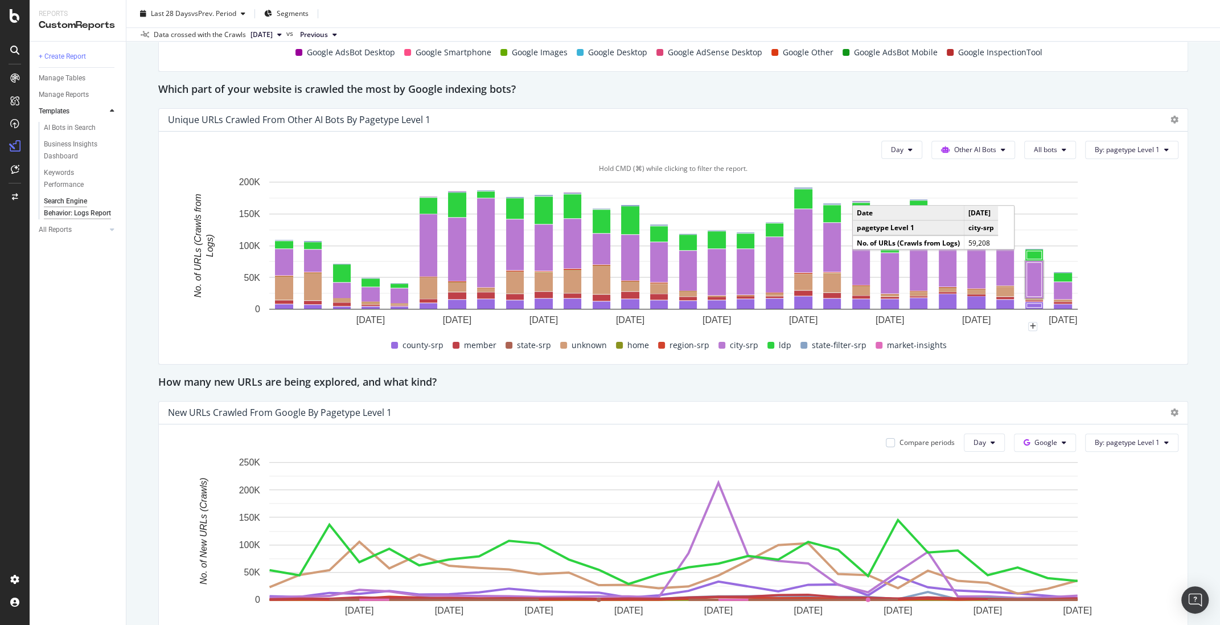
scroll to position [780, 0]
click at [1043, 146] on span "All bots" at bounding box center [1045, 149] width 23 height 10
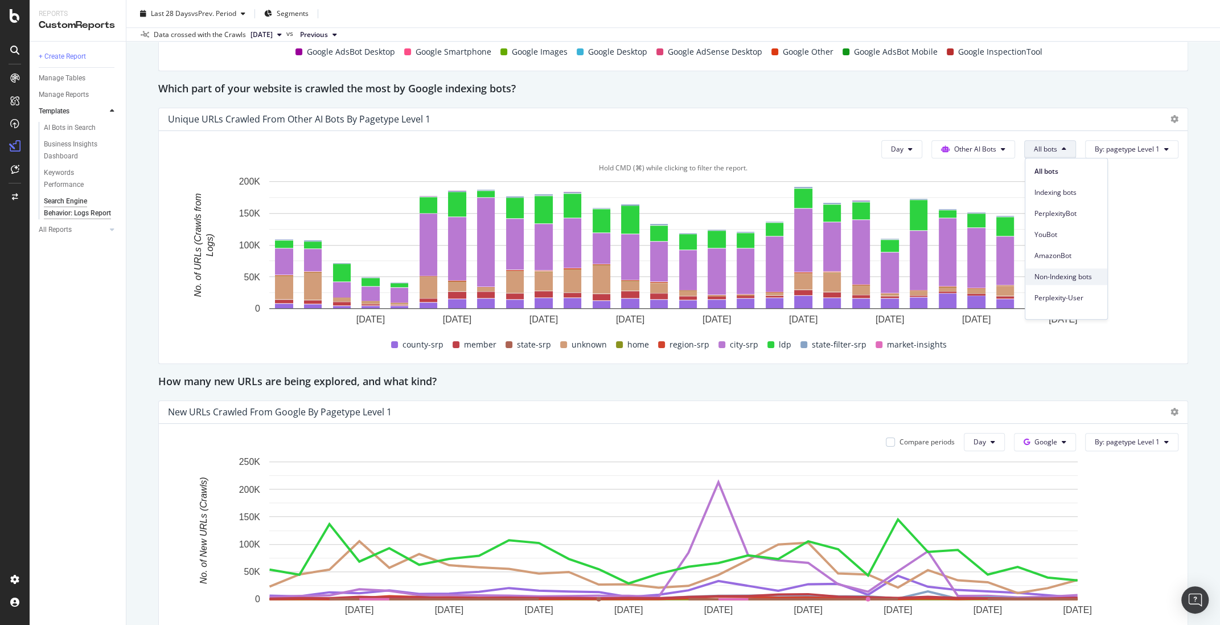
click at [1061, 280] on span "Non-Indexing bots" at bounding box center [1066, 277] width 64 height 10
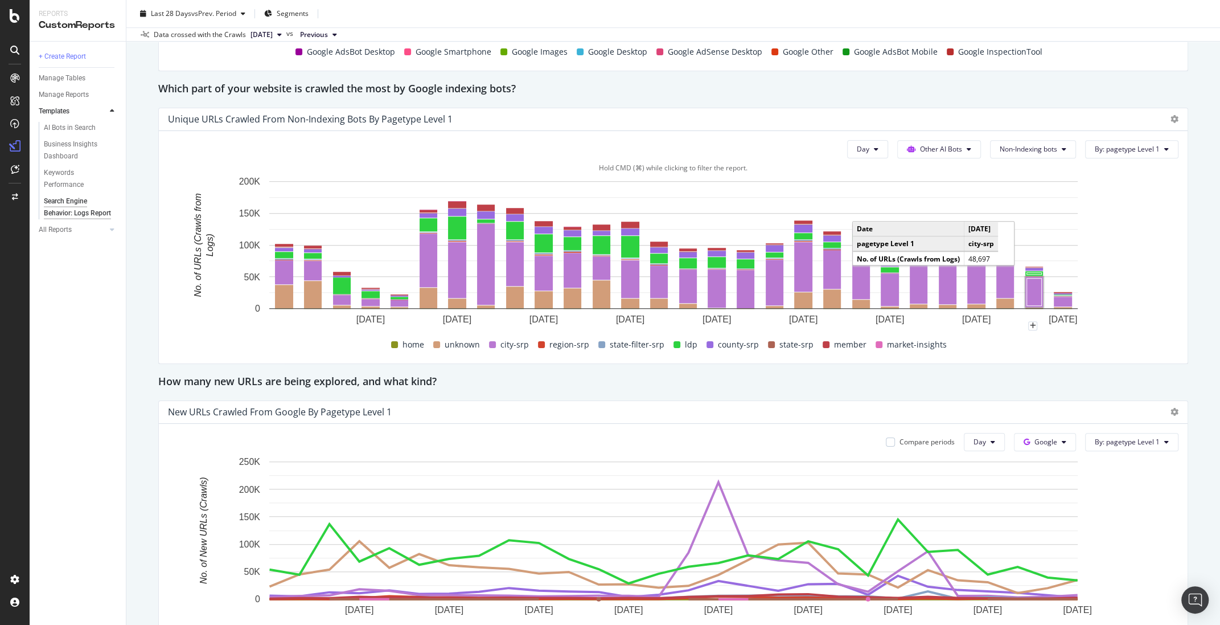
click at [1033, 284] on rect "A chart." at bounding box center [1034, 291] width 15 height 27
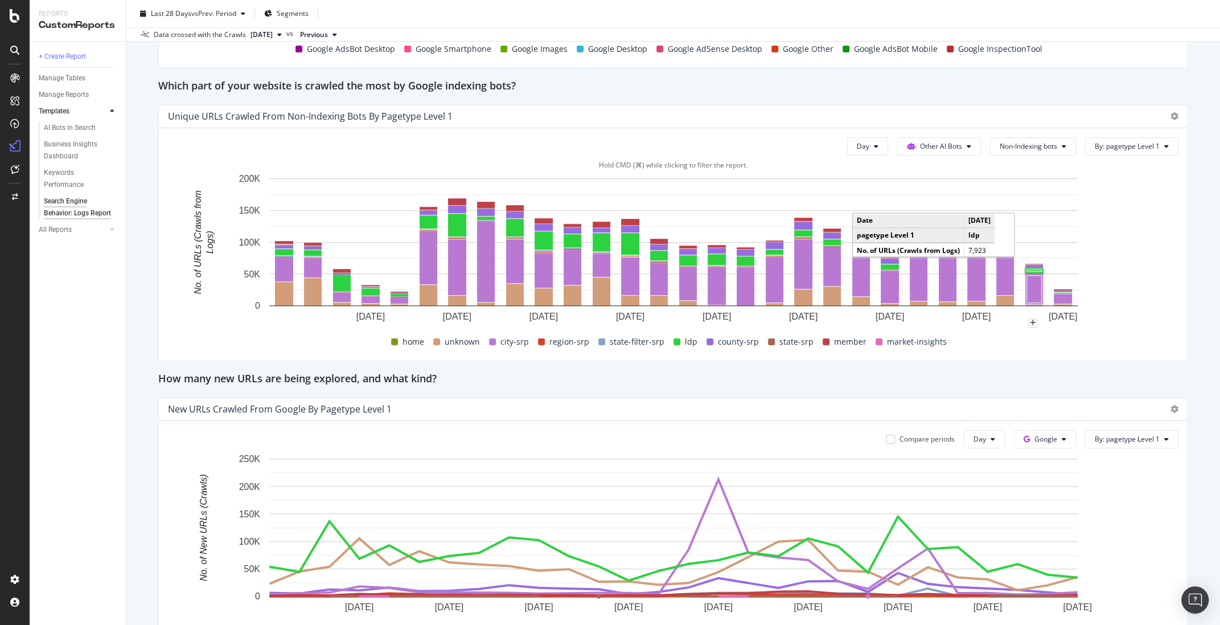
click at [1038, 270] on rect "A chart." at bounding box center [1034, 270] width 15 height 2
drag, startPoint x: 1134, startPoint y: 231, endPoint x: 1199, endPoint y: 244, distance: 66.8
click at [1134, 231] on rect "A chart." at bounding box center [673, 252] width 1011 height 159
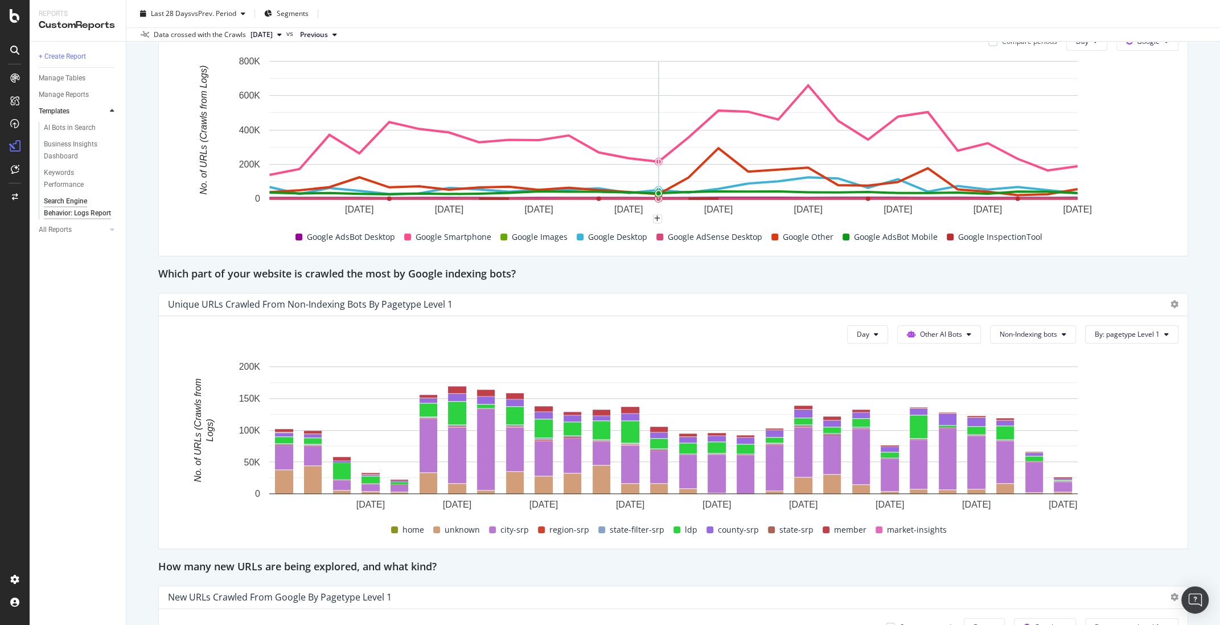
scroll to position [442, 0]
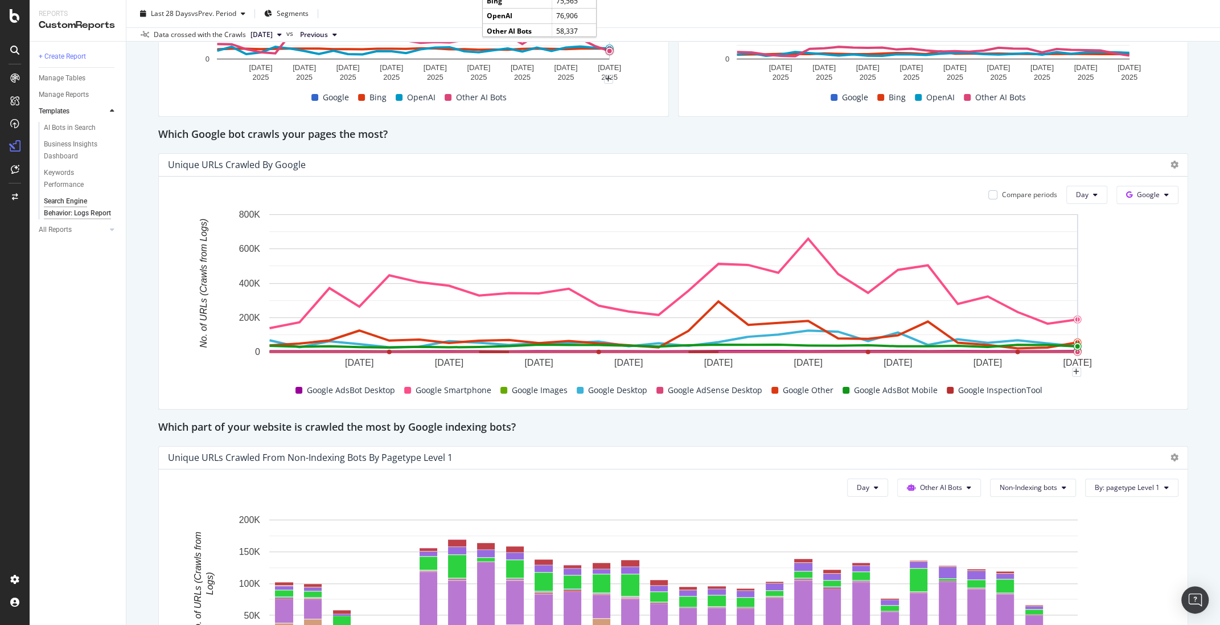
drag, startPoint x: 1157, startPoint y: 258, endPoint x: 1177, endPoint y: 231, distance: 33.7
click at [1163, 253] on rect "A chart." at bounding box center [673, 294] width 1011 height 173
click at [1155, 188] on button "Google" at bounding box center [1147, 195] width 62 height 18
click at [1154, 192] on span "Google" at bounding box center [1148, 195] width 23 height 10
click at [1114, 286] on rect "A chart." at bounding box center [673, 294] width 1011 height 173
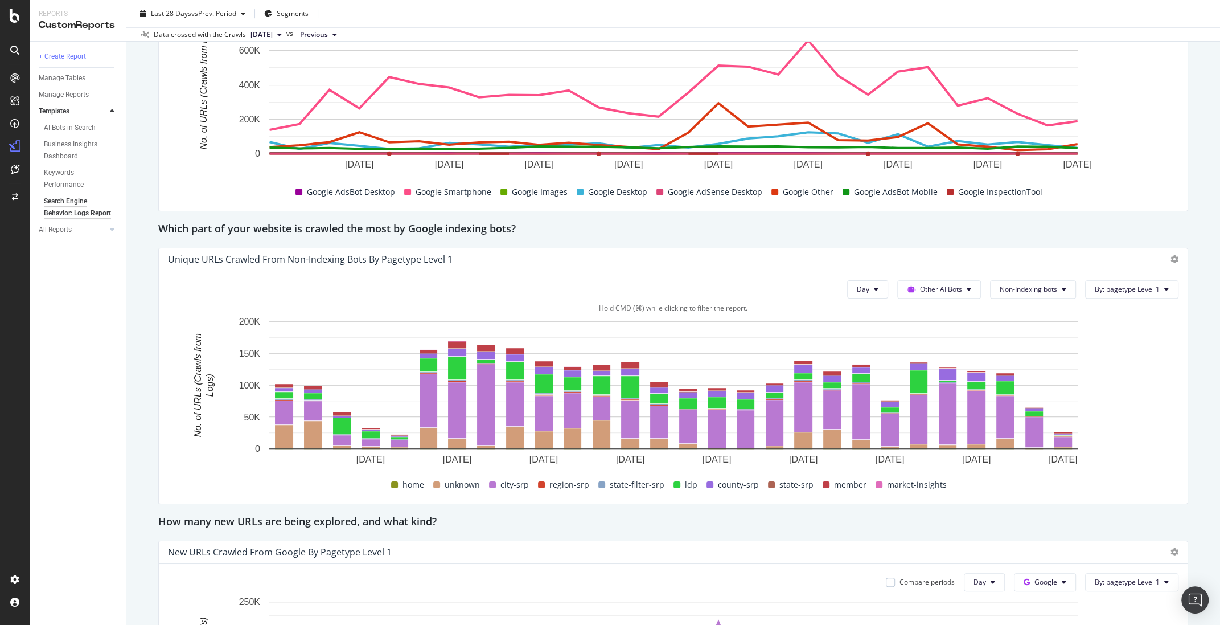
scroll to position [662, 0]
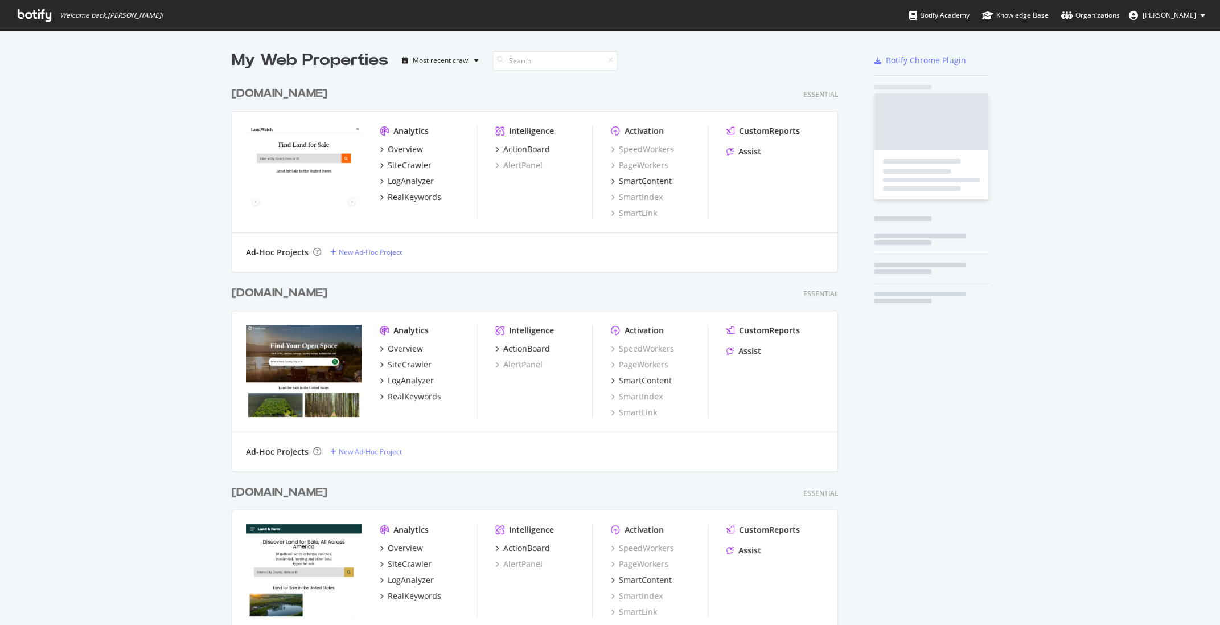
scroll to position [625, 1220]
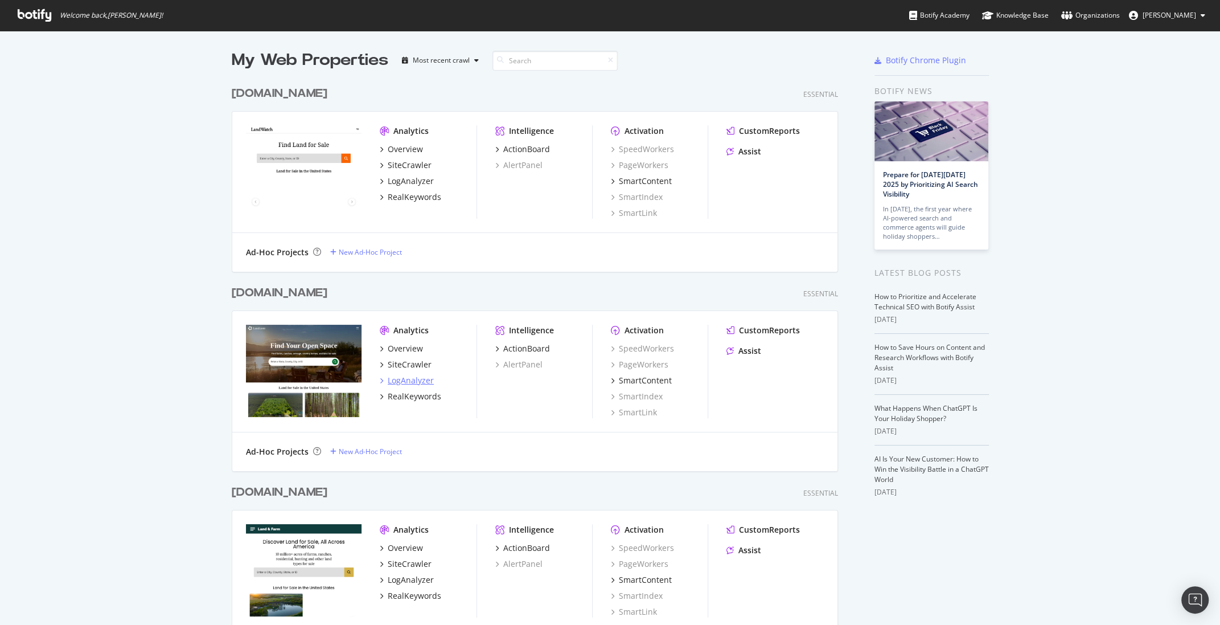
click at [424, 385] on div "LogAnalyzer" at bounding box center [411, 380] width 46 height 11
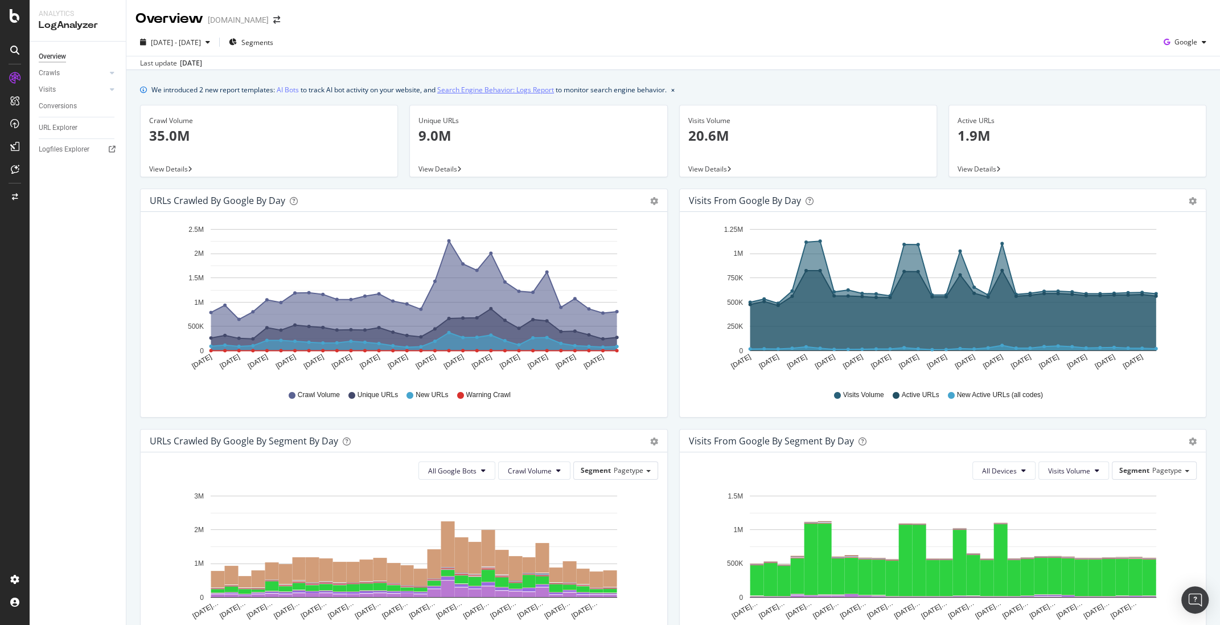
click at [466, 91] on link "Search Engine Behavior: Logs Report" at bounding box center [495, 90] width 117 height 12
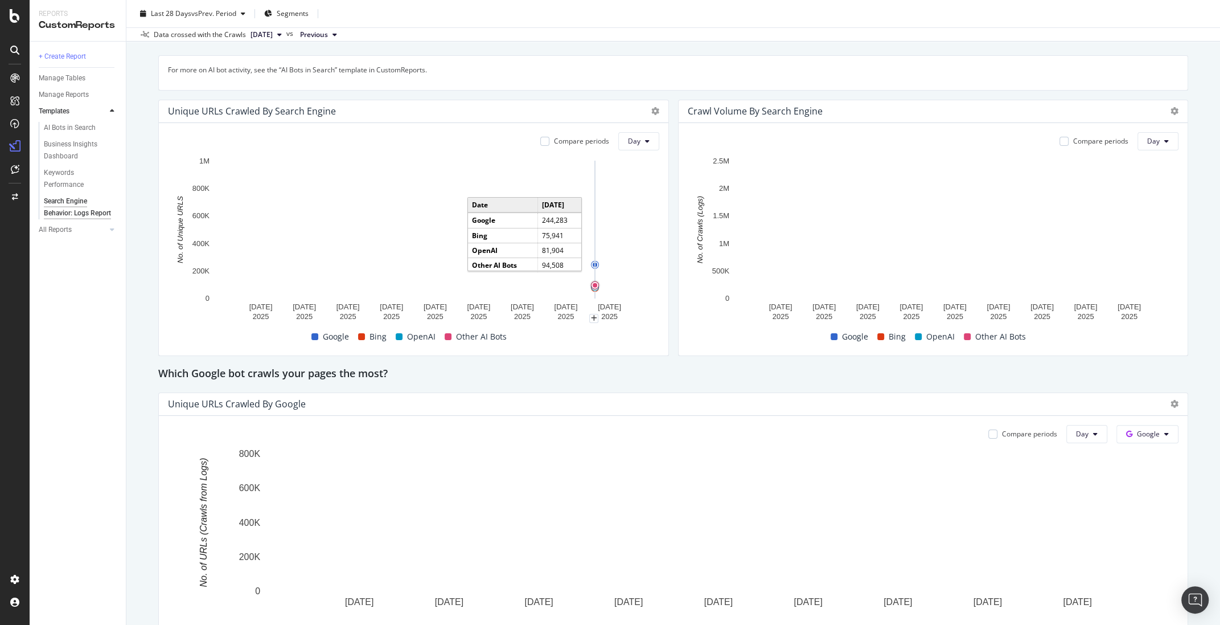
scroll to position [205, 0]
